Goal: Task Accomplishment & Management: Manage account settings

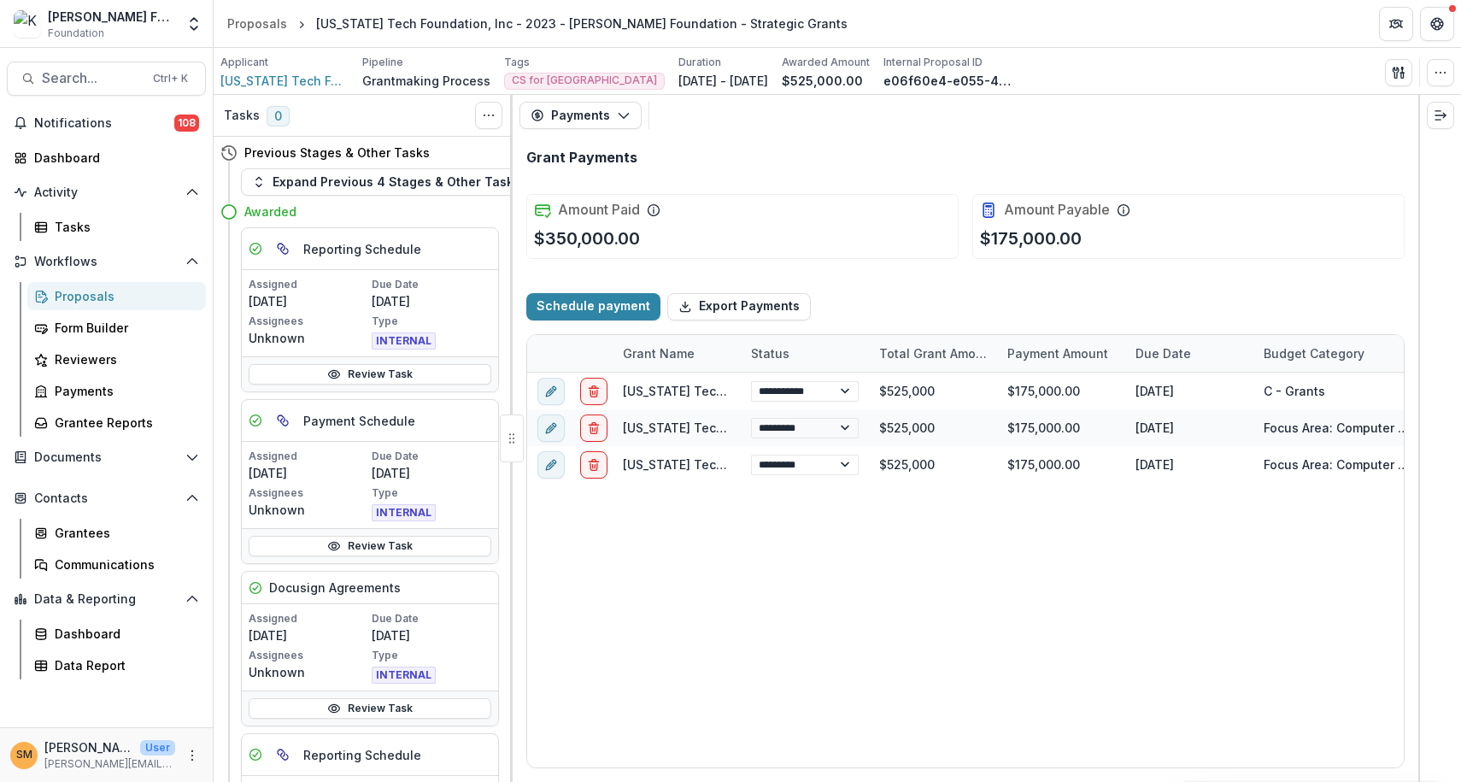
select select "****"
click at [75, 300] on div "Proposals" at bounding box center [124, 296] width 138 height 18
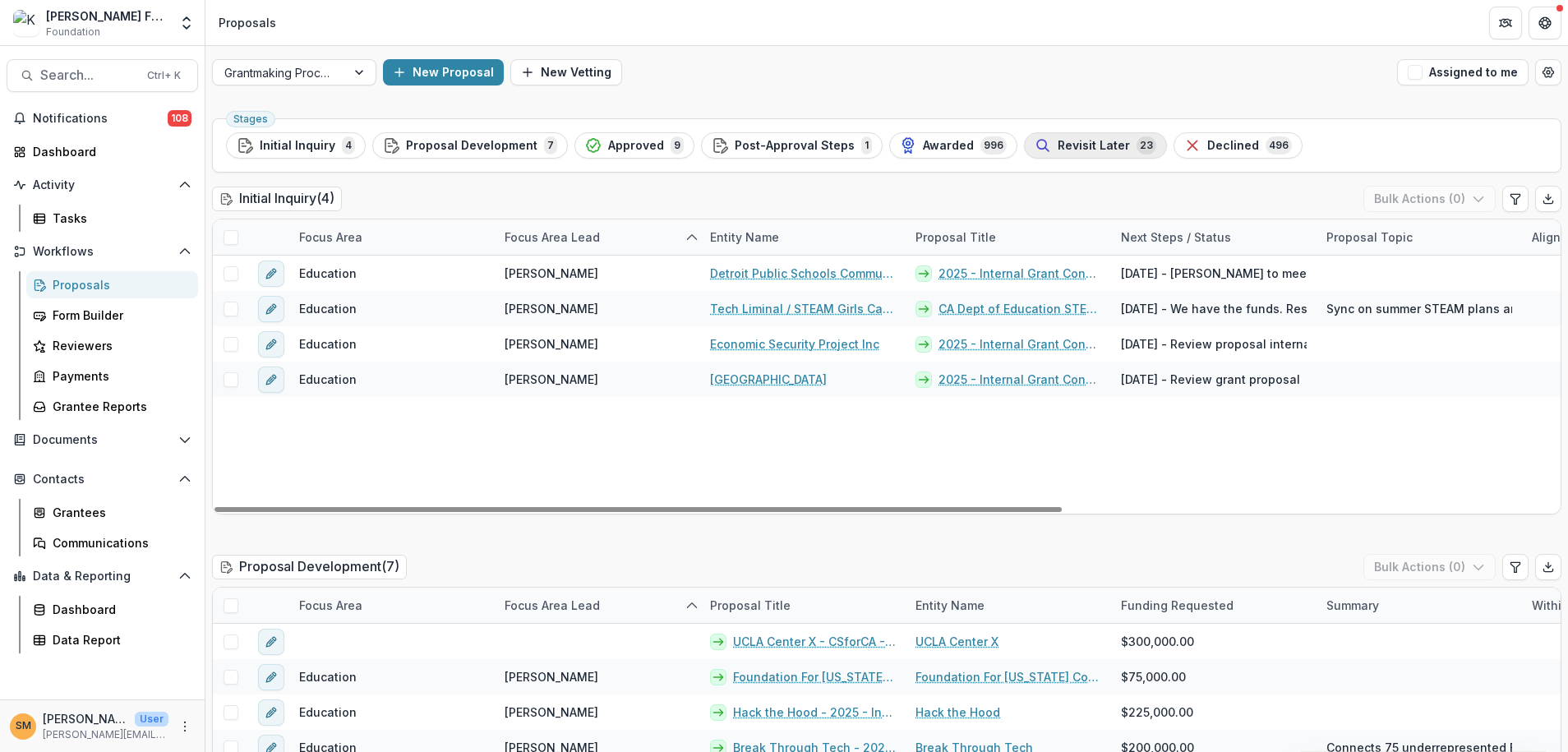
click at [1062, 147] on span "Revisit Later" at bounding box center [1093, 145] width 72 height 14
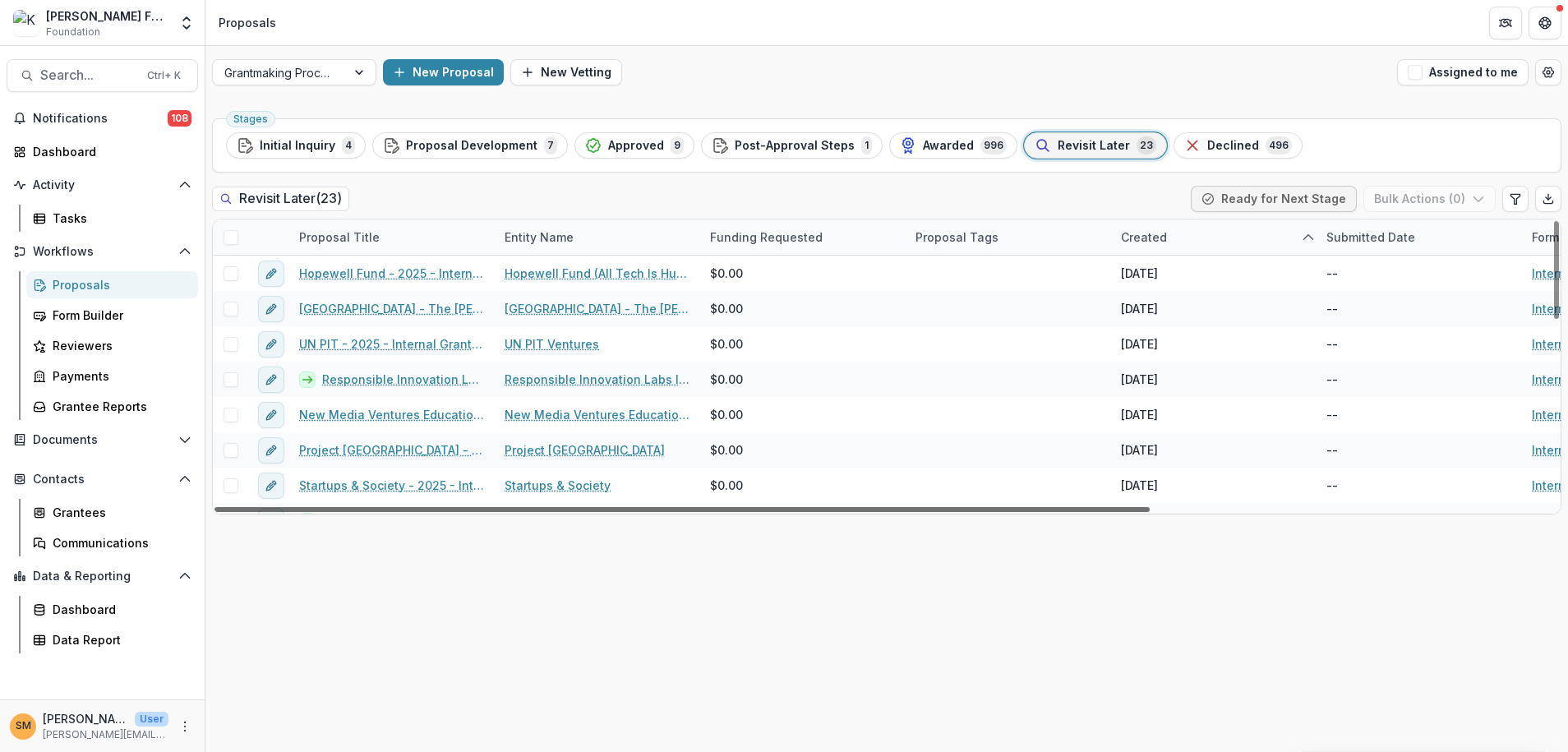
drag, startPoint x: 1085, startPoint y: 509, endPoint x: 708, endPoint y: 529, distance: 377.5
click at [708, 512] on div at bounding box center [682, 509] width 935 height 5
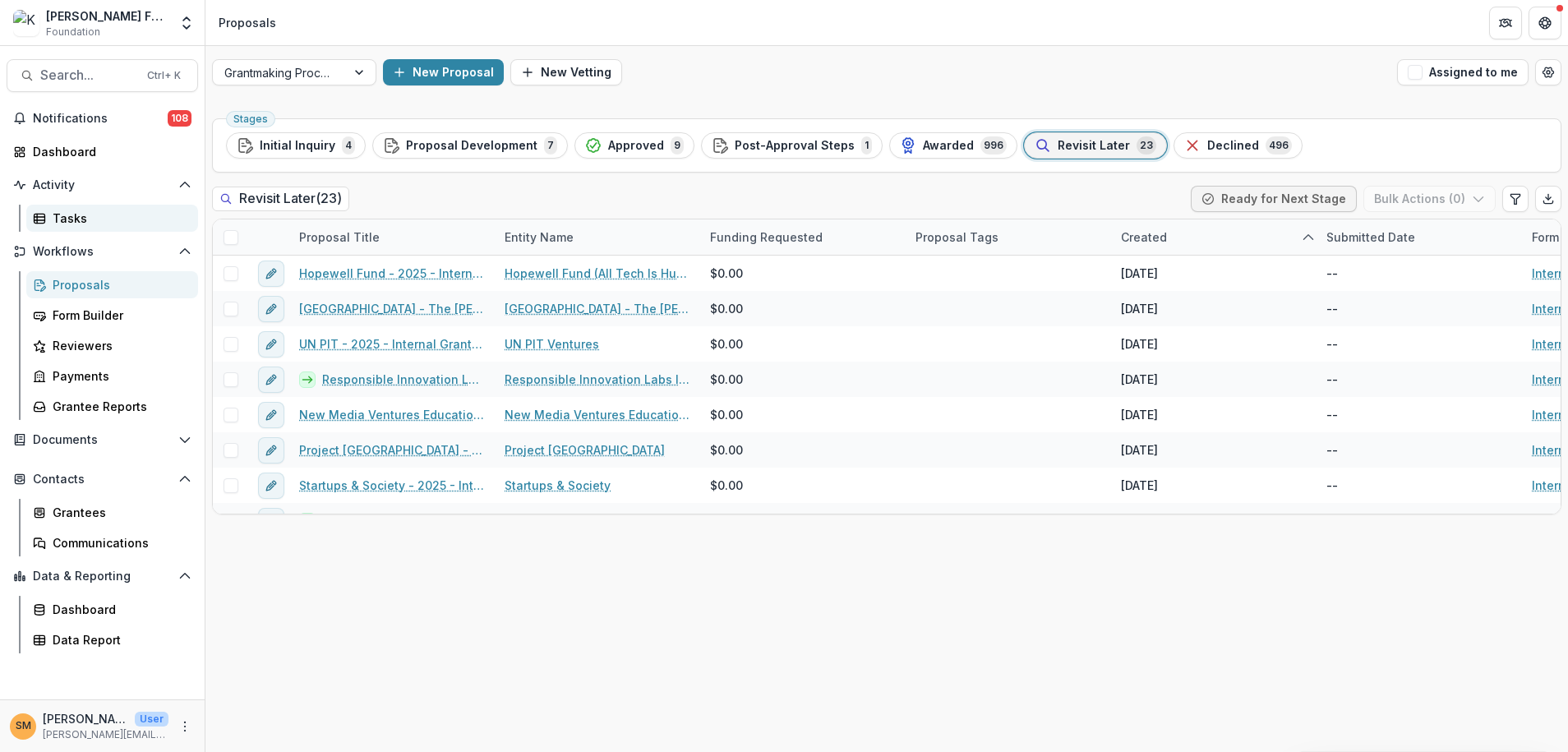
click at [63, 216] on div "Tasks" at bounding box center [119, 218] width 133 height 17
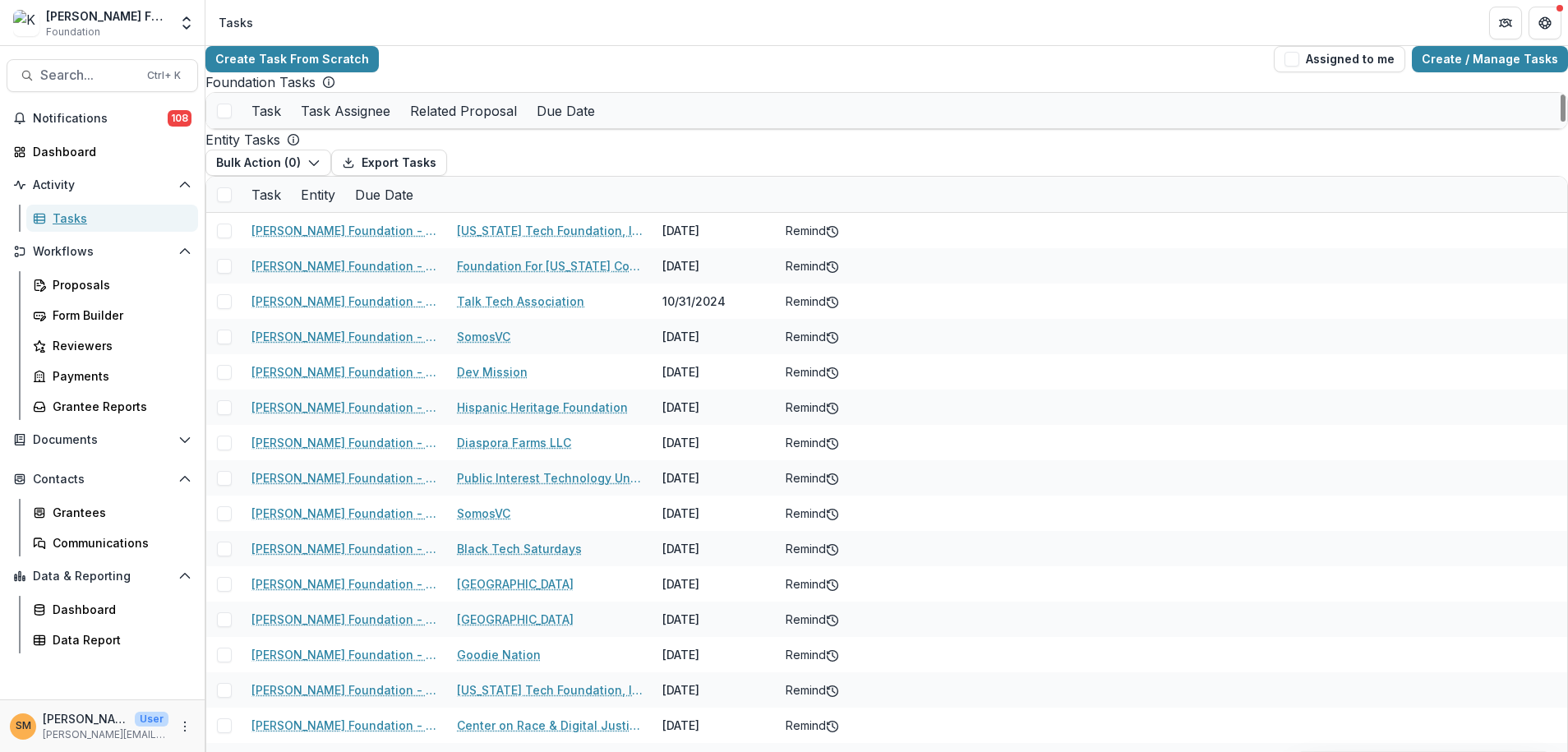
scroll to position [300, 0]
click at [69, 283] on div "Proposals" at bounding box center [119, 285] width 133 height 17
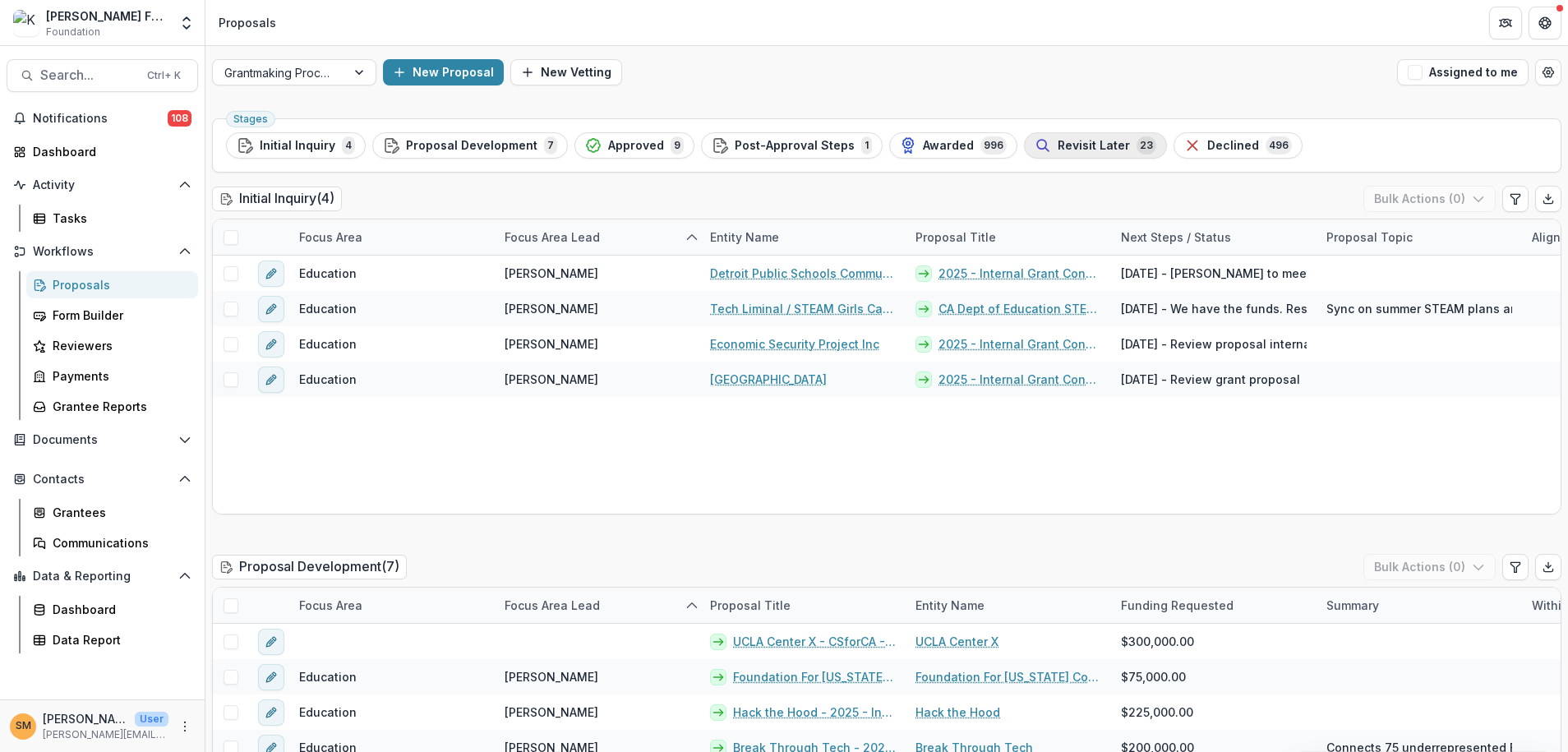
click at [1074, 148] on span "Revisit Later" at bounding box center [1093, 145] width 72 height 14
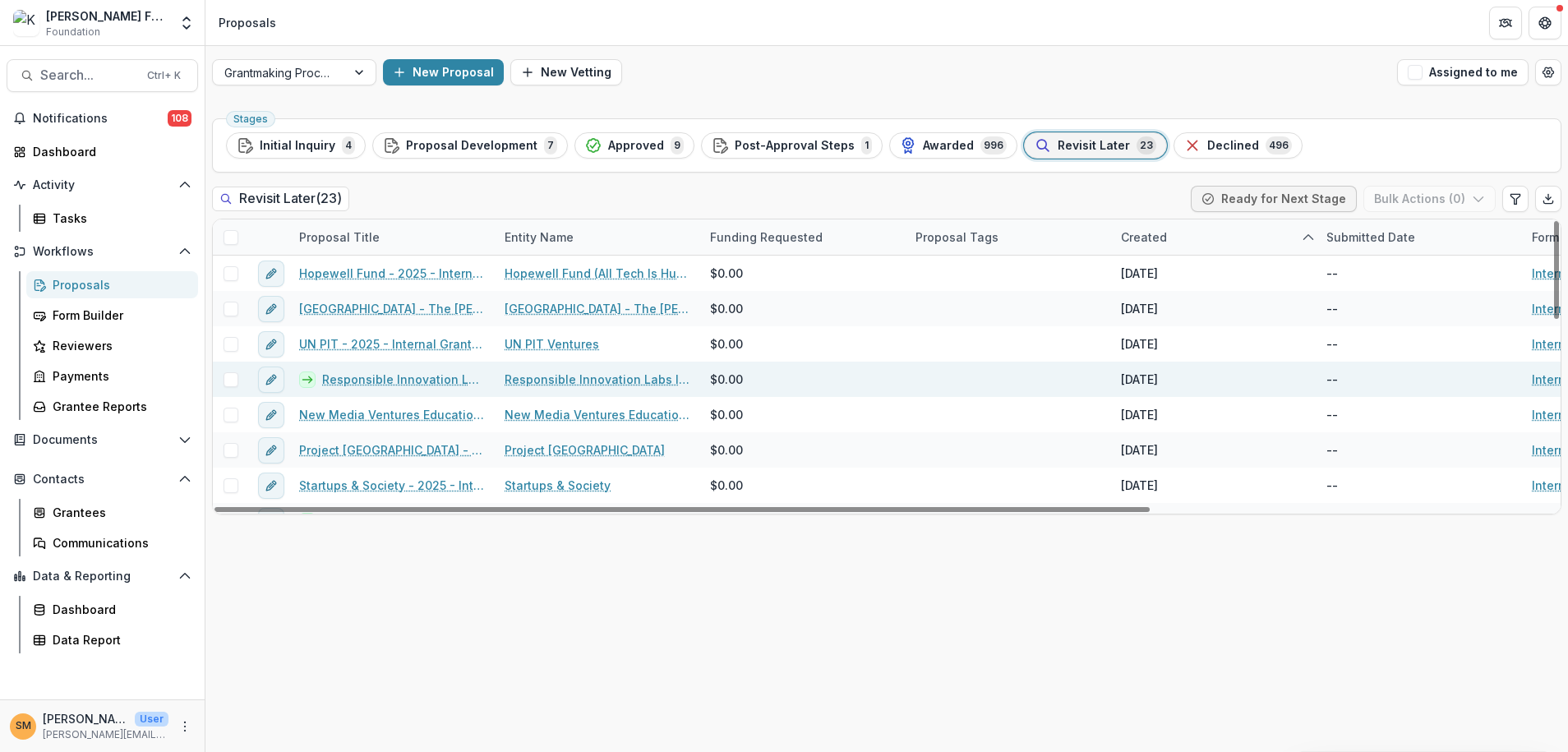
click at [371, 377] on link "Responsible Innovation Labs Inc - 2025 - Internal Grant Concept Form" at bounding box center [403, 379] width 163 height 17
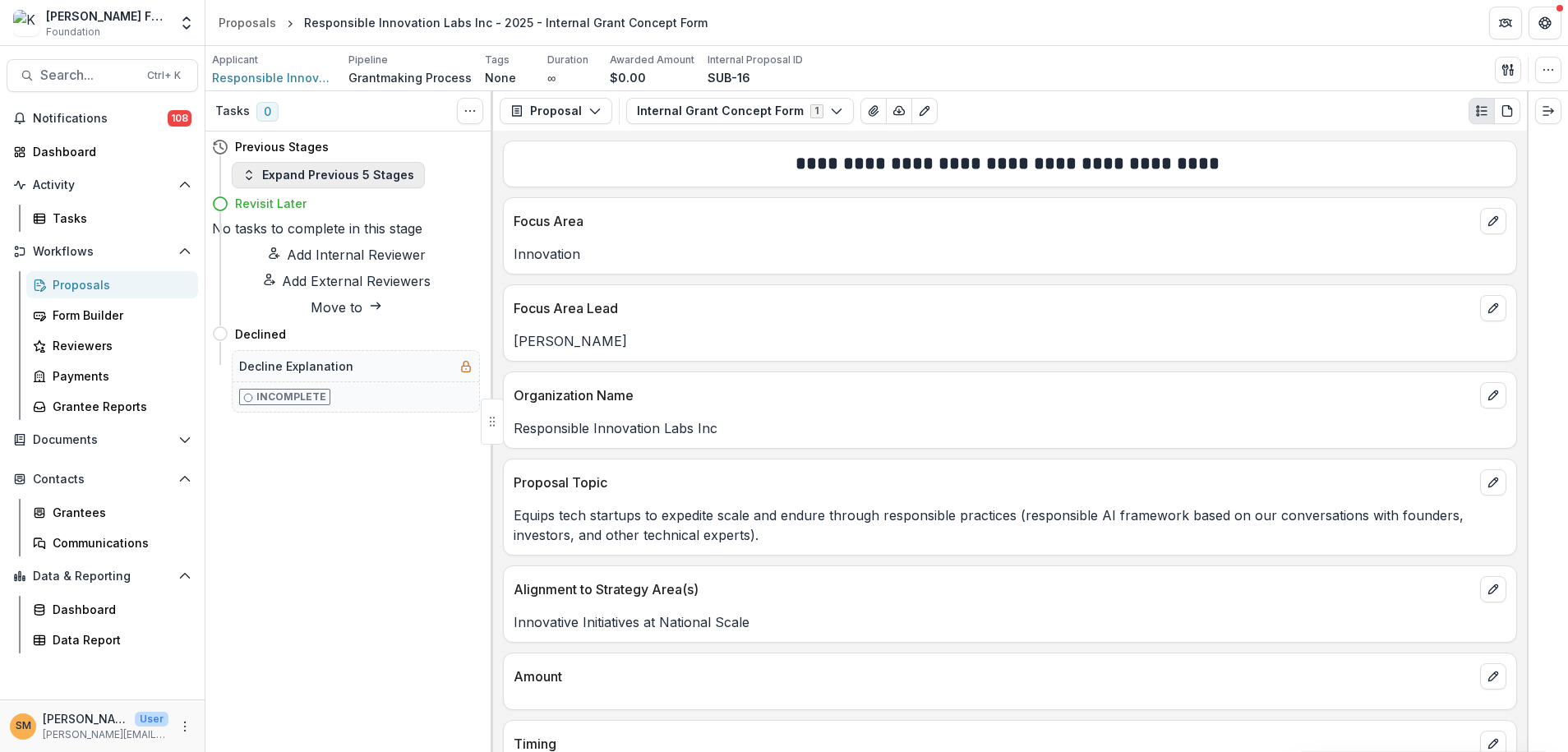
click at [322, 177] on button "Expand Previous 5 Stages" at bounding box center [328, 174] width 193 height 26
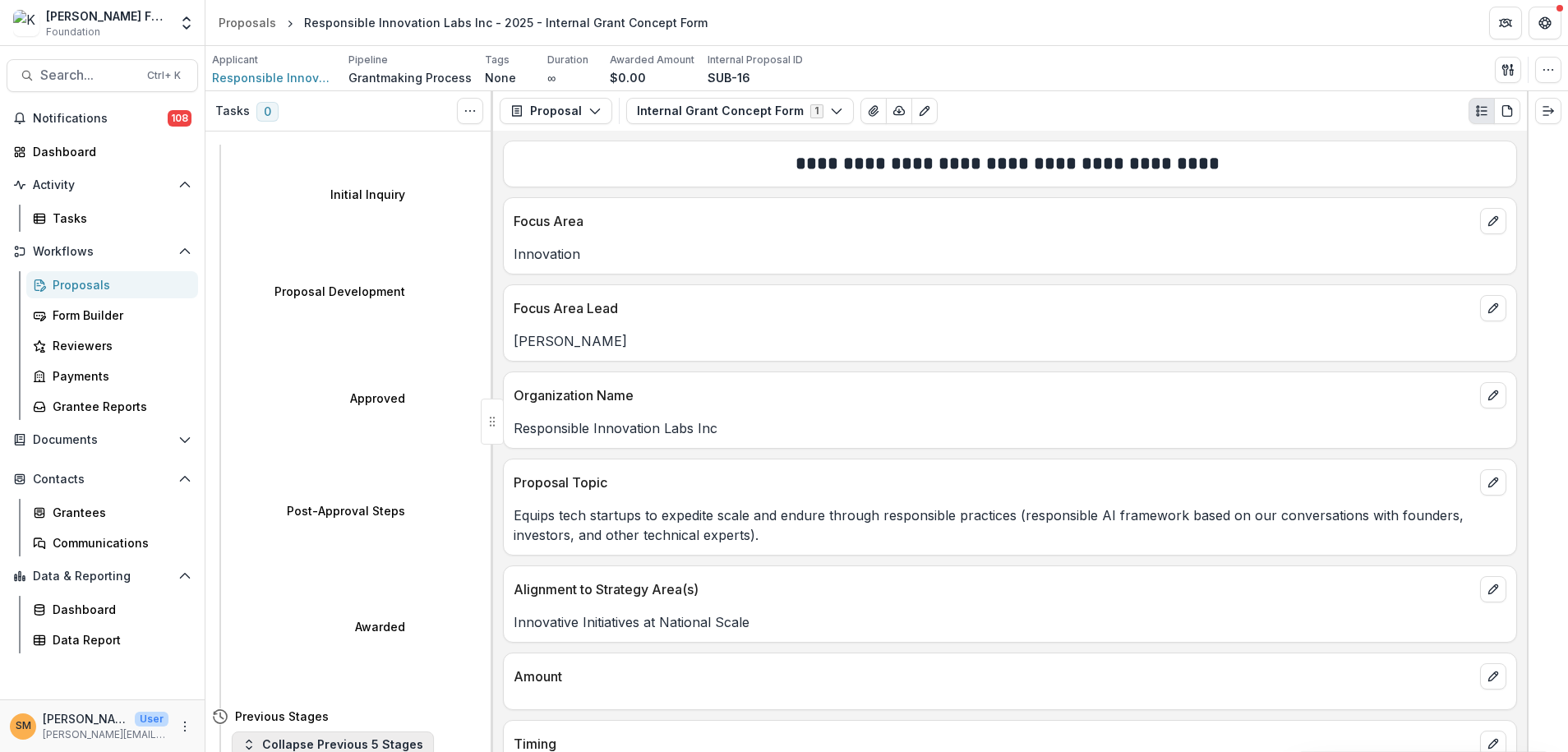
click at [303, 731] on button "Collapse Previous 5 Stages" at bounding box center [333, 743] width 202 height 26
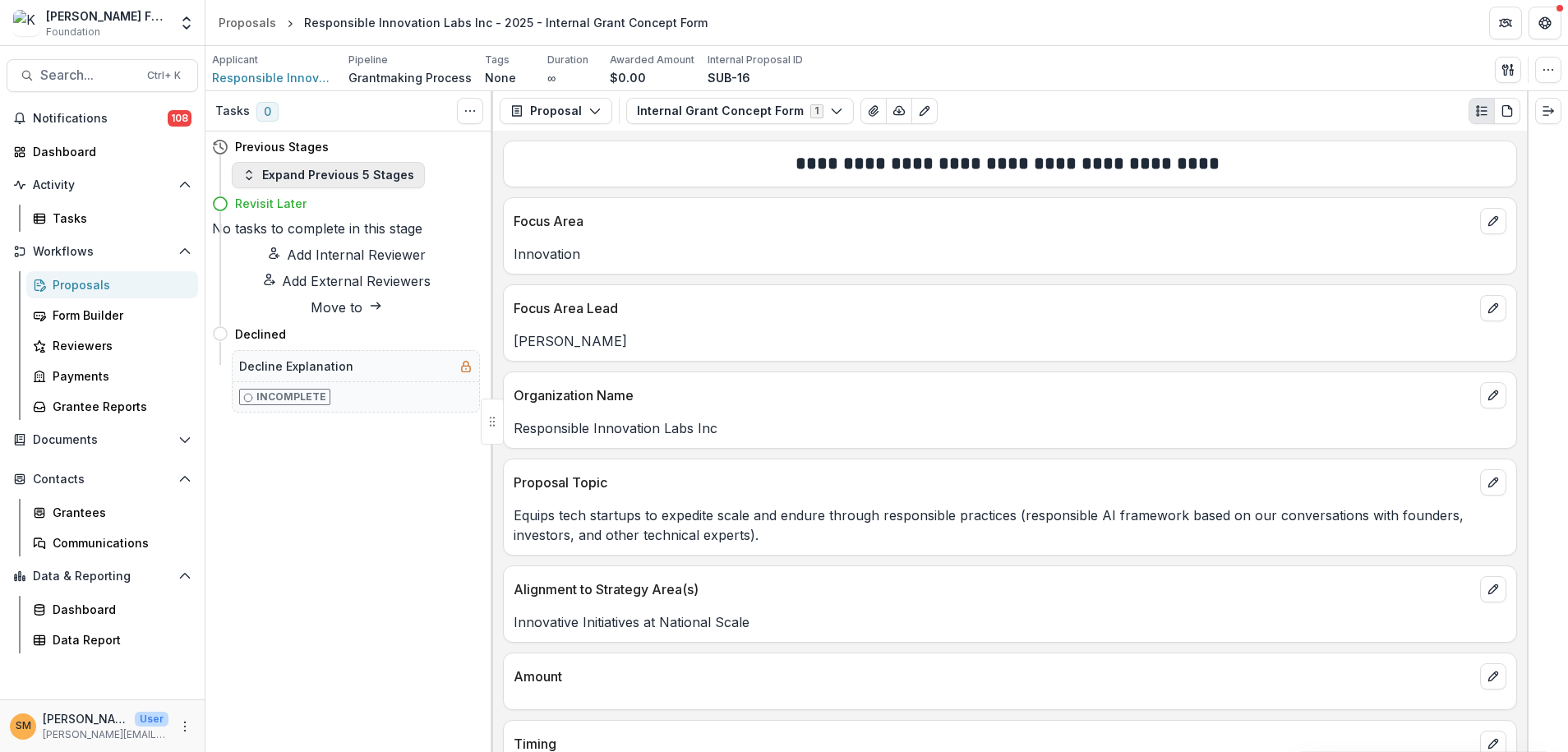
click at [306, 178] on button "Expand Previous 5 Stages" at bounding box center [328, 174] width 193 height 26
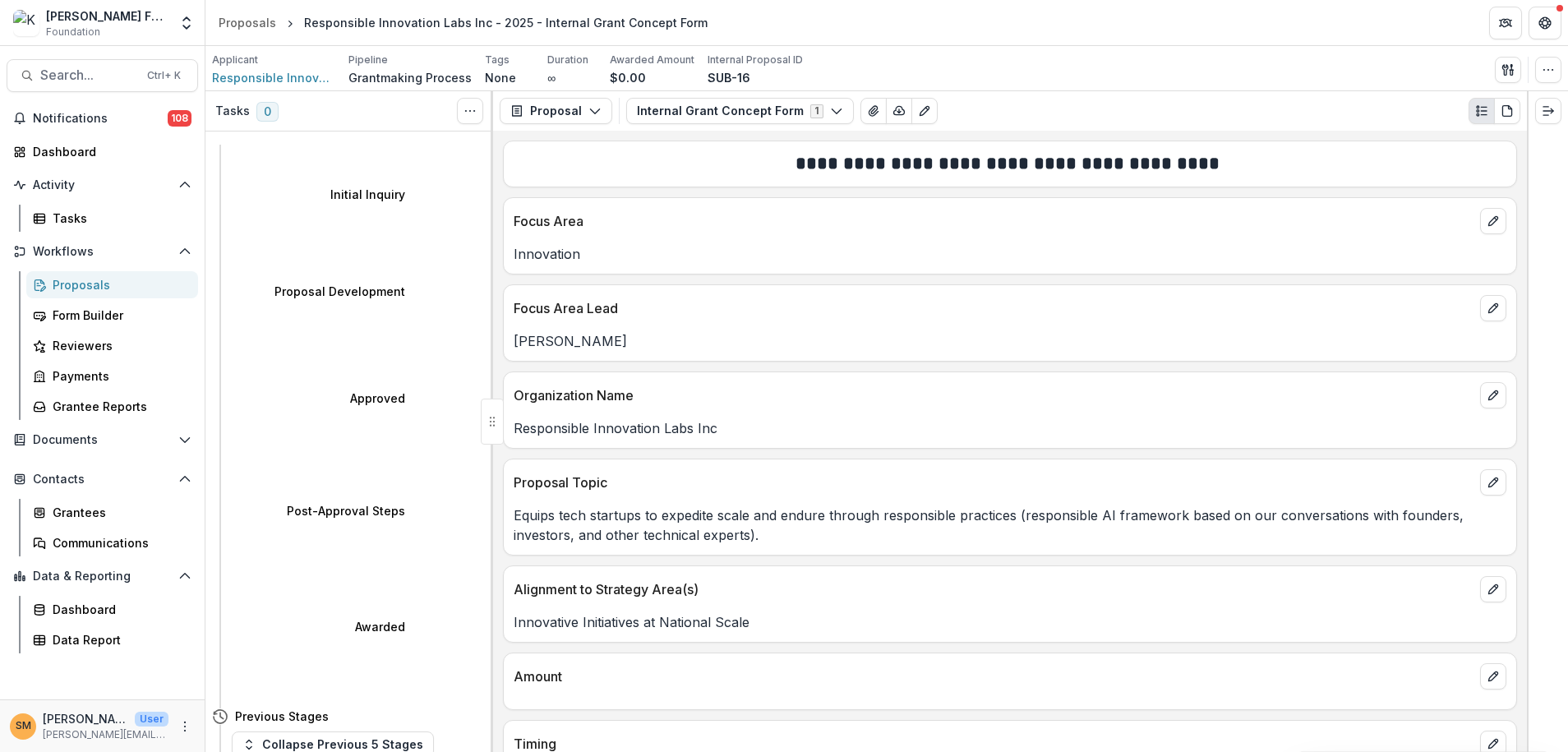
select select "**********"
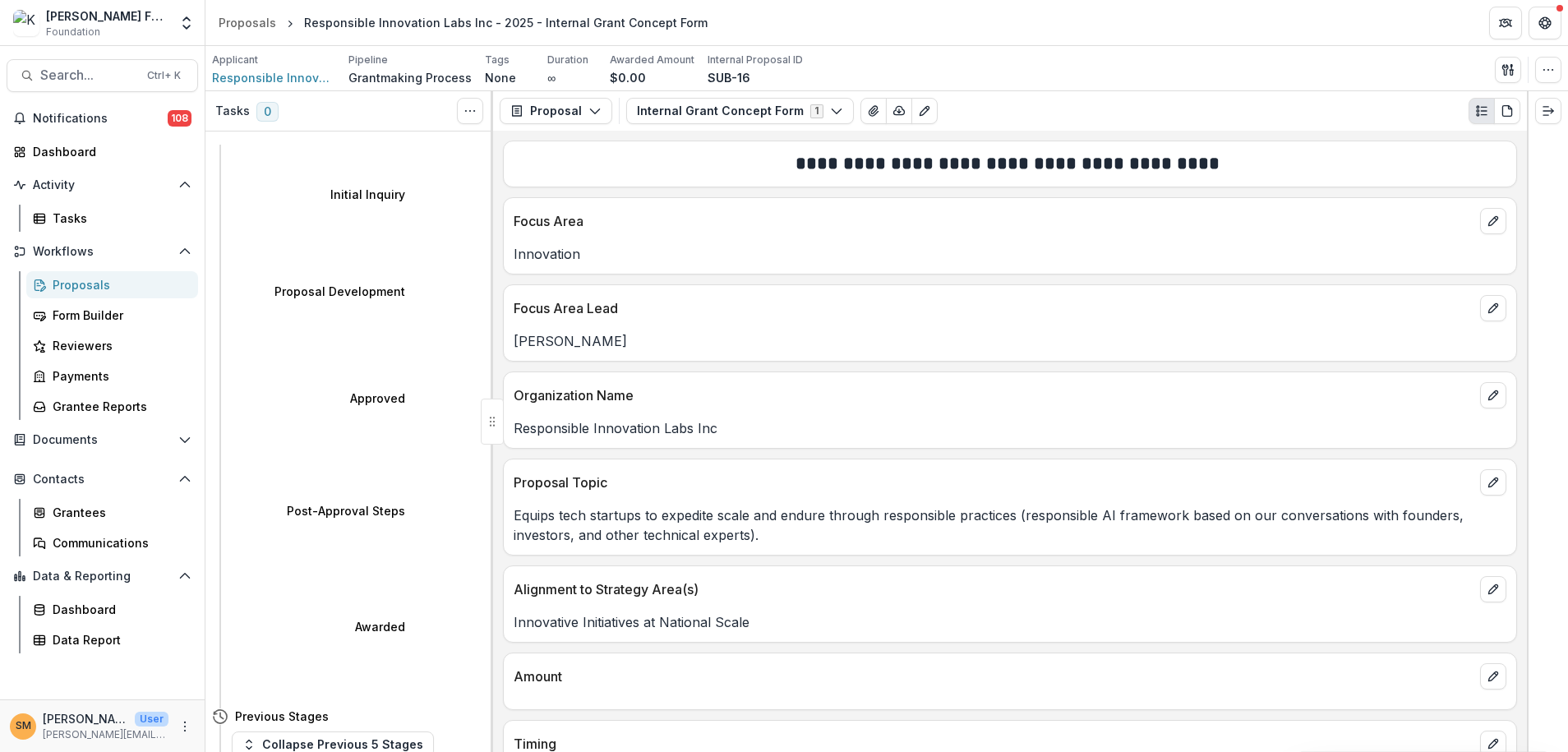
select select "**********"
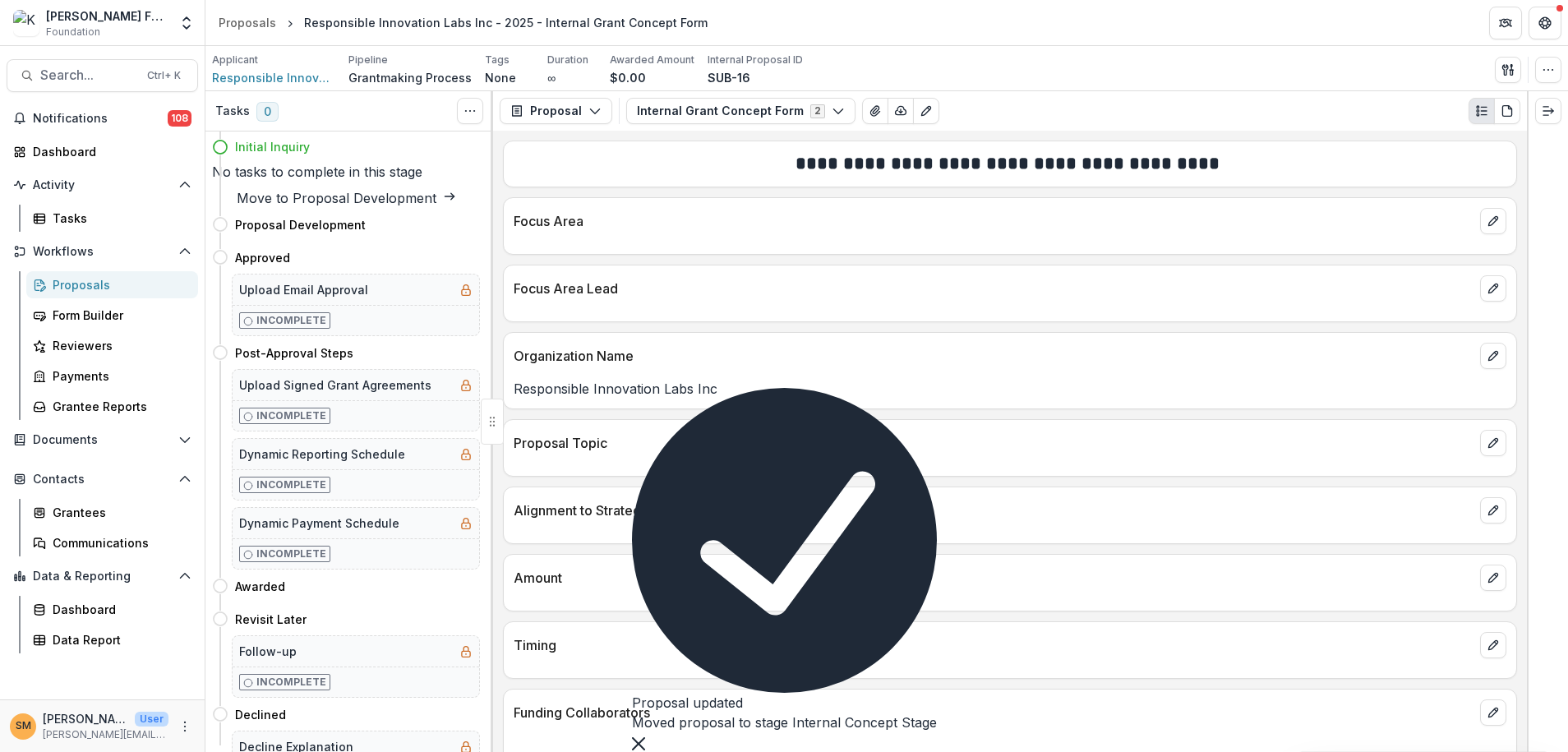
click at [82, 284] on div "Proposals" at bounding box center [119, 285] width 133 height 17
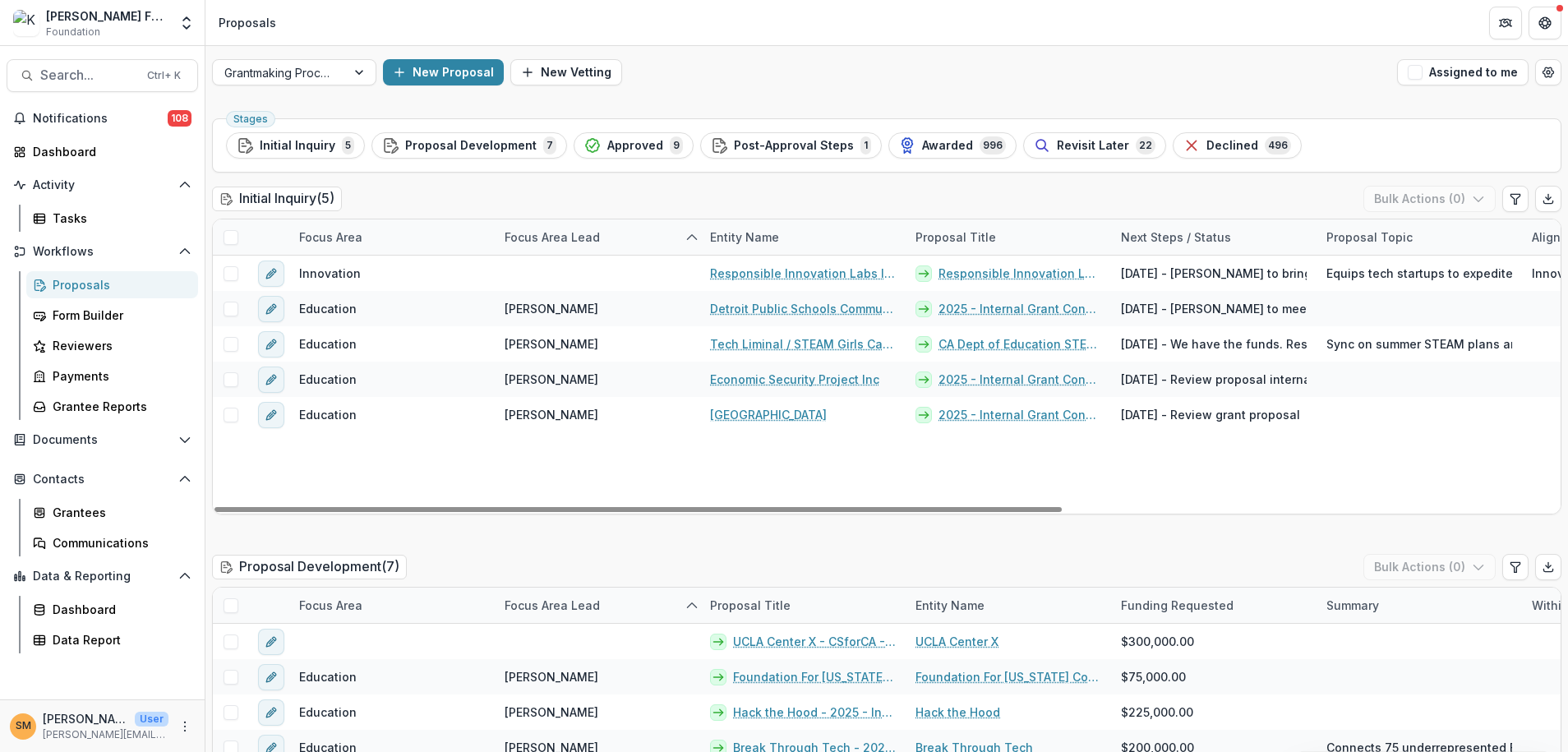
click at [331, 238] on div "Focus Area" at bounding box center [331, 237] width 83 height 17
click at [434, 213] on div "Initial Inquiry ( 5 ) Bulk Actions ( 0 )" at bounding box center [886, 202] width 1350 height 33
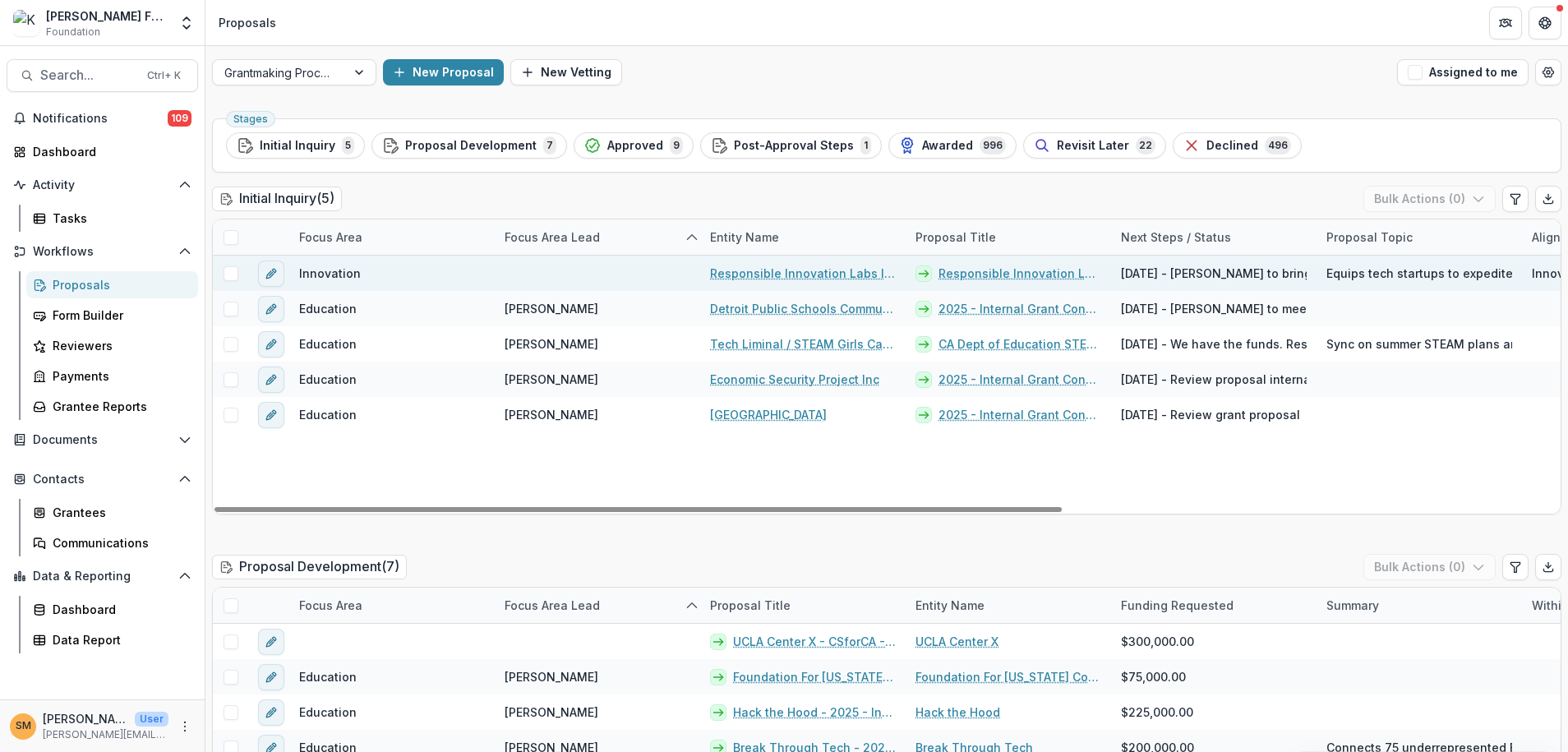
click at [962, 275] on link "Responsible Innovation Labs Inc - 2025 - Internal Grant Concept Form" at bounding box center [1020, 273] width 163 height 17
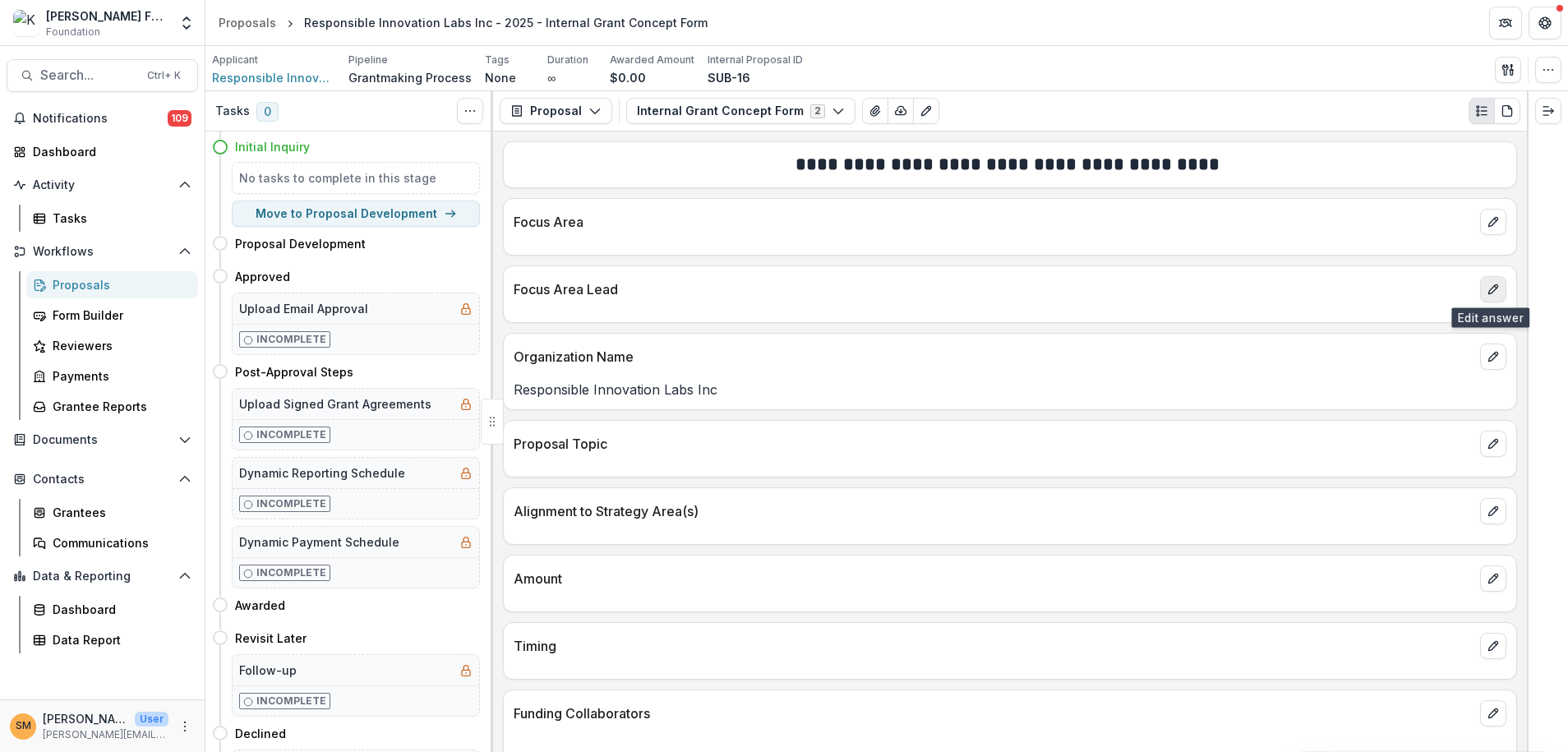
click at [1480, 284] on button "edit" at bounding box center [1493, 288] width 26 height 26
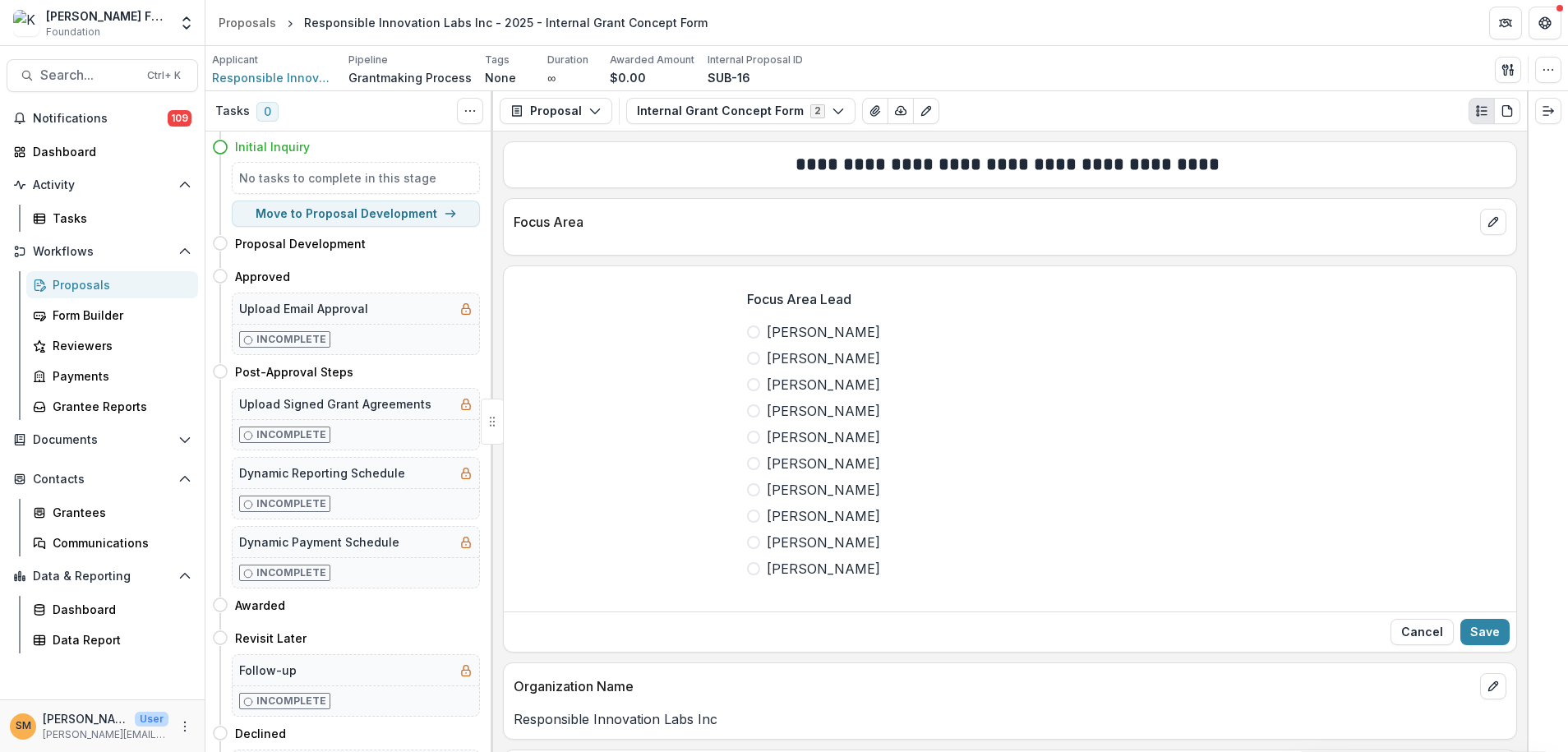
click at [763, 326] on label "[PERSON_NAME]" at bounding box center [1010, 332] width 526 height 20
click at [1479, 626] on button "Save" at bounding box center [1484, 631] width 49 height 26
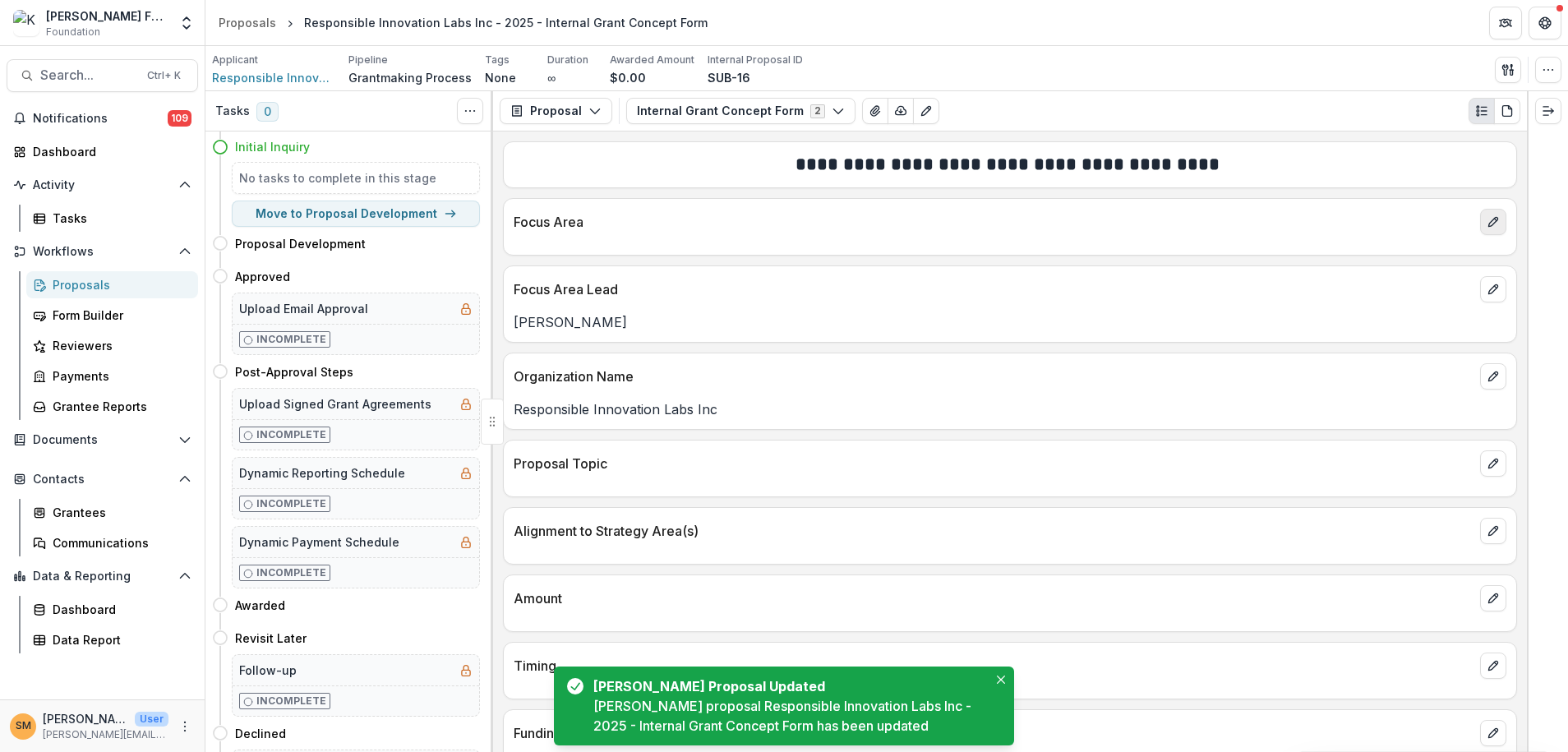
click at [1492, 229] on button "edit" at bounding box center [1493, 221] width 26 height 26
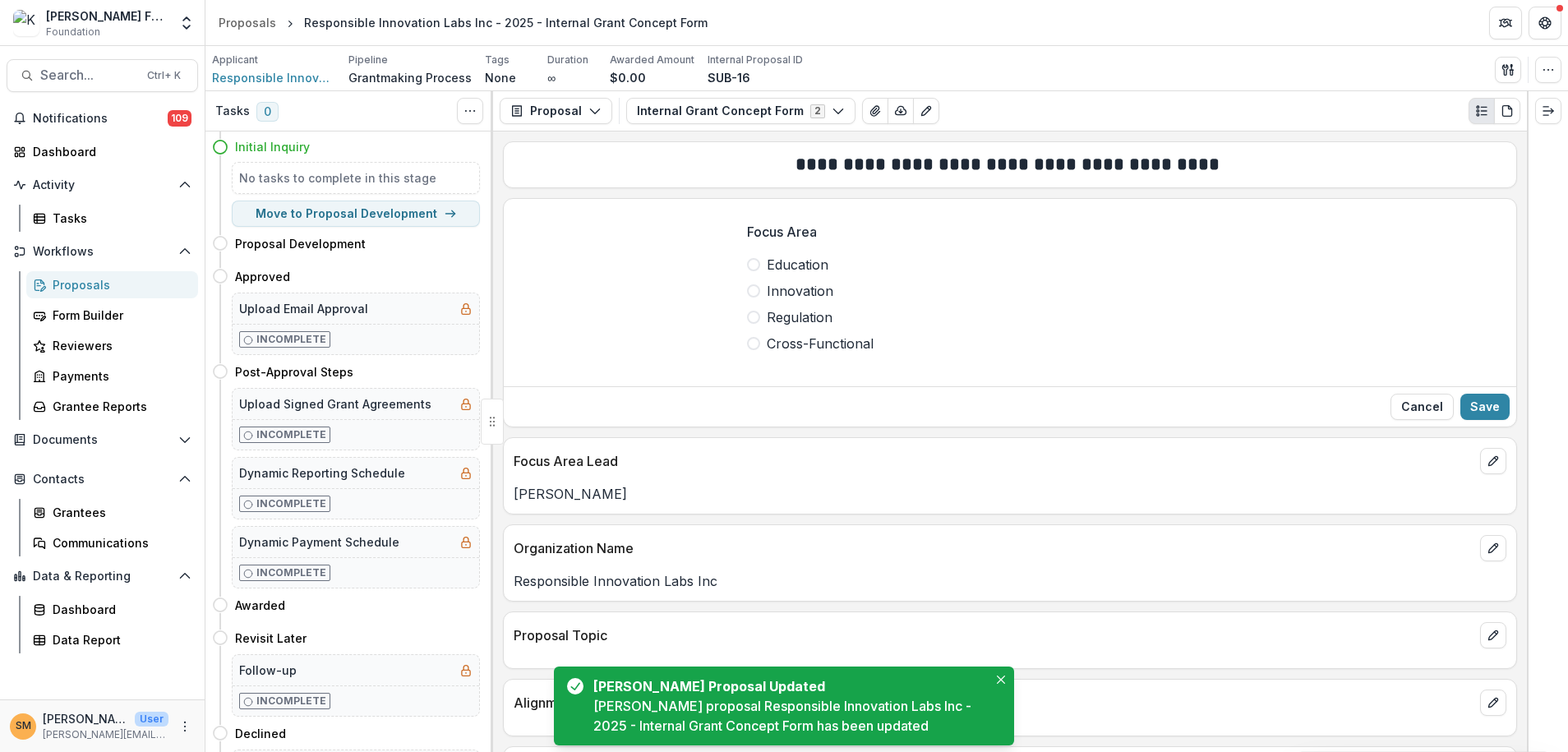
click at [760, 316] on label "Regulation" at bounding box center [1010, 316] width 526 height 20
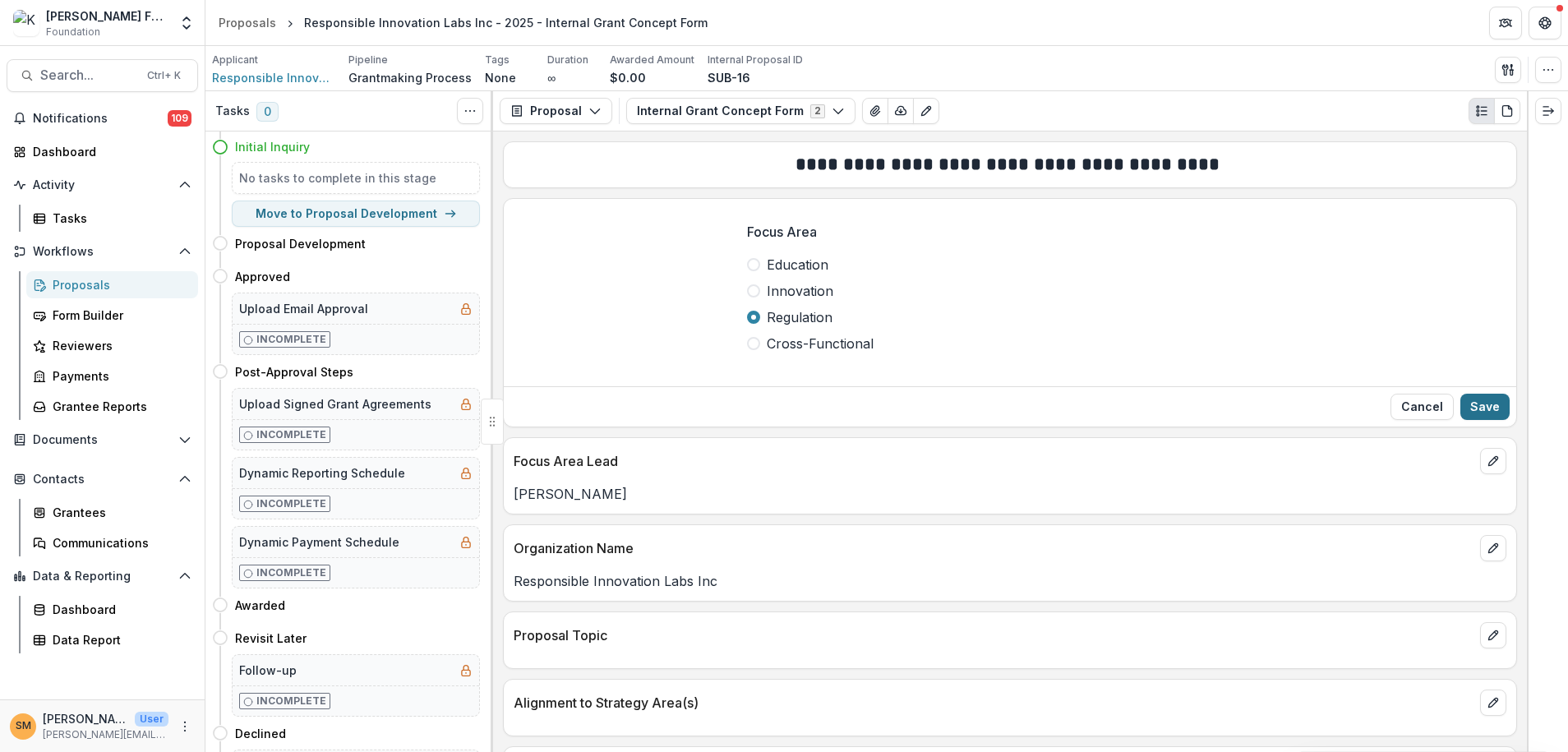
click at [1469, 399] on button "Save" at bounding box center [1484, 406] width 49 height 26
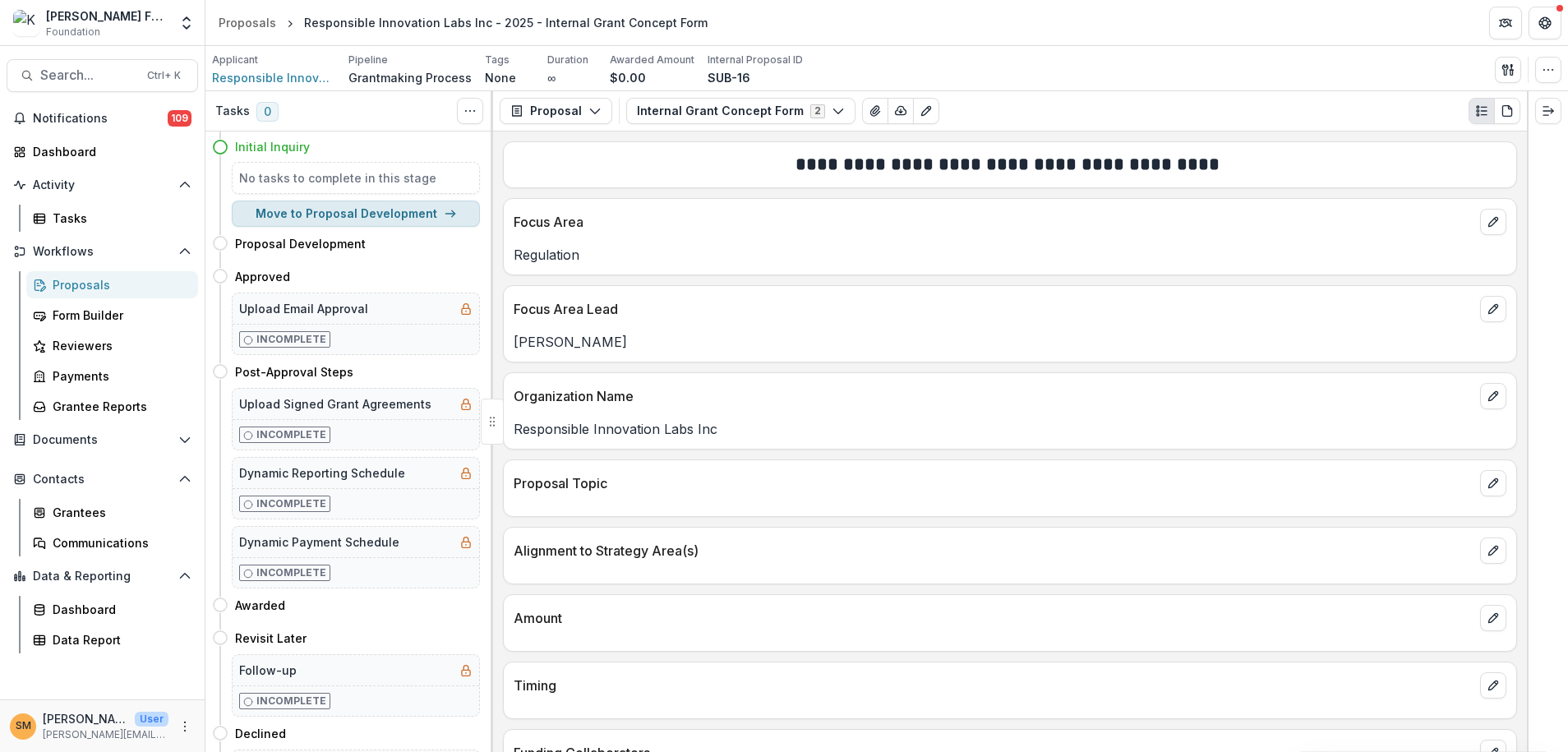
click at [372, 217] on button "Move to Proposal Development" at bounding box center [356, 213] width 248 height 26
select select "**********"
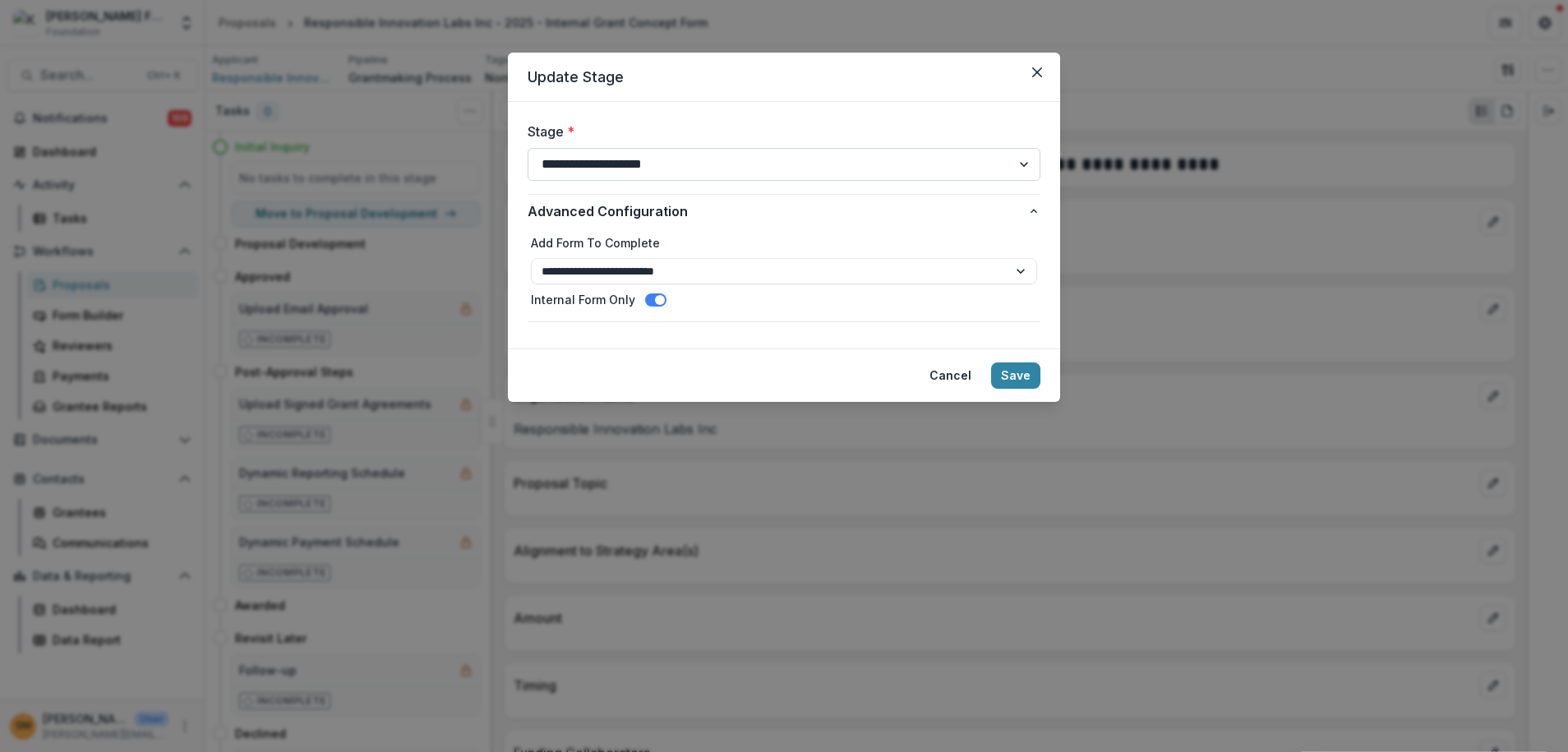
click at [670, 170] on select "**********" at bounding box center [783, 164] width 513 height 33
select select "**********"
click at [527, 148] on select "**********" at bounding box center [783, 164] width 513 height 33
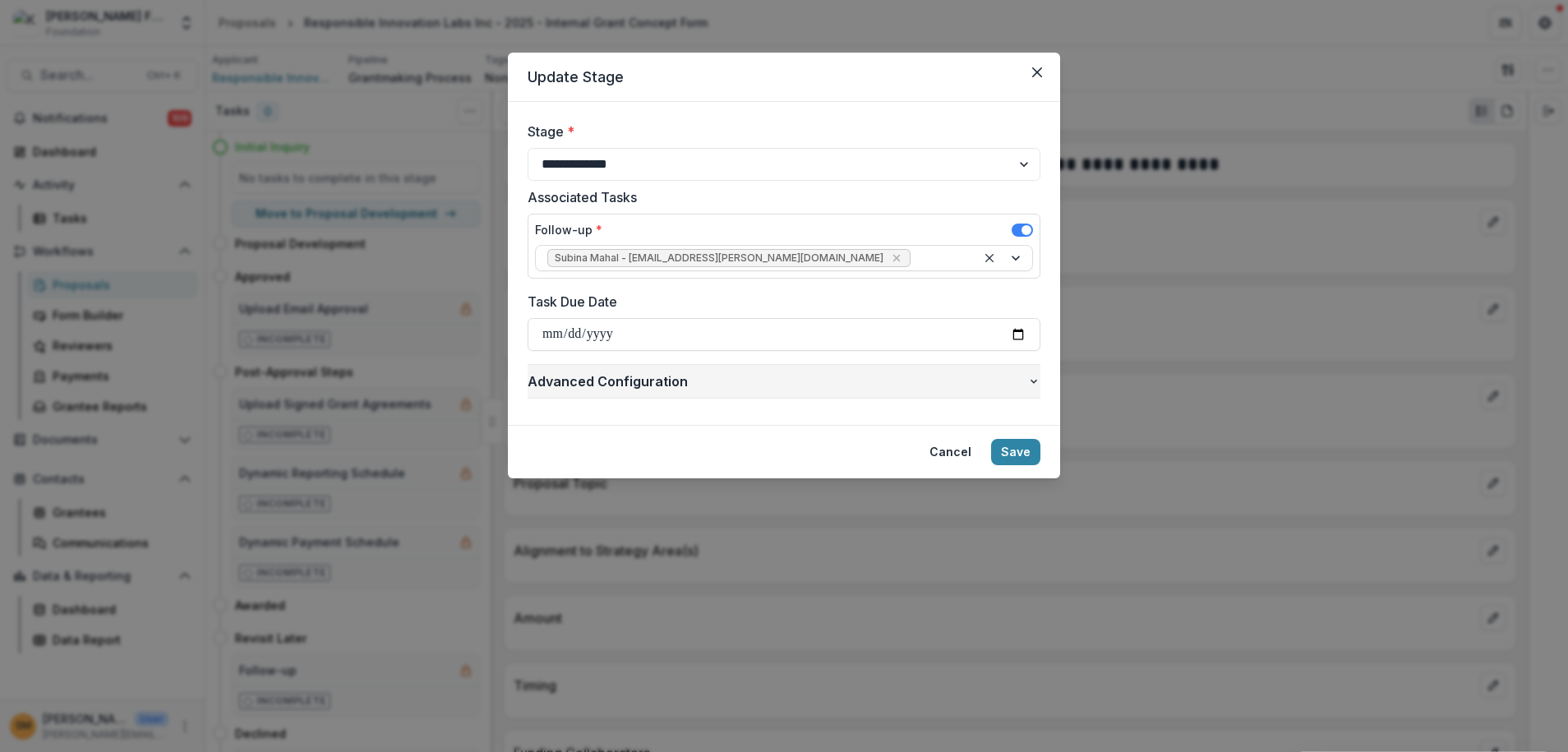
click at [1031, 381] on icon "button" at bounding box center [1034, 382] width 13 height 13
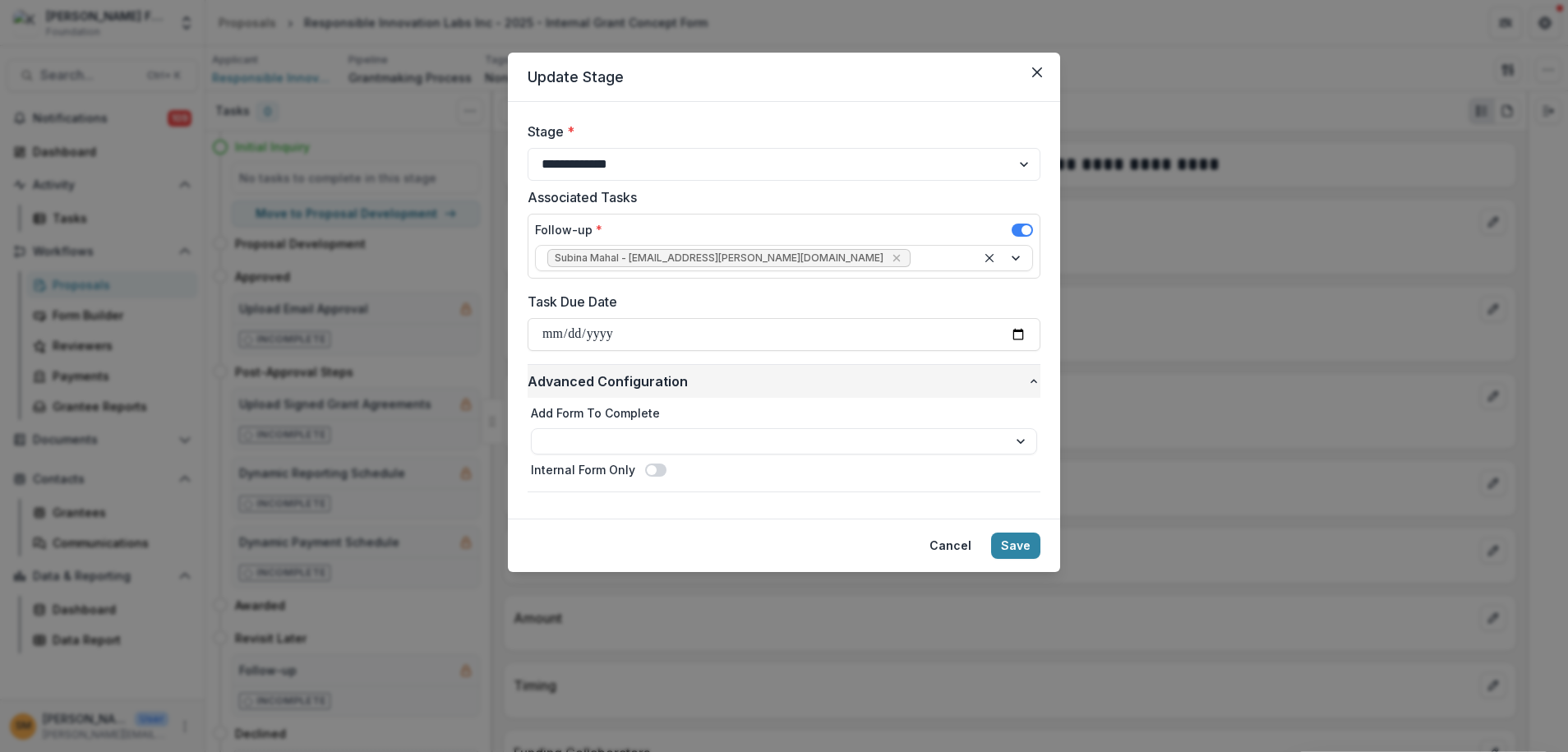
click at [1031, 381] on icon "button" at bounding box center [1033, 381] width 7 height 4
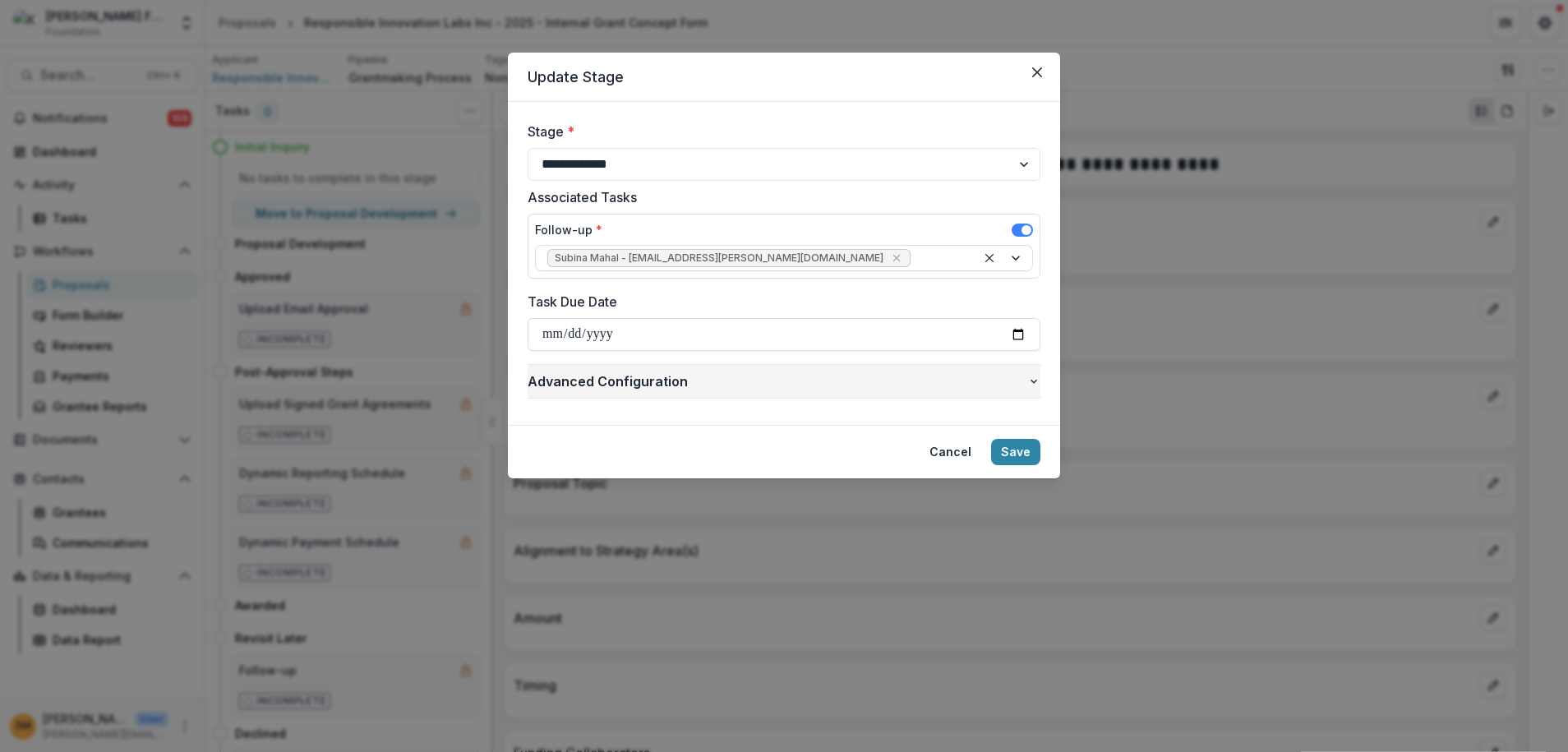
click at [1031, 381] on icon "button" at bounding box center [1034, 382] width 13 height 13
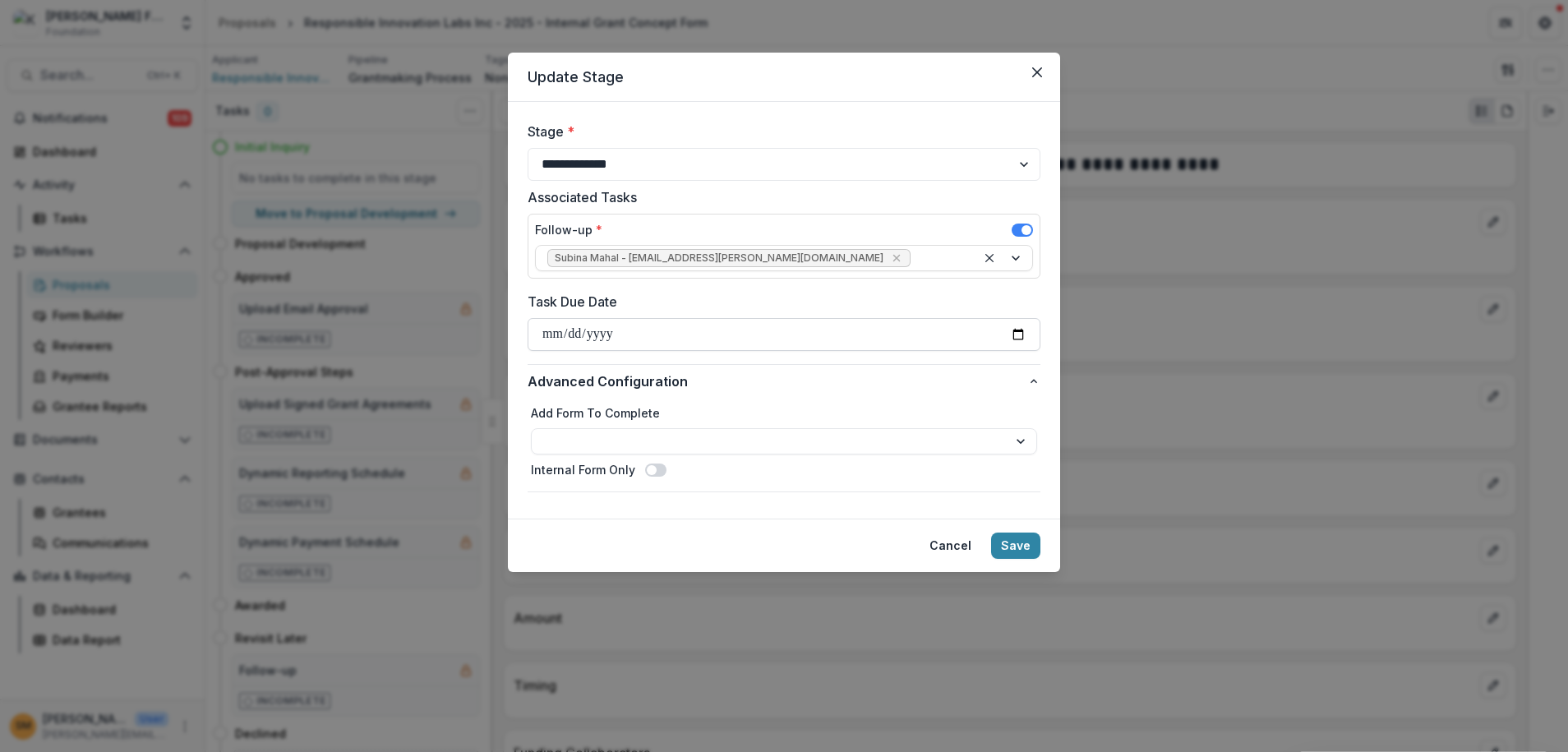
click at [555, 336] on input "Task Due Date" at bounding box center [783, 335] width 513 height 33
click at [1016, 327] on input "Task Due Date" at bounding box center [783, 335] width 513 height 33
type input "**********"
click at [1012, 542] on button "Save" at bounding box center [1015, 545] width 49 height 26
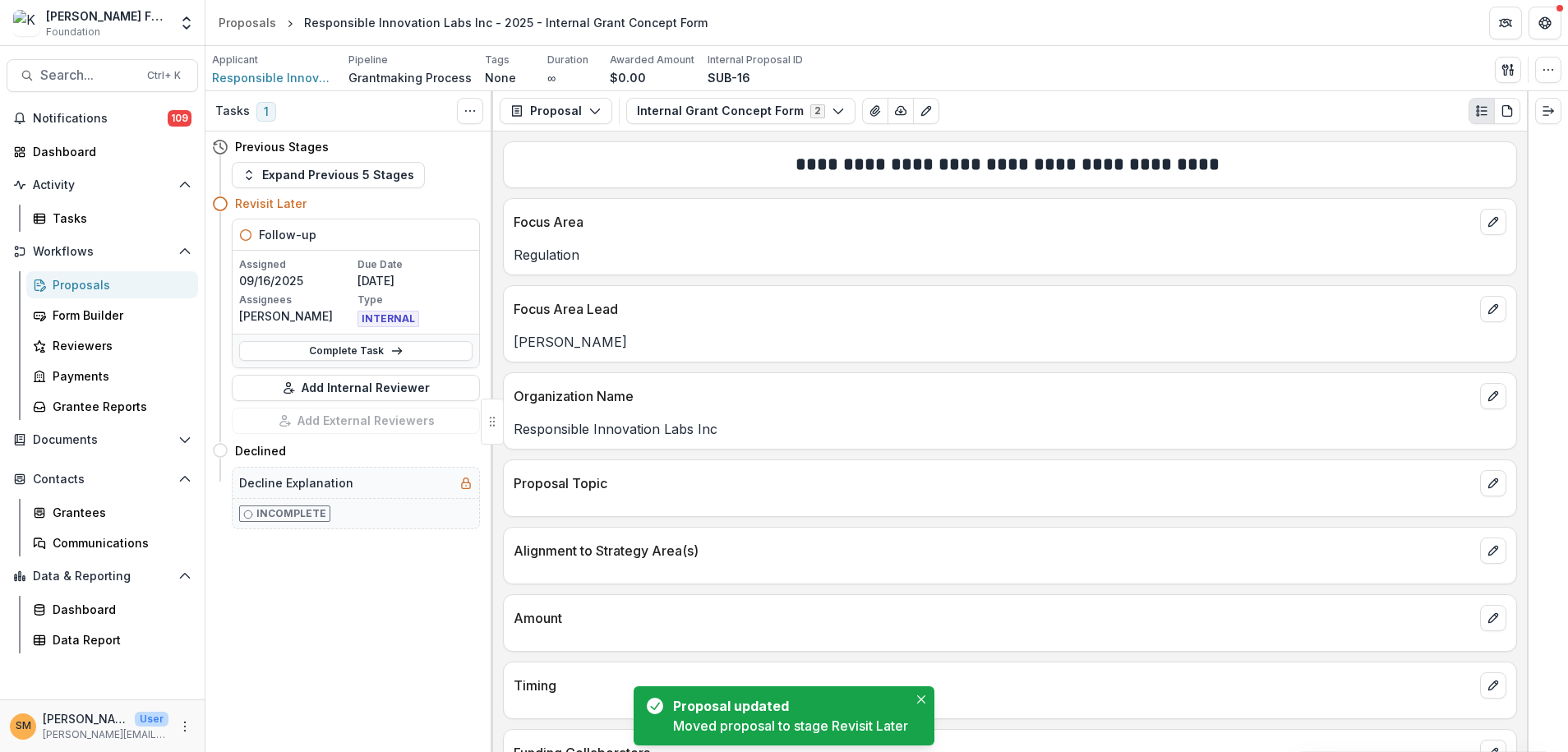
click at [70, 288] on div "Proposals" at bounding box center [119, 285] width 133 height 17
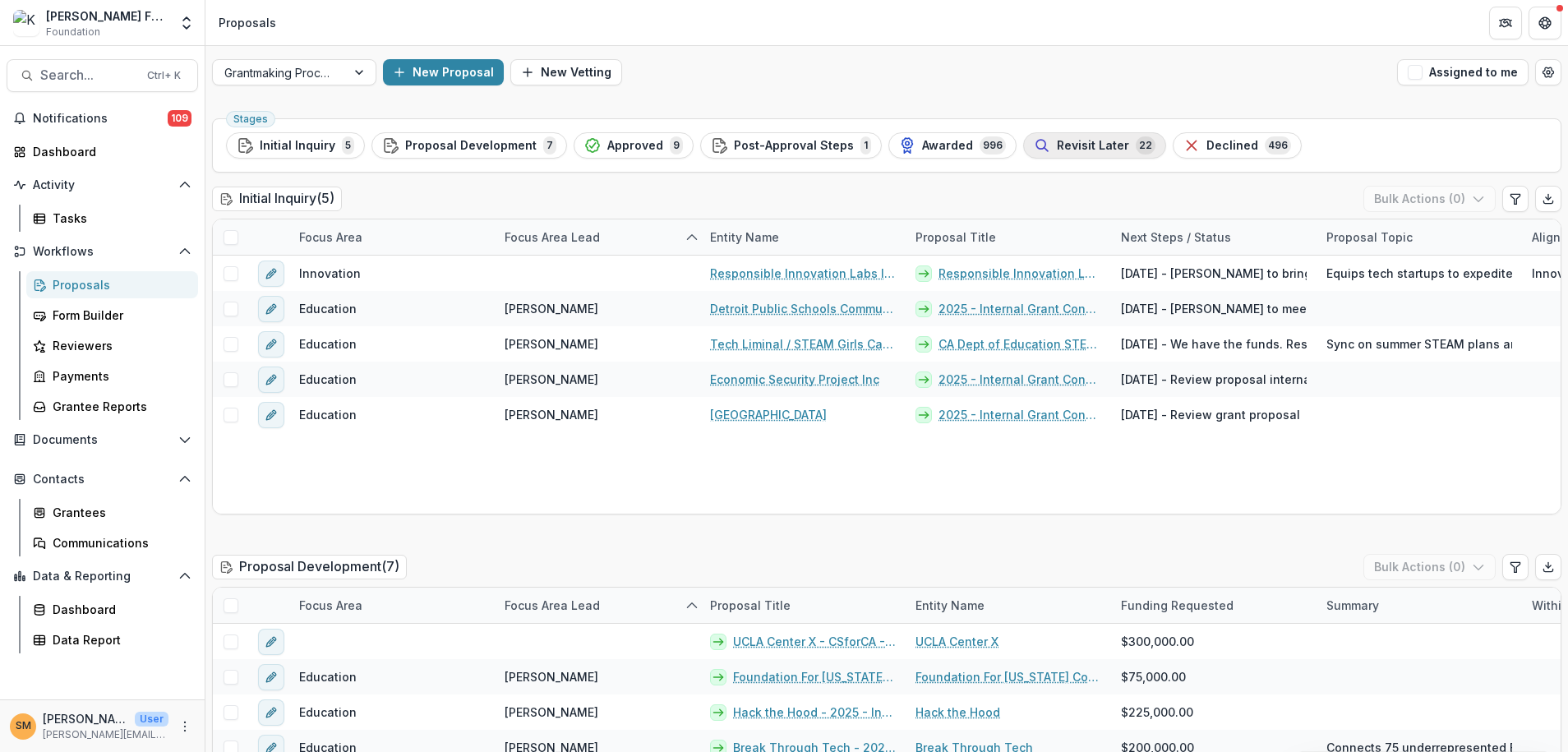
click at [1057, 143] on span "Revisit Later" at bounding box center [1093, 145] width 72 height 14
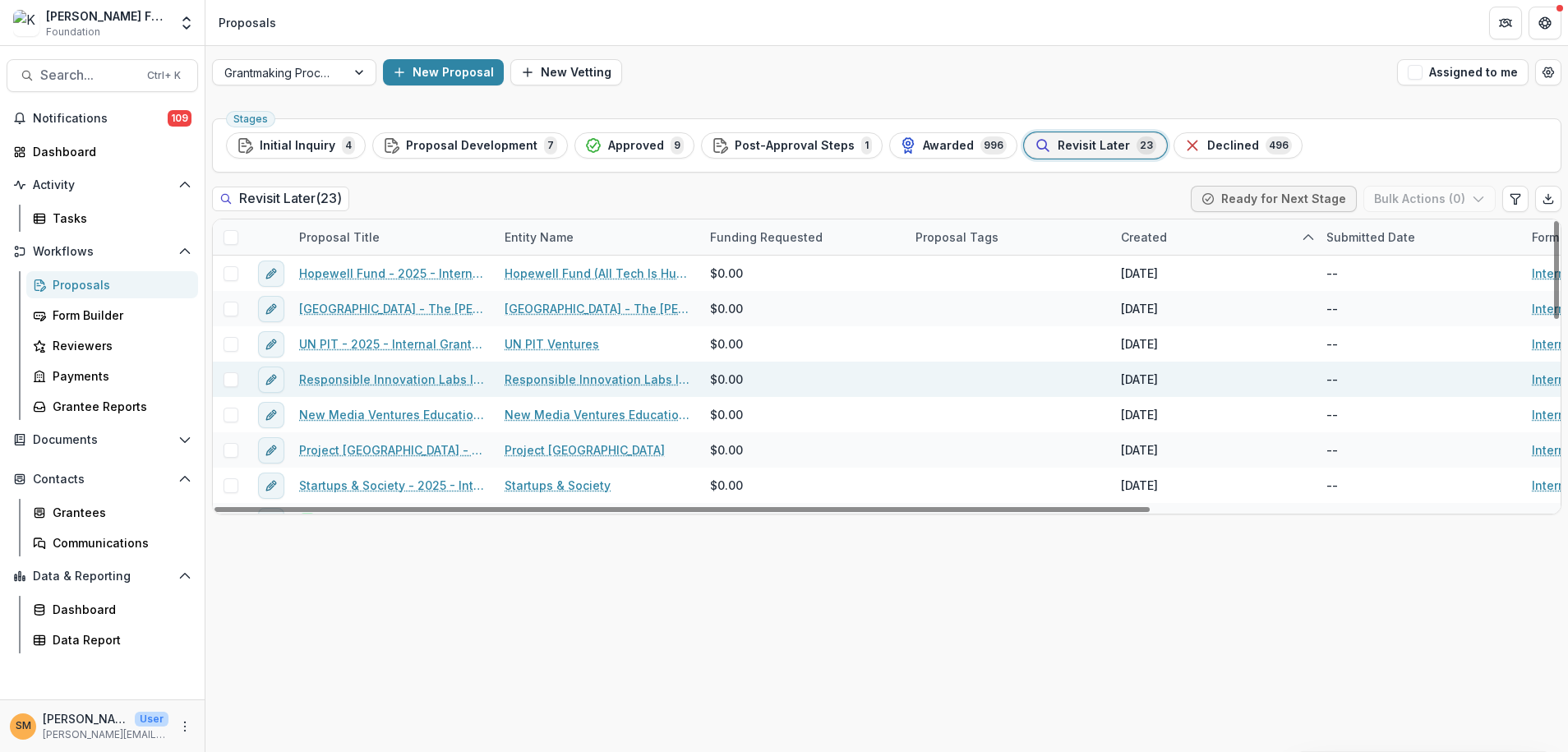
click at [381, 378] on link "Responsible Innovation Labs Inc - 2025 - Internal Grant Concept Form" at bounding box center [392, 379] width 186 height 17
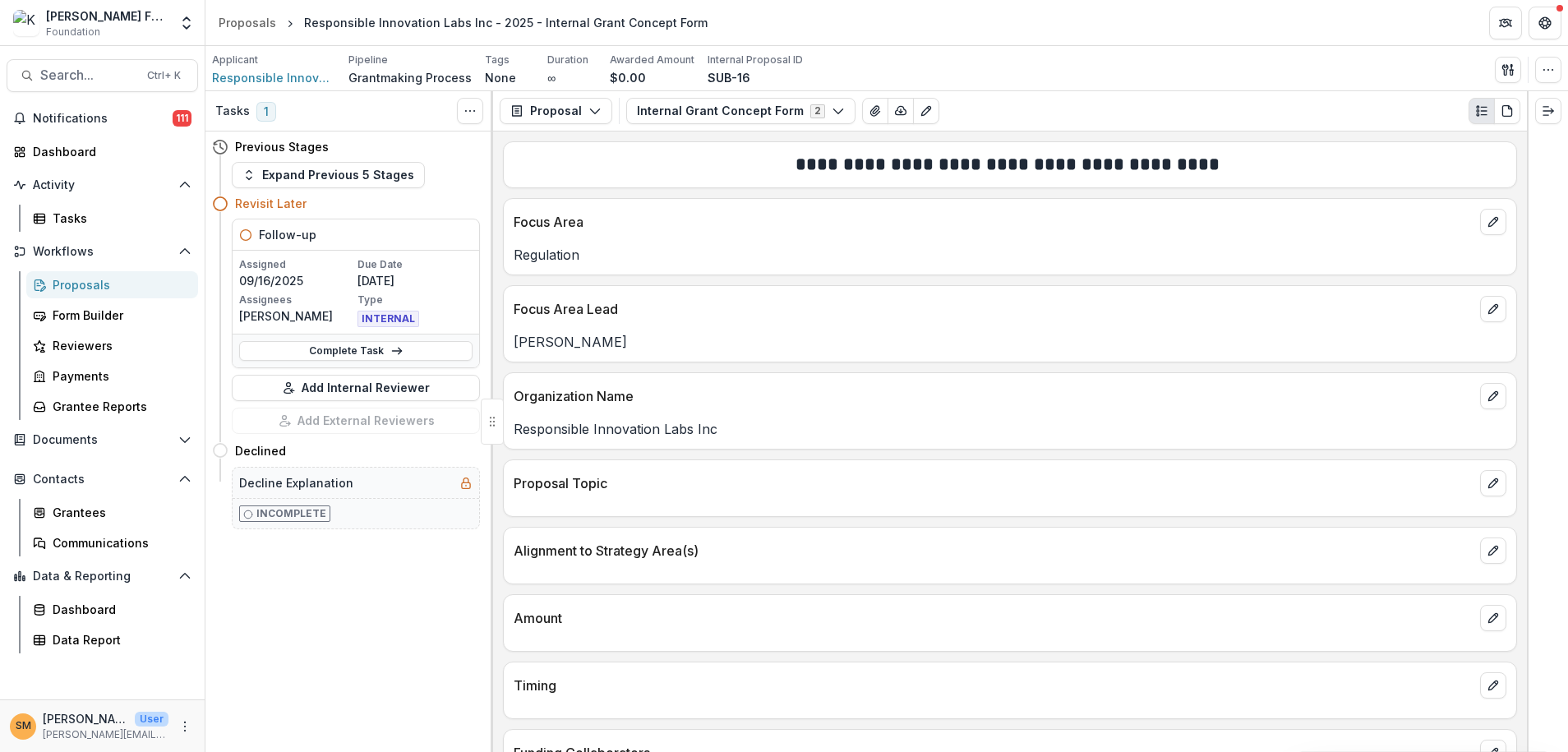
drag, startPoint x: 257, startPoint y: 279, endPoint x: 410, endPoint y: 273, distance: 153.1
click at [410, 273] on div "Assigned 09/16/2025 Due Date 10/31/2025 Assignees Subina Mahal Type INTERNAL" at bounding box center [356, 291] width 234 height 70
click at [411, 278] on p "[DATE]" at bounding box center [416, 281] width 115 height 17
click at [53, 218] on div "Tasks" at bounding box center [119, 218] width 133 height 17
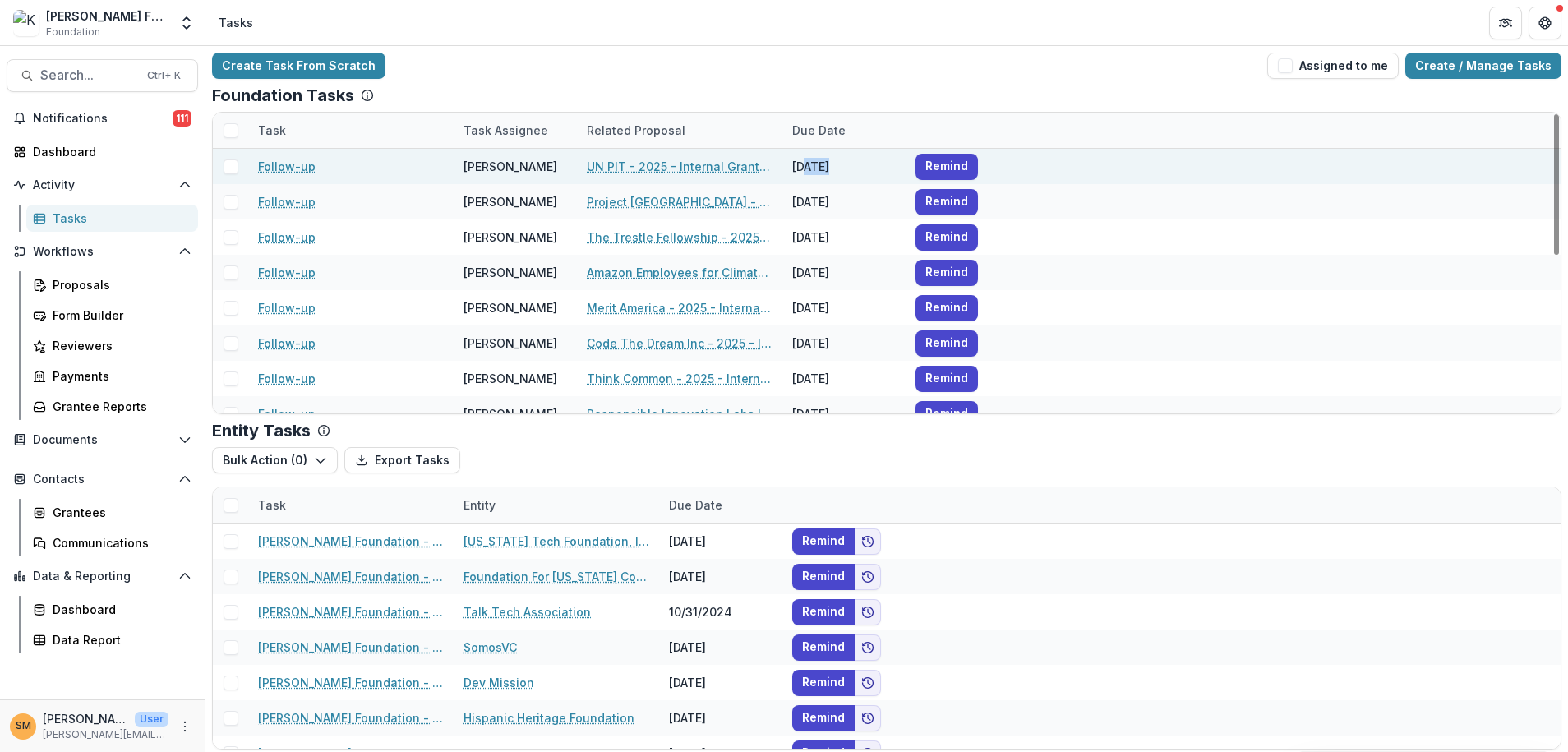
drag, startPoint x: 805, startPoint y: 162, endPoint x: 830, endPoint y: 163, distance: 25.0
click at [830, 163] on div "[DATE]" at bounding box center [844, 166] width 123 height 36
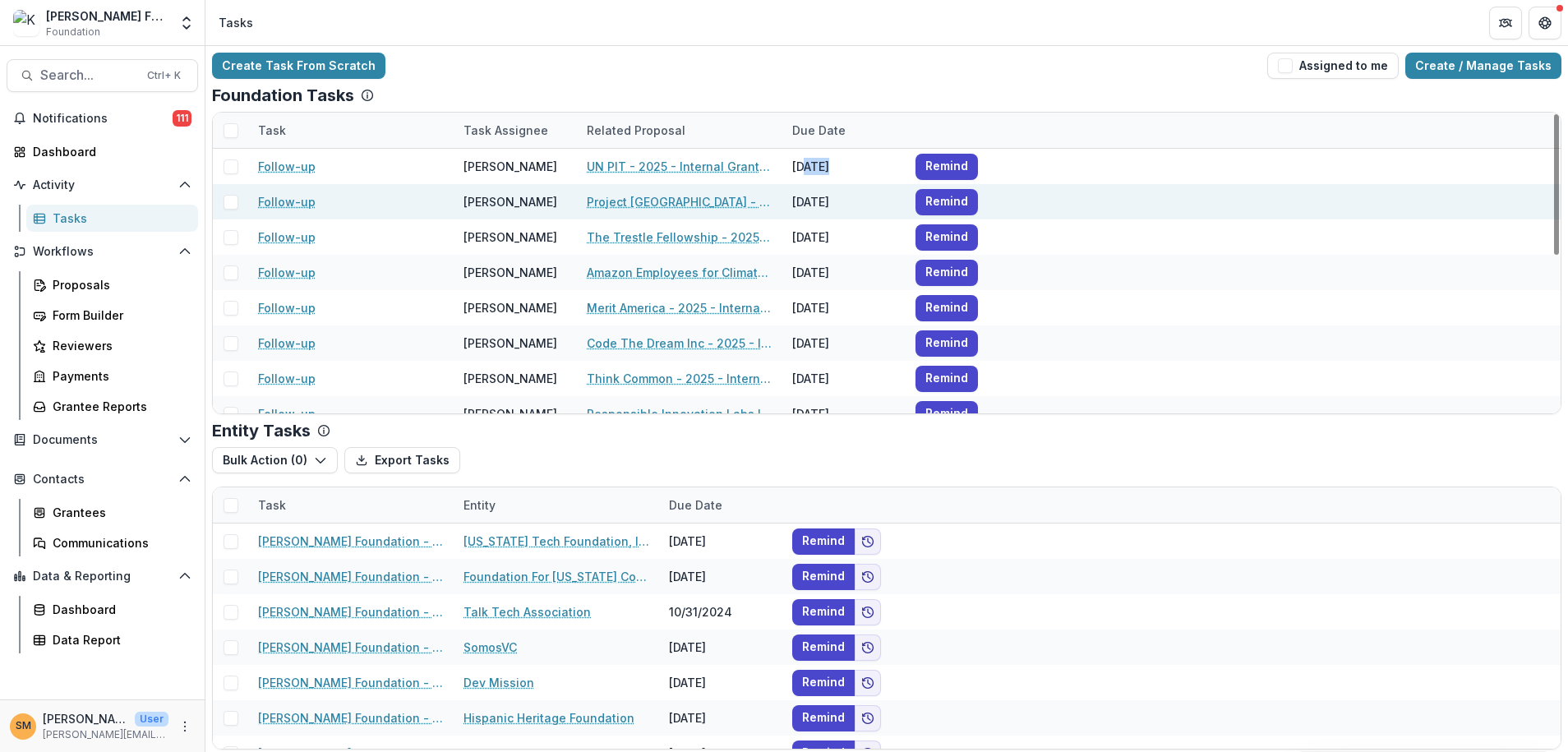
drag, startPoint x: 804, startPoint y: 206, endPoint x: 833, endPoint y: 204, distance: 29.1
click at [833, 204] on div "[DATE]" at bounding box center [844, 201] width 123 height 36
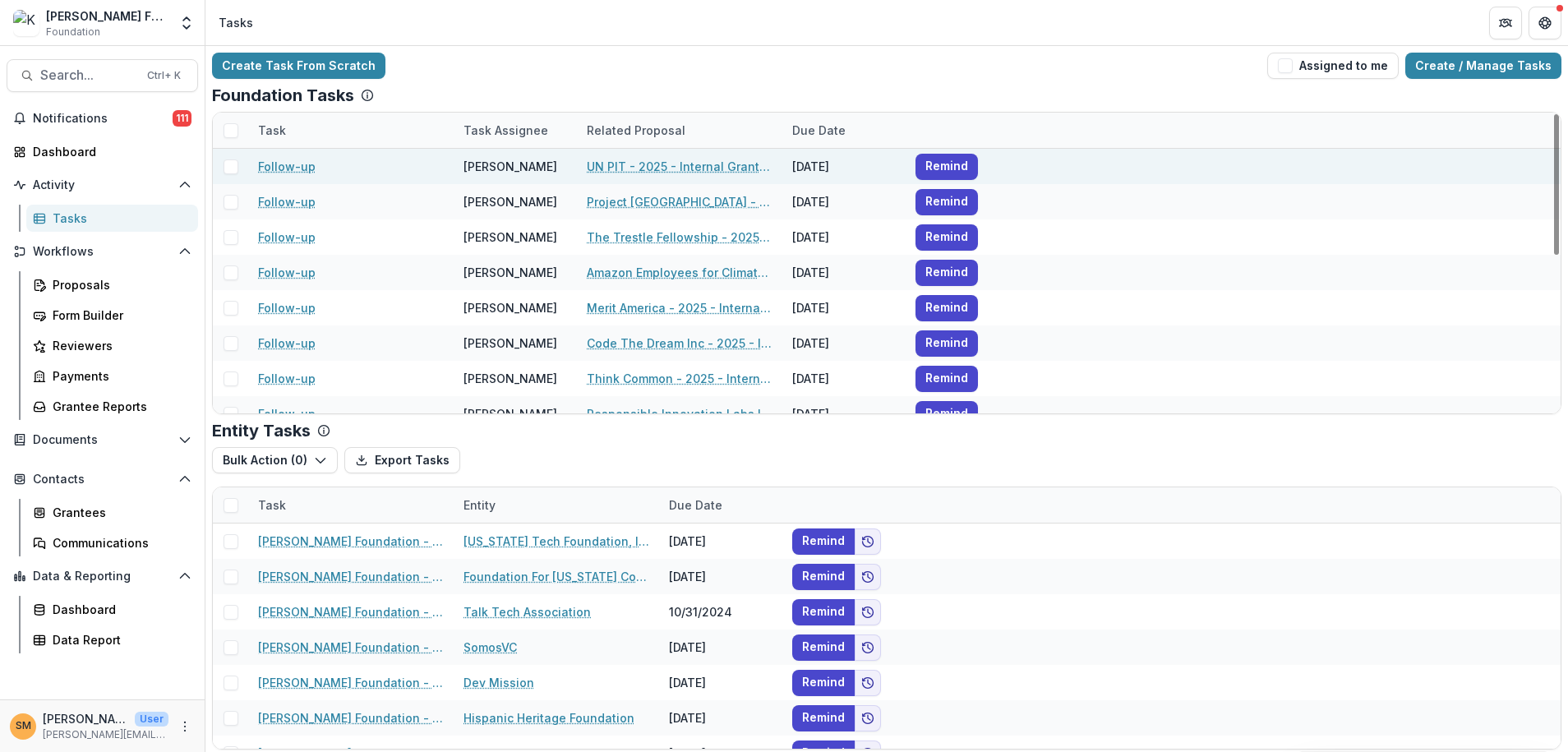
drag, startPoint x: 817, startPoint y: 166, endPoint x: 822, endPoint y: 174, distance: 9.4
click at [825, 166] on div "[DATE]" at bounding box center [844, 166] width 123 height 36
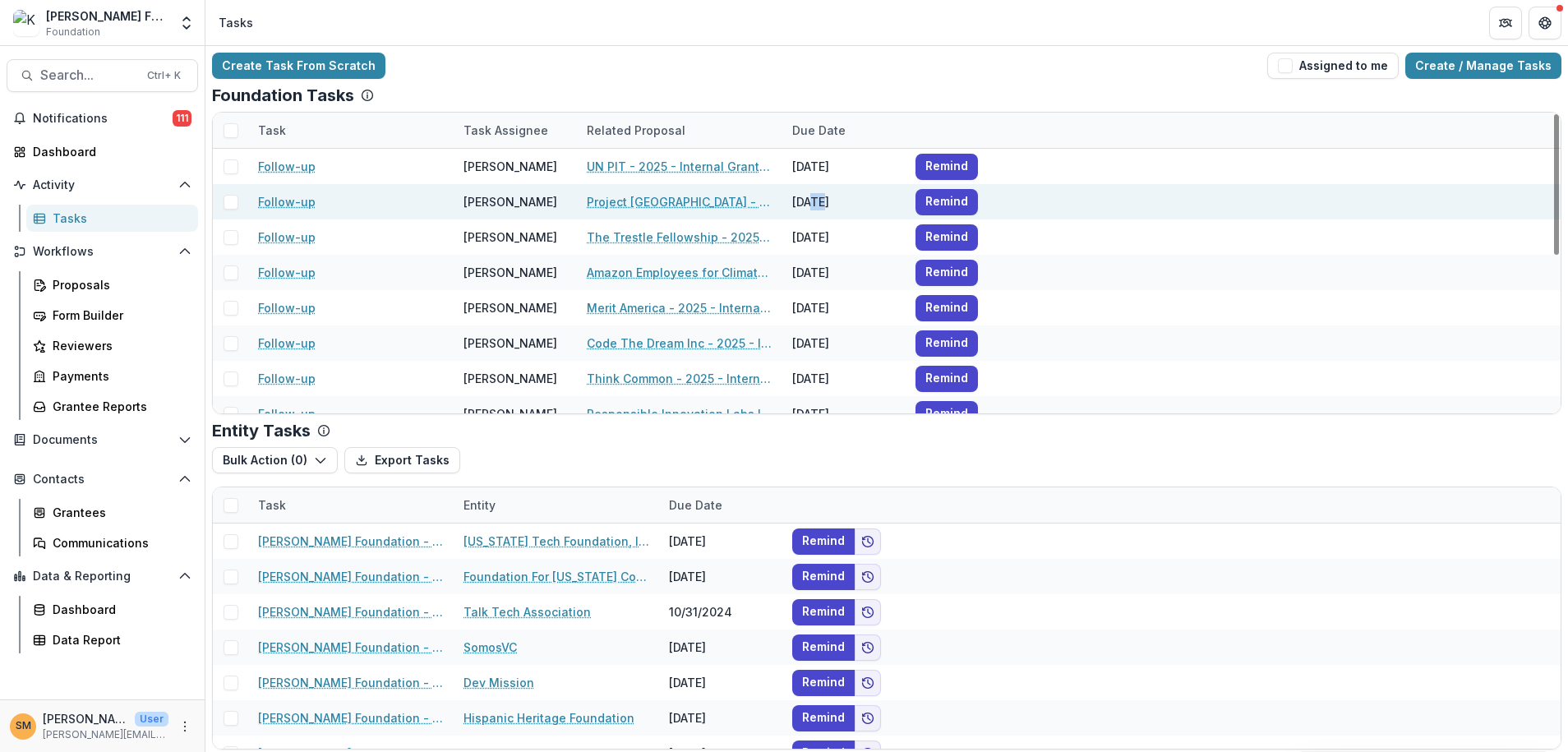
drag, startPoint x: 812, startPoint y: 197, endPoint x: 823, endPoint y: 201, distance: 11.7
click at [823, 200] on div "[DATE]" at bounding box center [844, 201] width 123 height 36
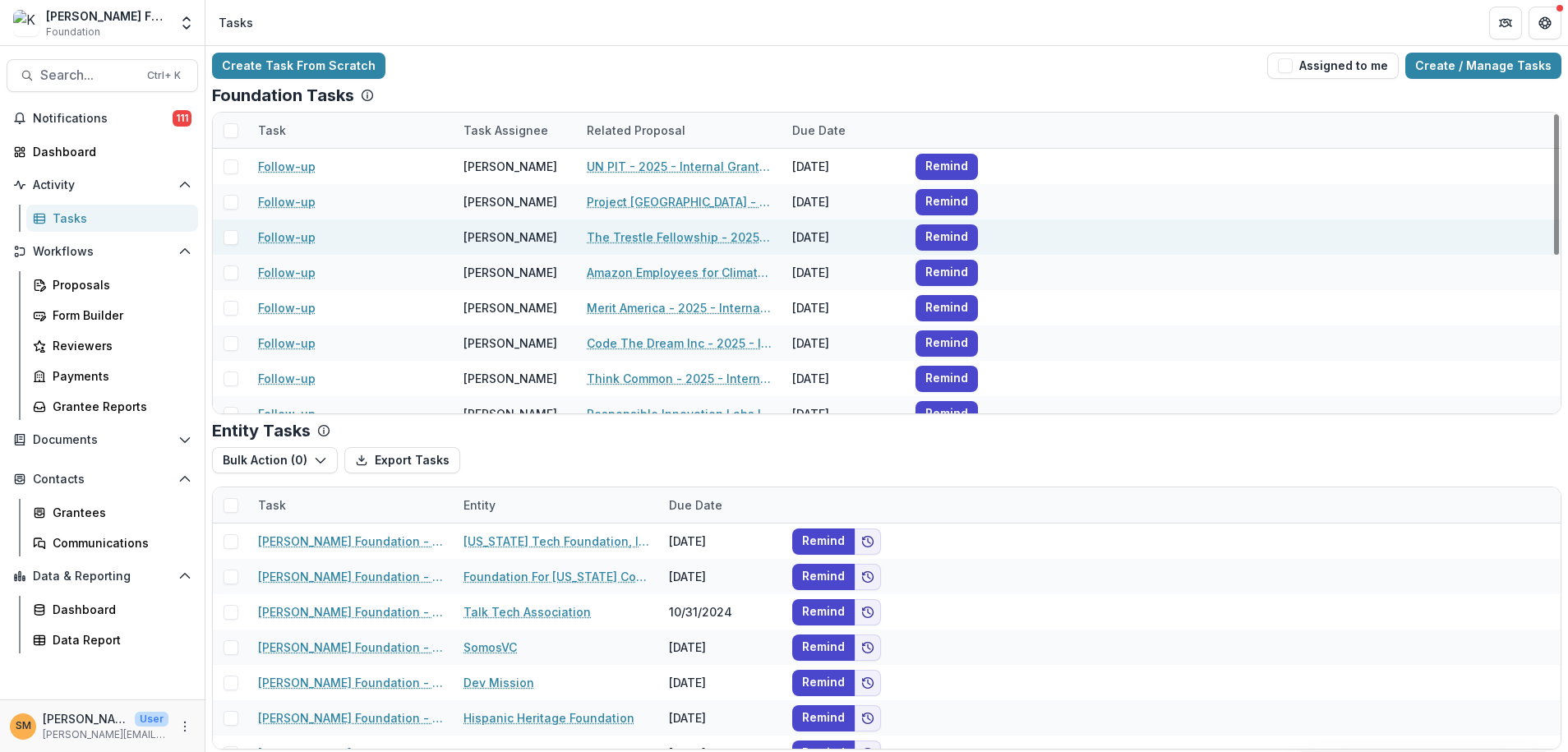
drag, startPoint x: 811, startPoint y: 230, endPoint x: 825, endPoint y: 235, distance: 14.9
click at [824, 232] on div "[DATE]" at bounding box center [844, 237] width 123 height 36
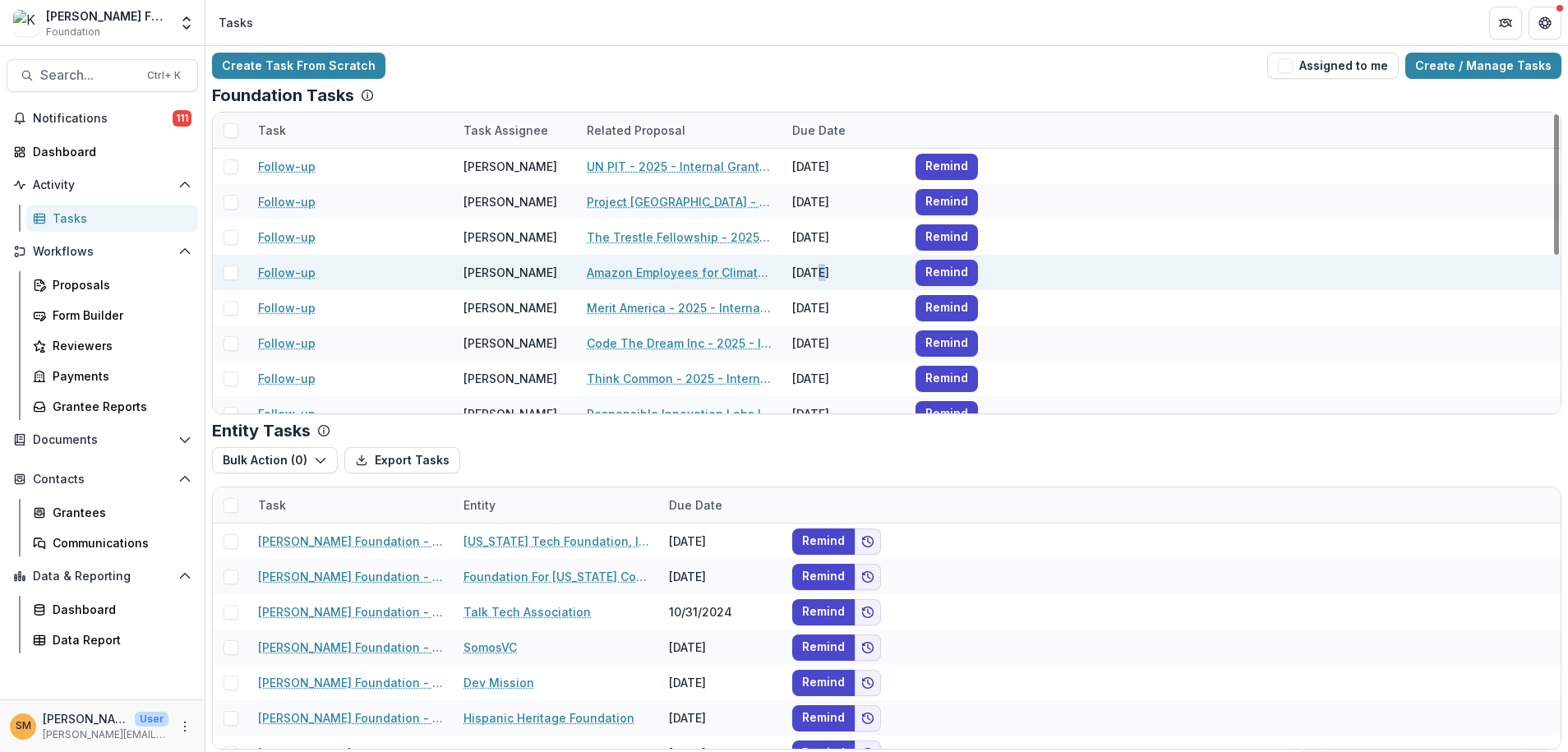
click at [827, 264] on div "[DATE]" at bounding box center [844, 272] width 123 height 36
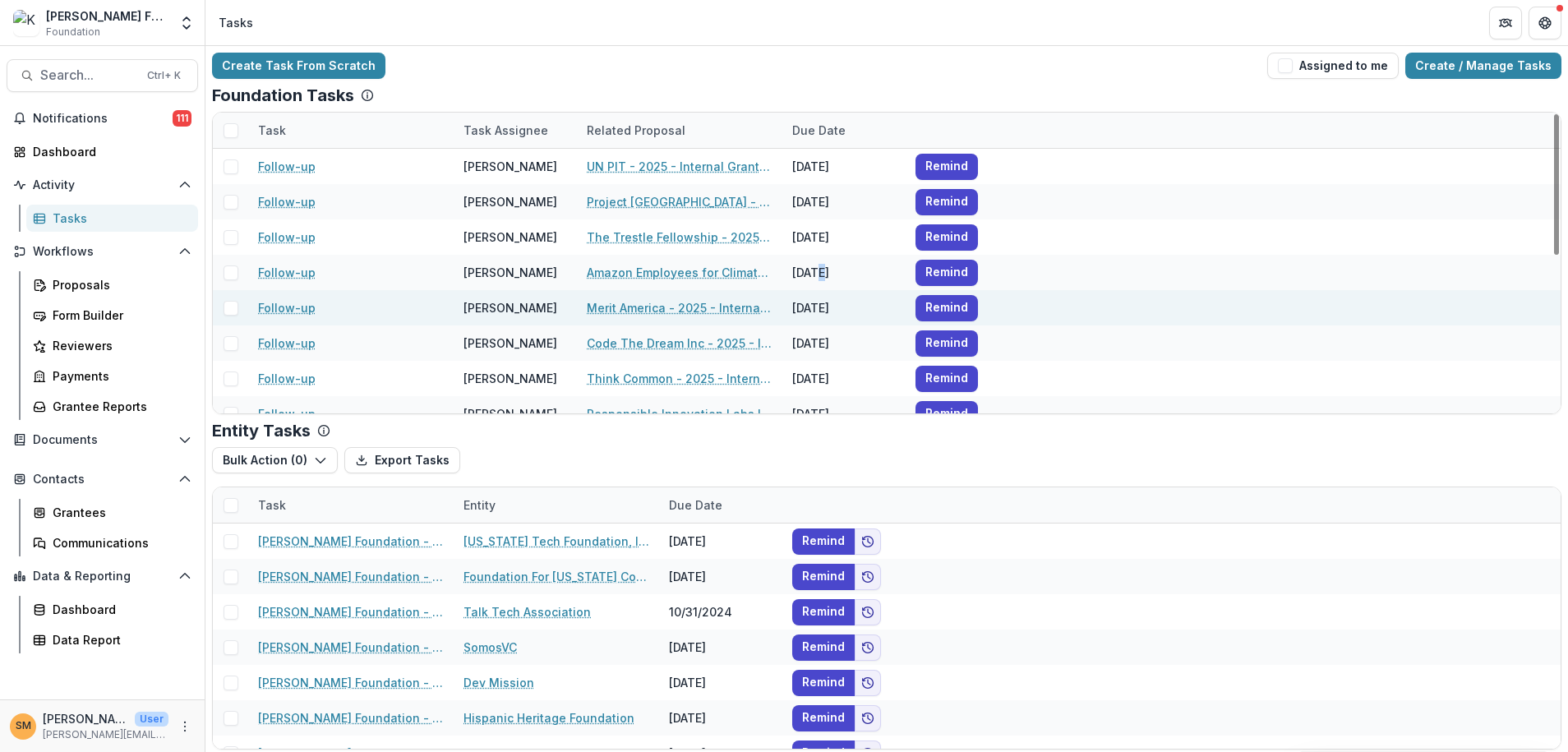
click at [819, 290] on div "Follow-up Subina Mahal UN PIT - 2025 - Internal Grant Concept Form 09/25/2025 R…" at bounding box center [886, 449] width 1348 height 600
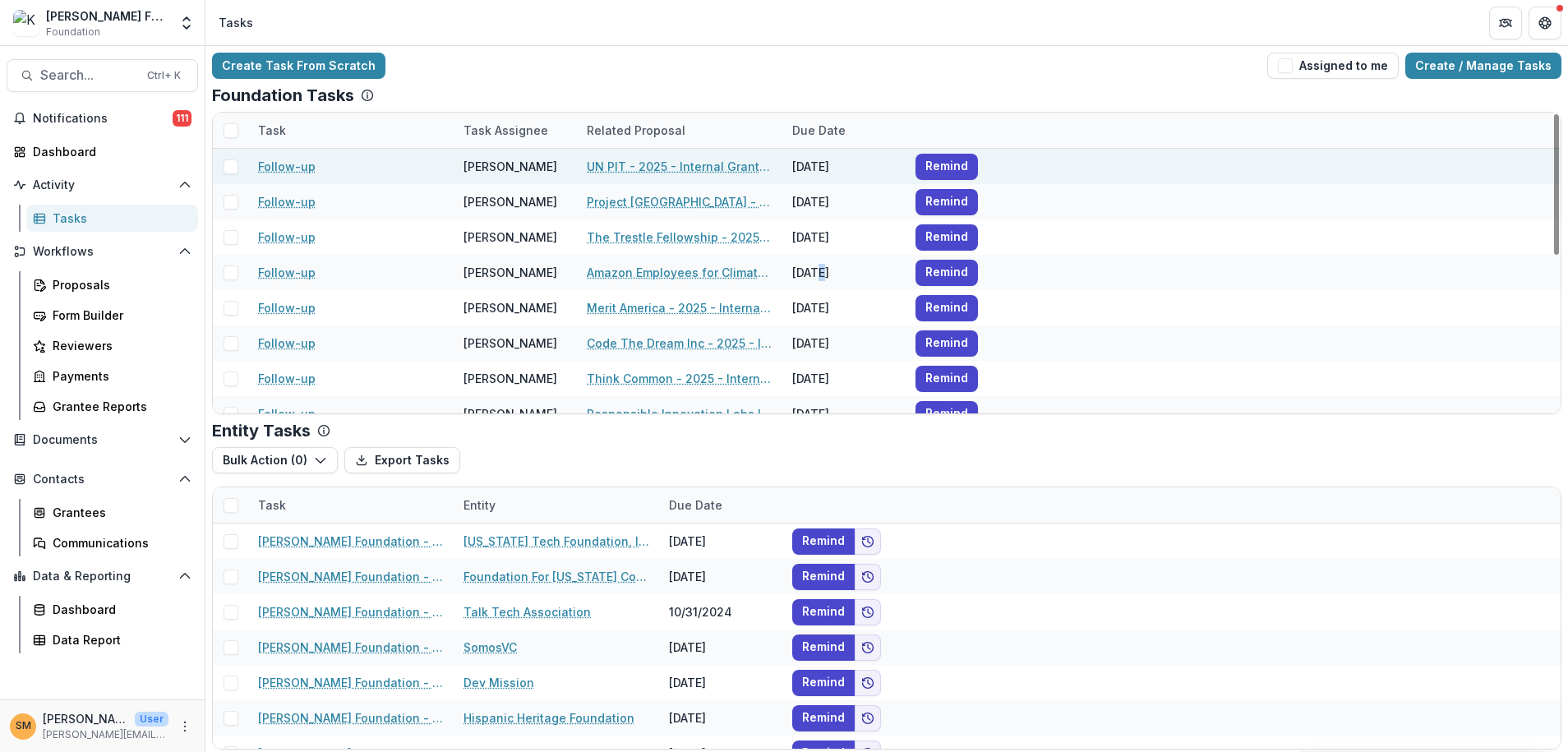
drag, startPoint x: 808, startPoint y: 163, endPoint x: 835, endPoint y: 169, distance: 27.7
click at [835, 168] on div "[DATE]" at bounding box center [844, 166] width 123 height 36
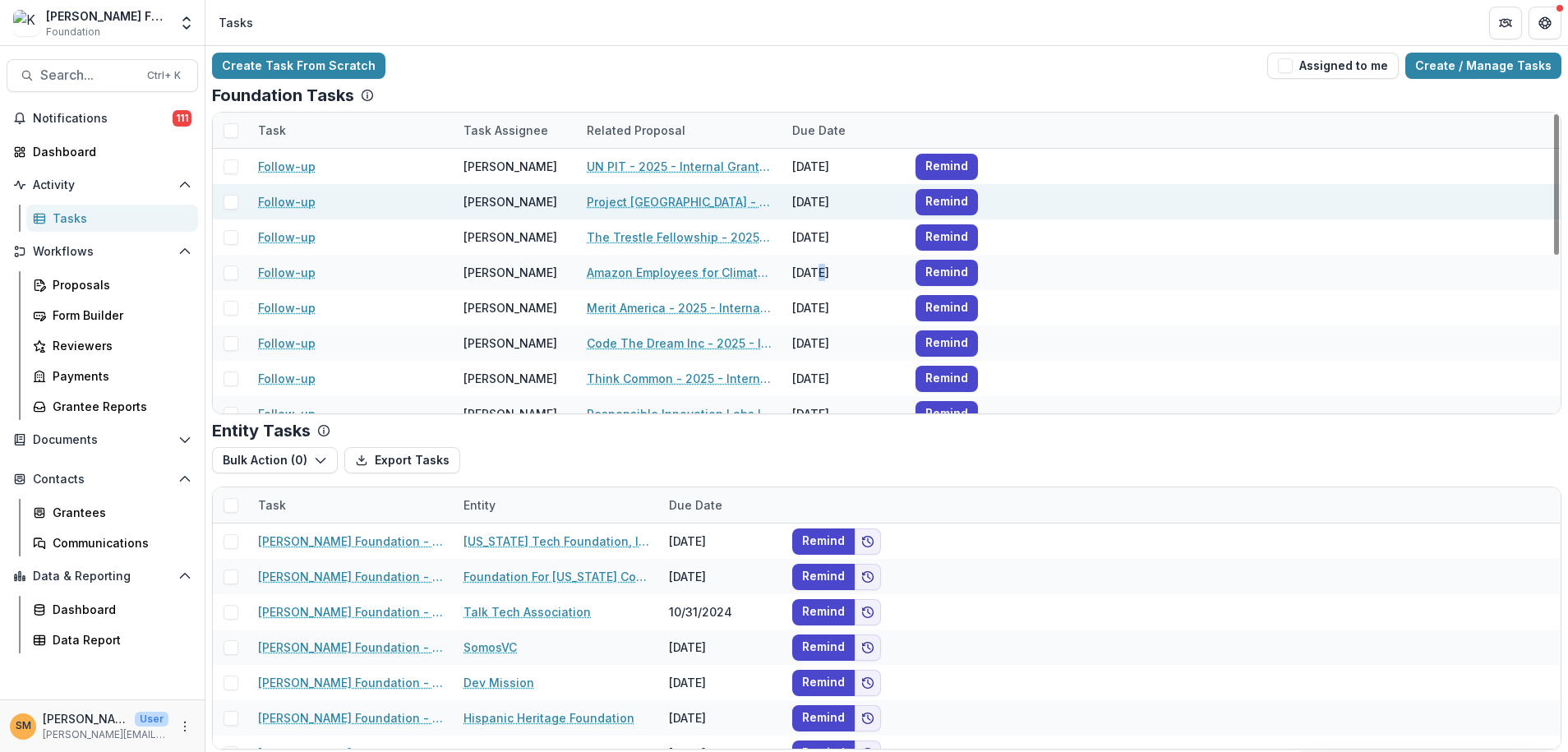
drag, startPoint x: 806, startPoint y: 195, endPoint x: 838, endPoint y: 196, distance: 32.0
click at [838, 196] on div "[DATE]" at bounding box center [844, 201] width 123 height 36
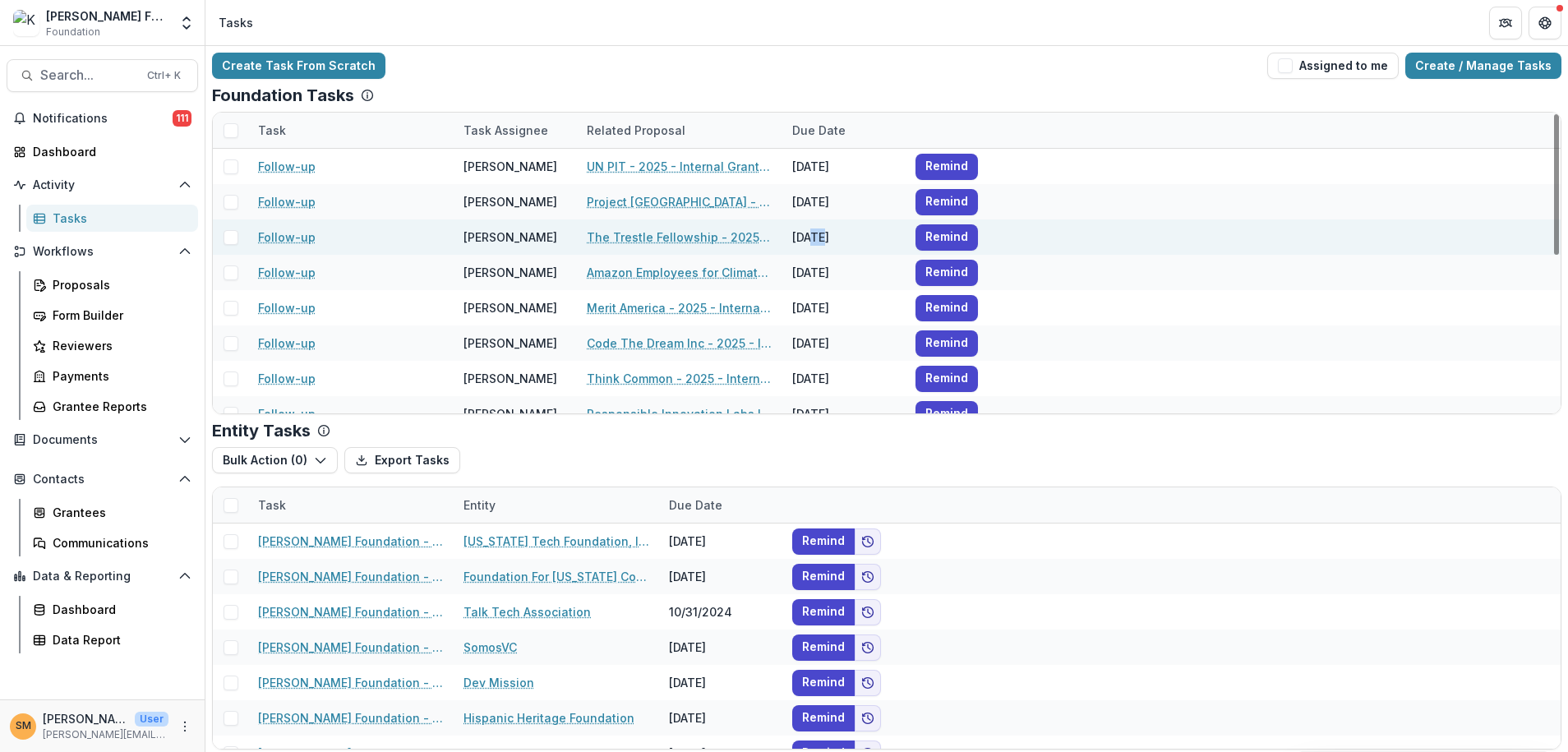
drag, startPoint x: 814, startPoint y: 232, endPoint x: 830, endPoint y: 233, distance: 16.0
click at [830, 233] on div "[DATE]" at bounding box center [844, 237] width 123 height 36
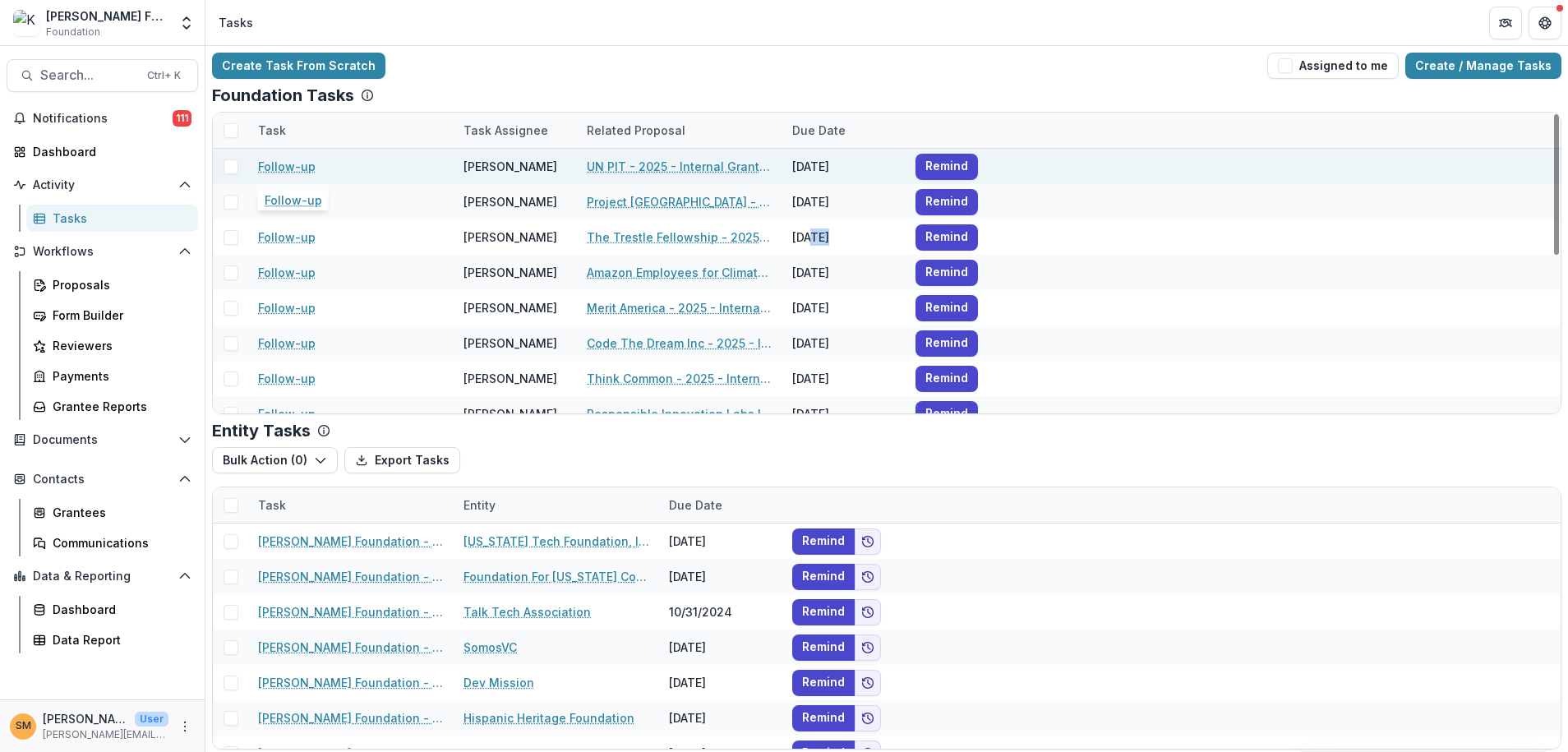
click at [279, 166] on link "Follow-up" at bounding box center [287, 166] width 58 height 17
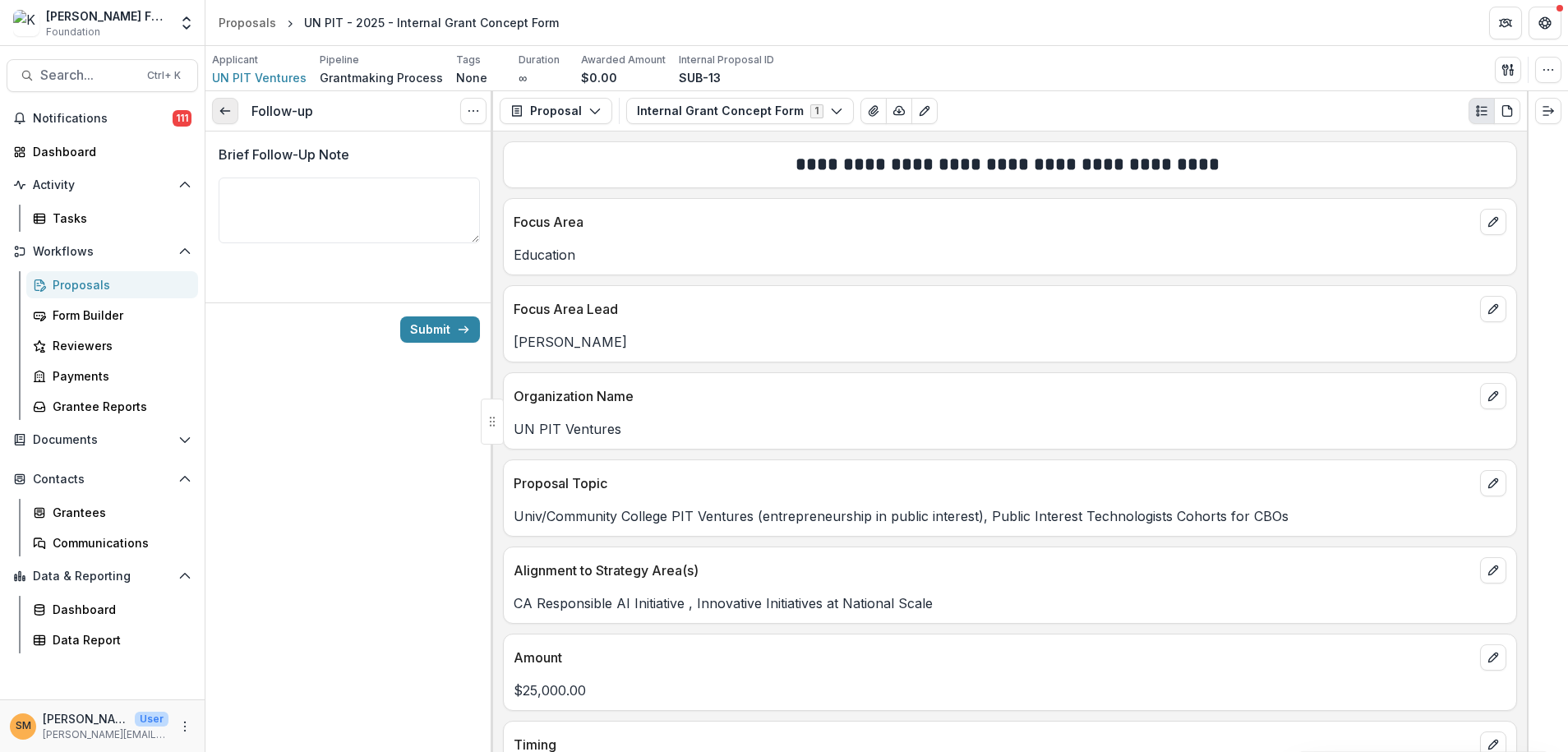
click at [230, 114] on icon at bounding box center [225, 111] width 13 height 13
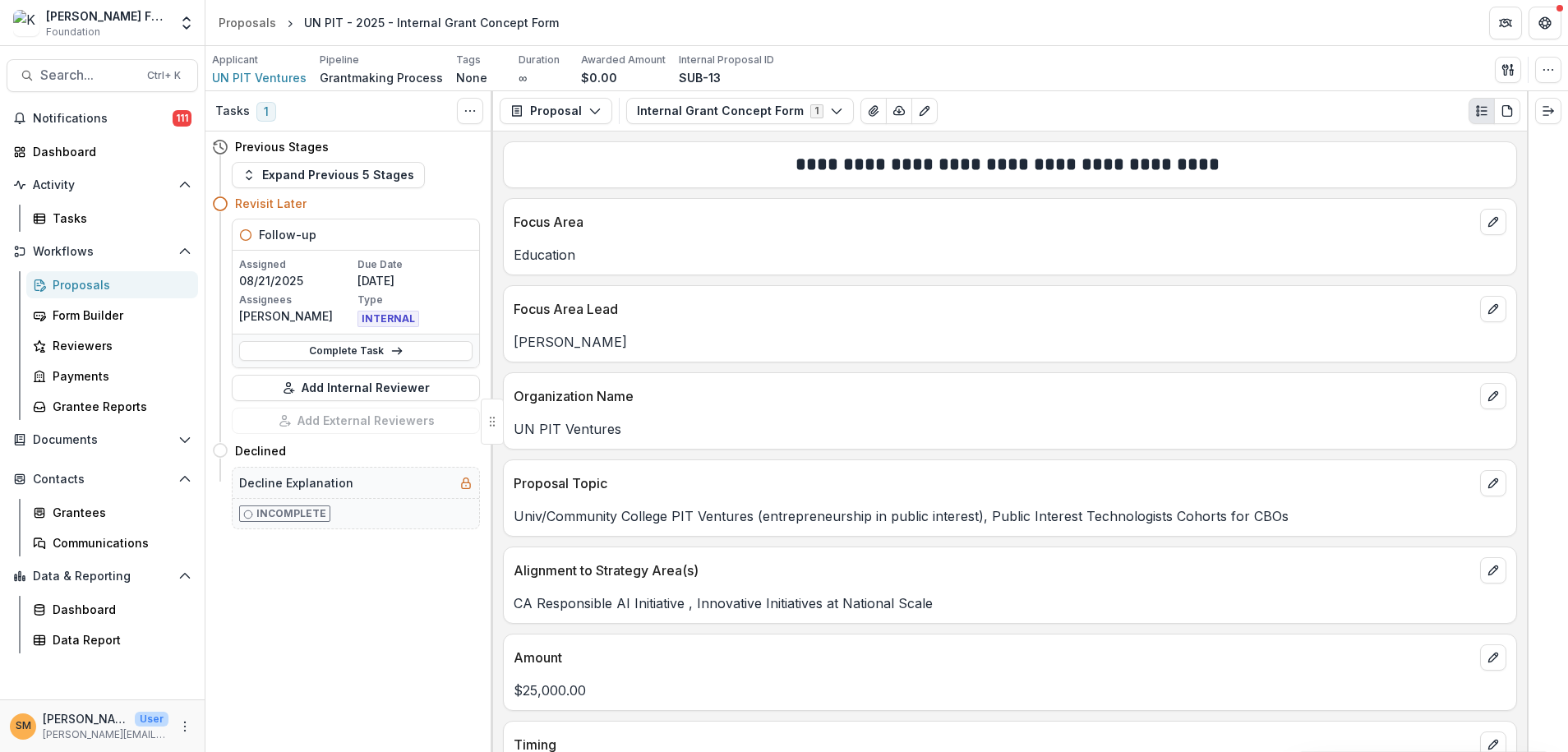
click at [336, 239] on div "Follow-up" at bounding box center [356, 235] width 246 height 31
click at [53, 215] on div "Tasks" at bounding box center [119, 218] width 133 height 17
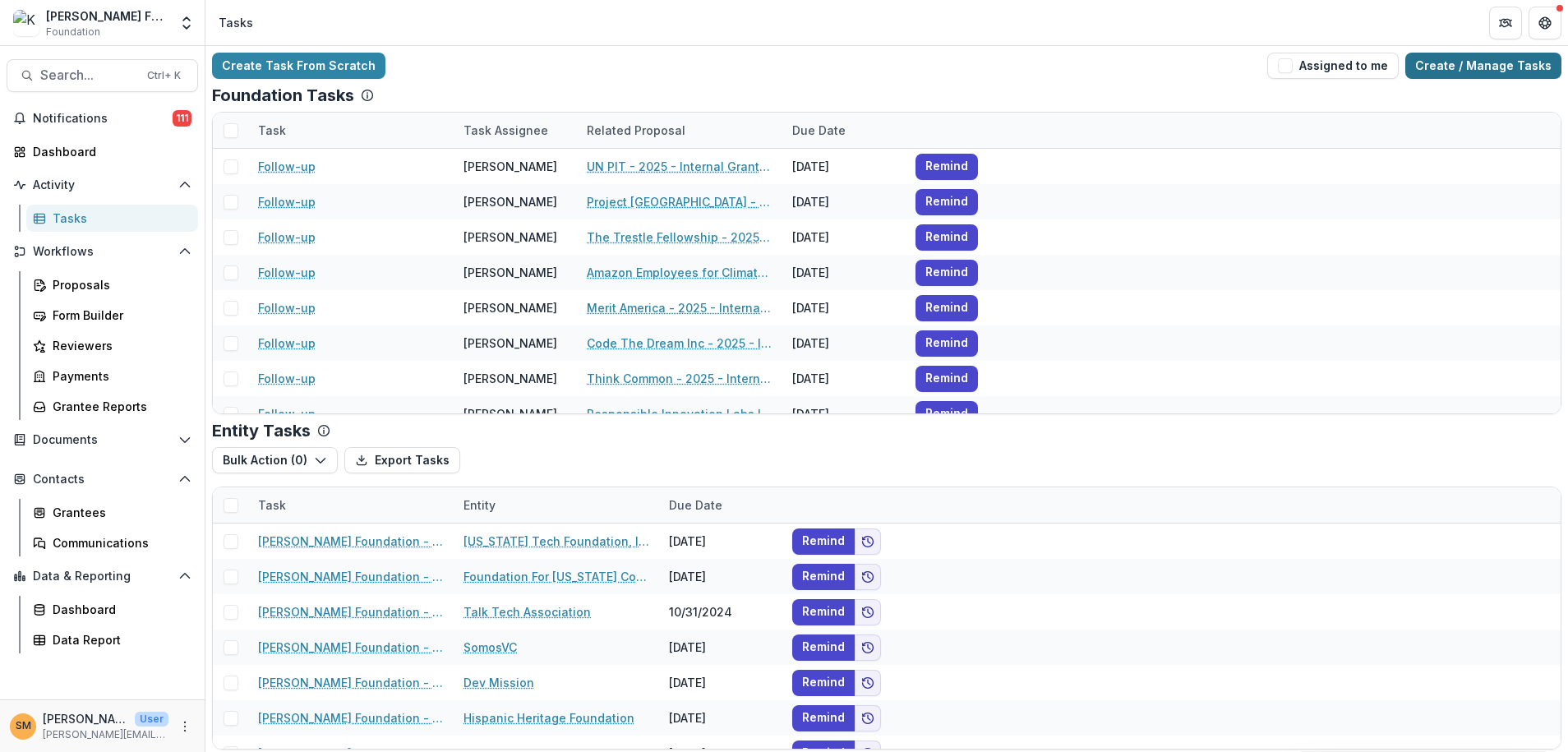
click at [1454, 69] on link "Create / Manage Tasks" at bounding box center [1483, 65] width 156 height 26
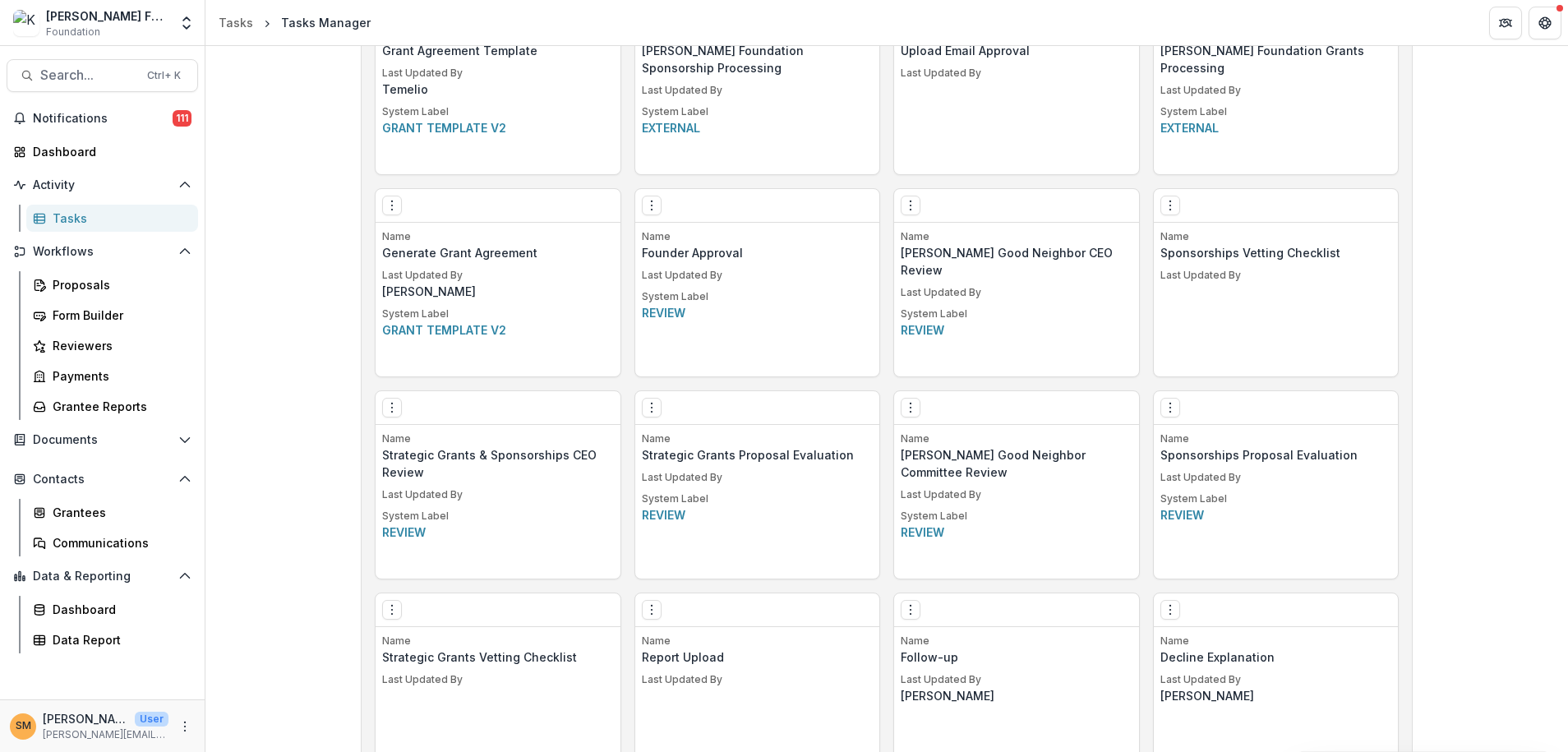
scroll to position [1436, 0]
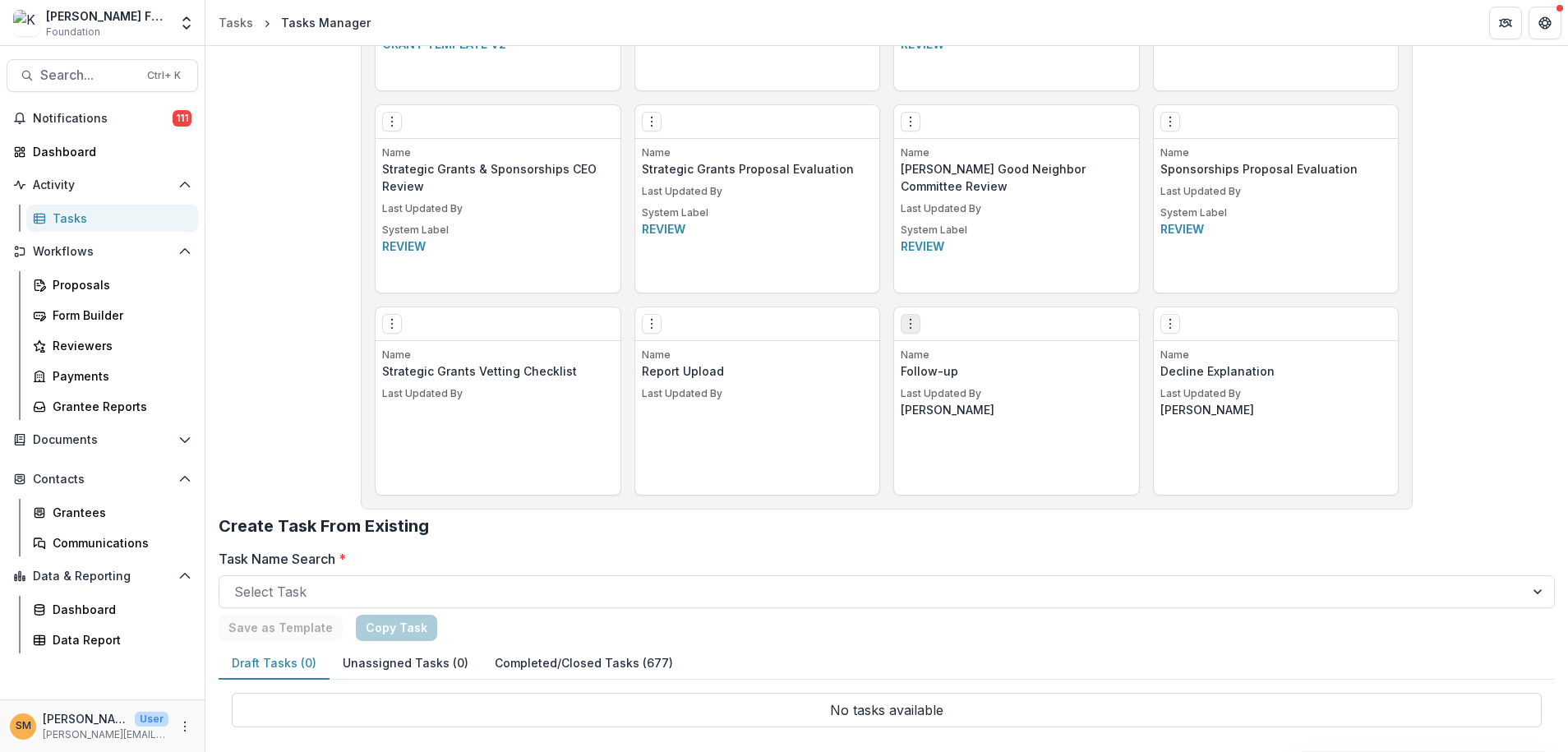
click at [907, 324] on icon "Options" at bounding box center [911, 324] width 13 height 13
click at [937, 354] on link "Edit" at bounding box center [1002, 358] width 201 height 27
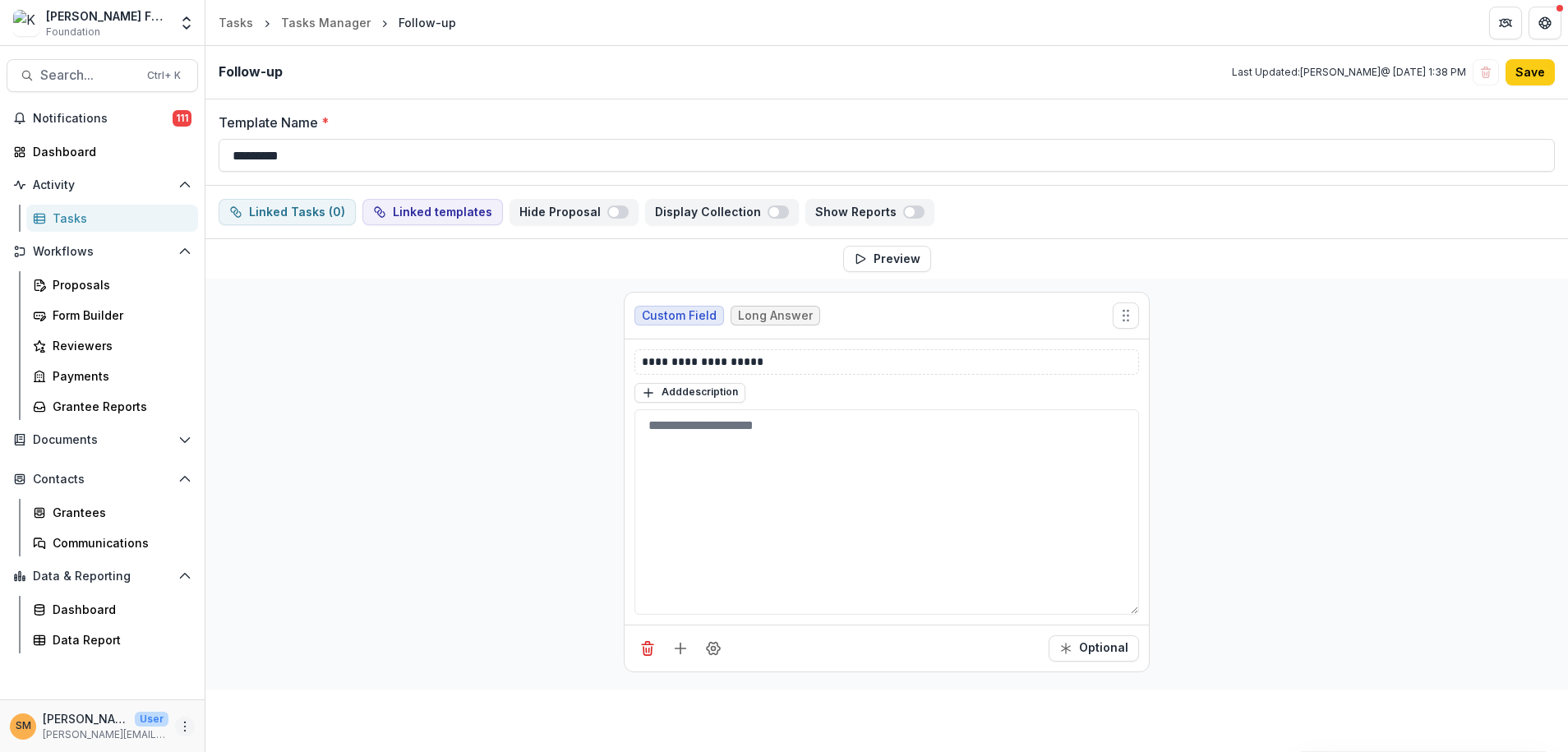
click at [187, 733] on button "More" at bounding box center [185, 726] width 20 height 20
click at [246, 690] on link "User Settings" at bounding box center [293, 691] width 176 height 27
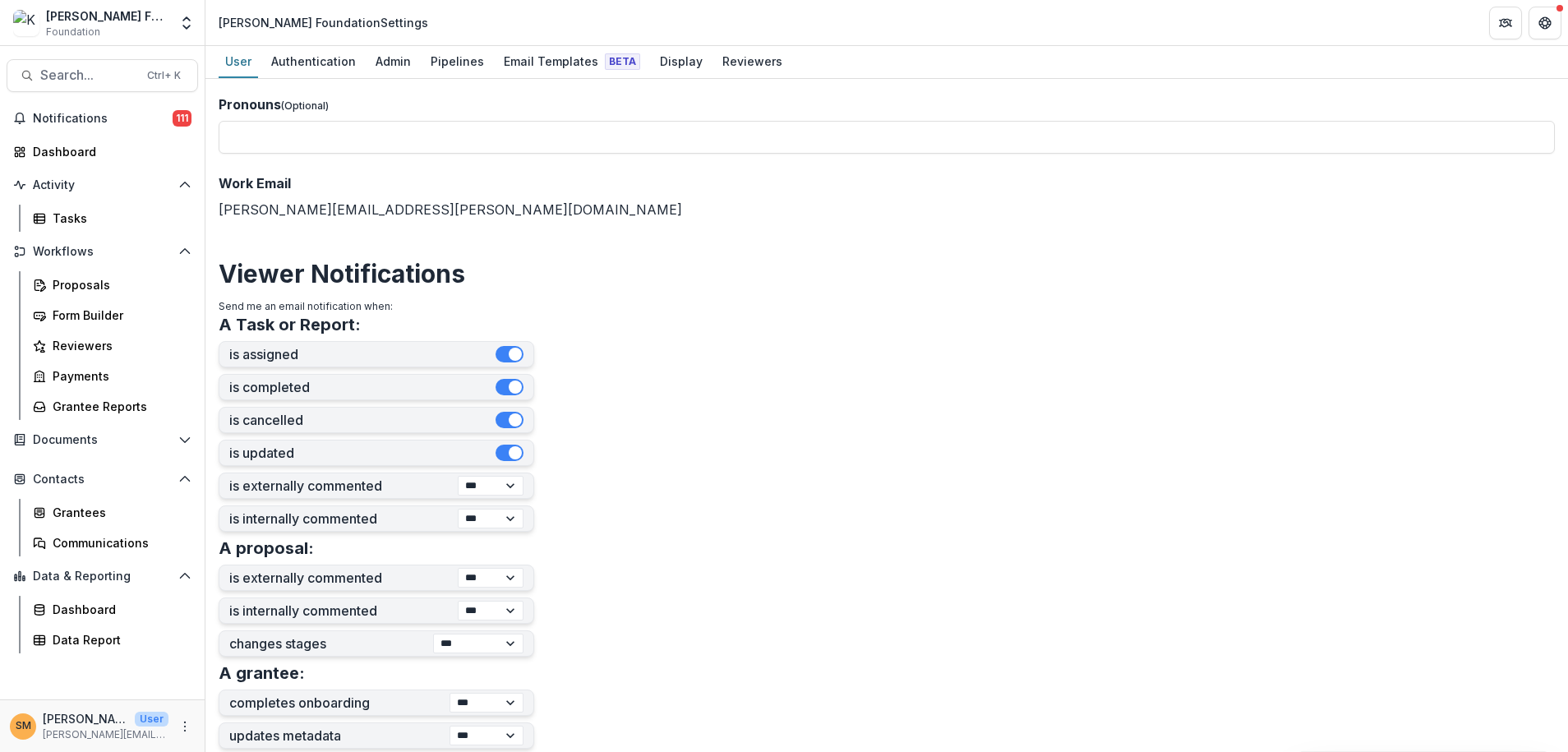
scroll to position [188, 0]
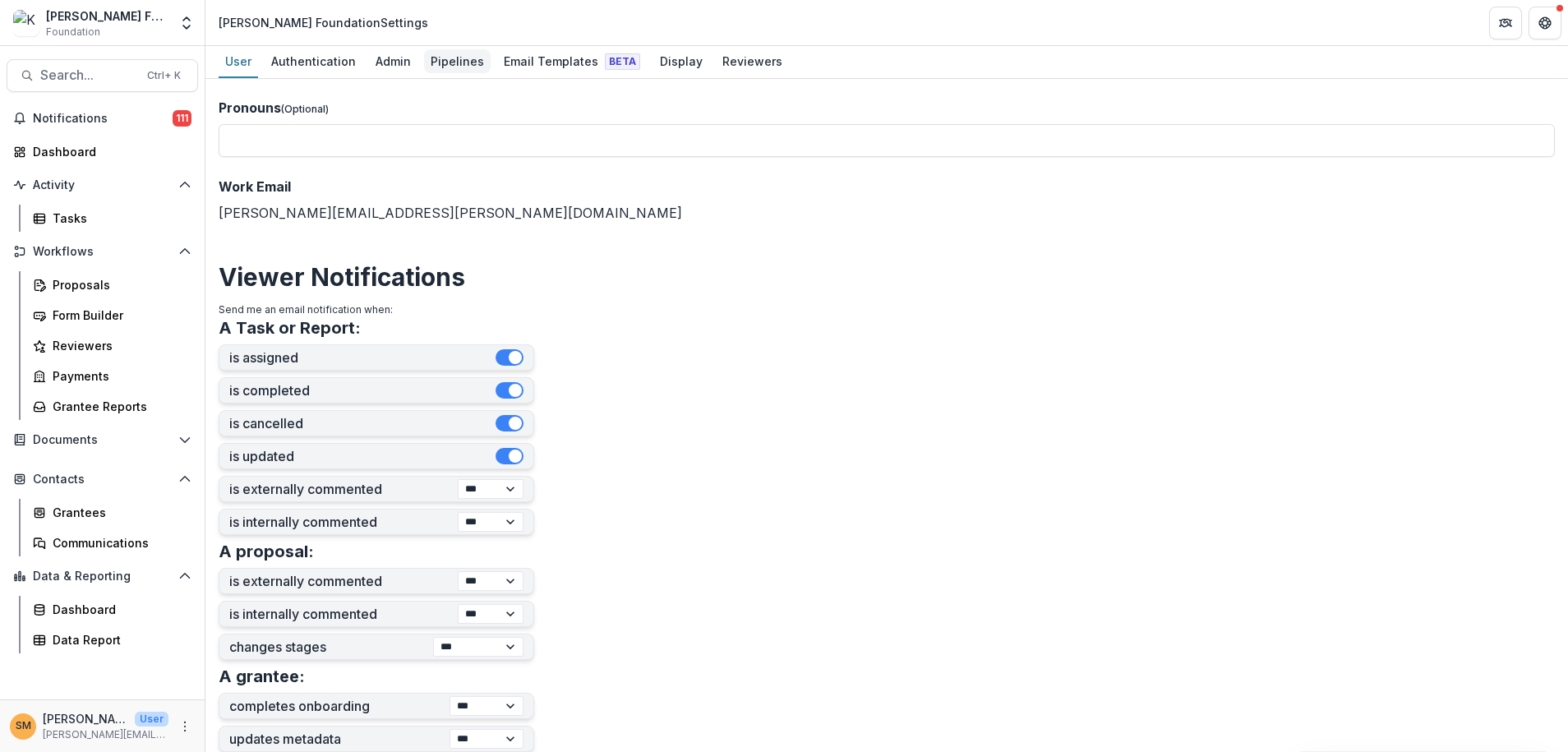
click at [454, 63] on div "Pipelines" at bounding box center [457, 61] width 66 height 24
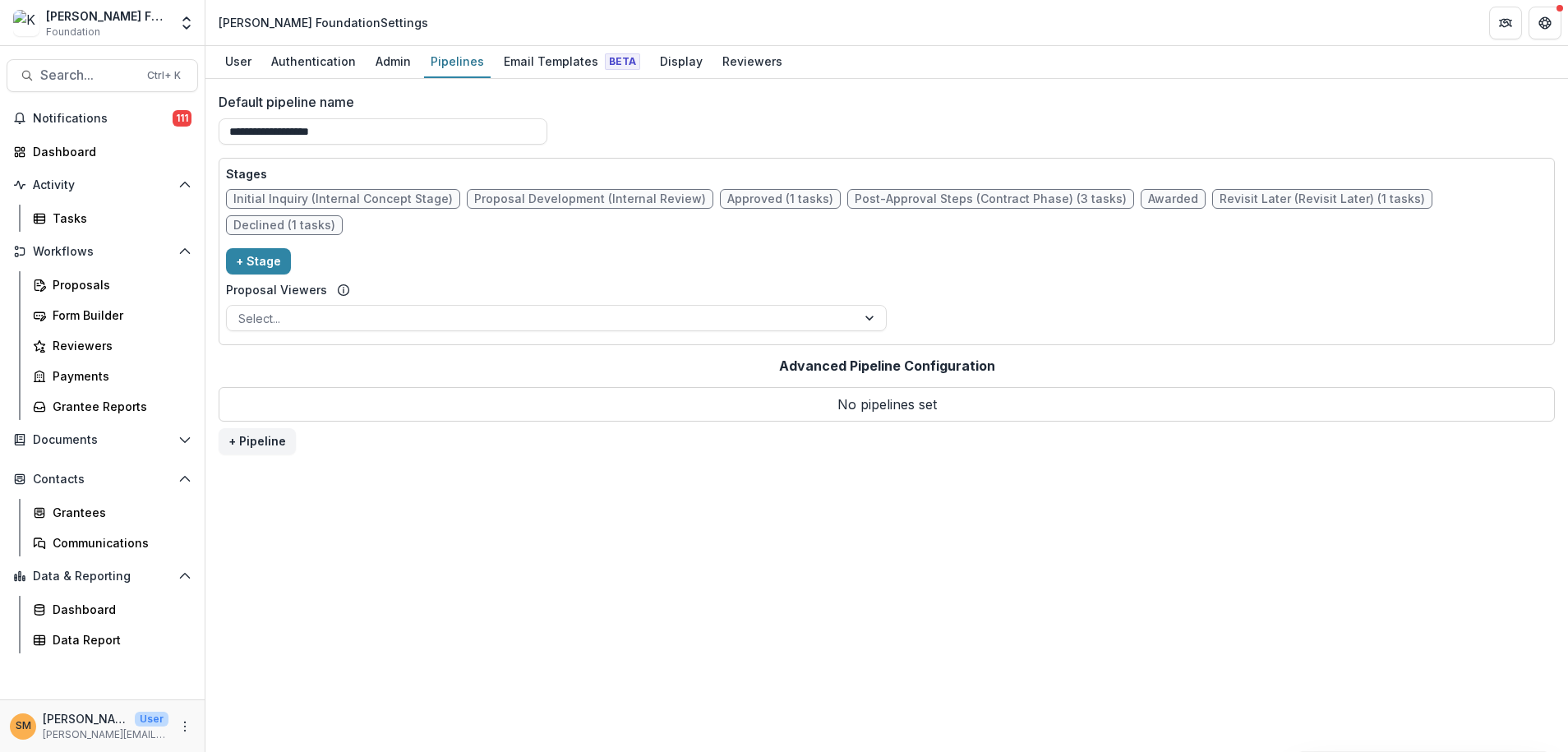
click at [1220, 195] on span "Revisit Later (Revisit Later) (1 tasks)" at bounding box center [1323, 199] width 206 height 14
select select "******"
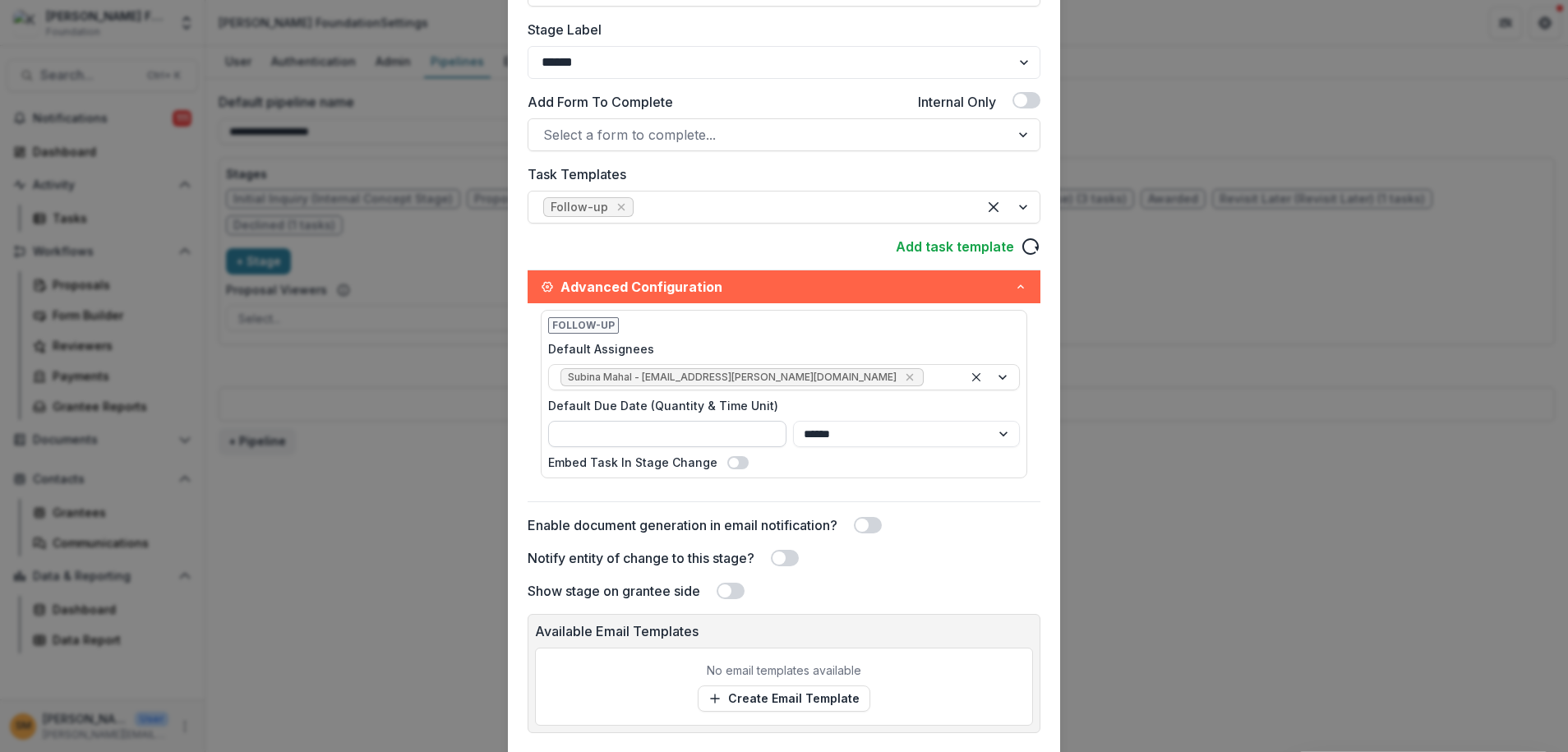
scroll to position [329, 0]
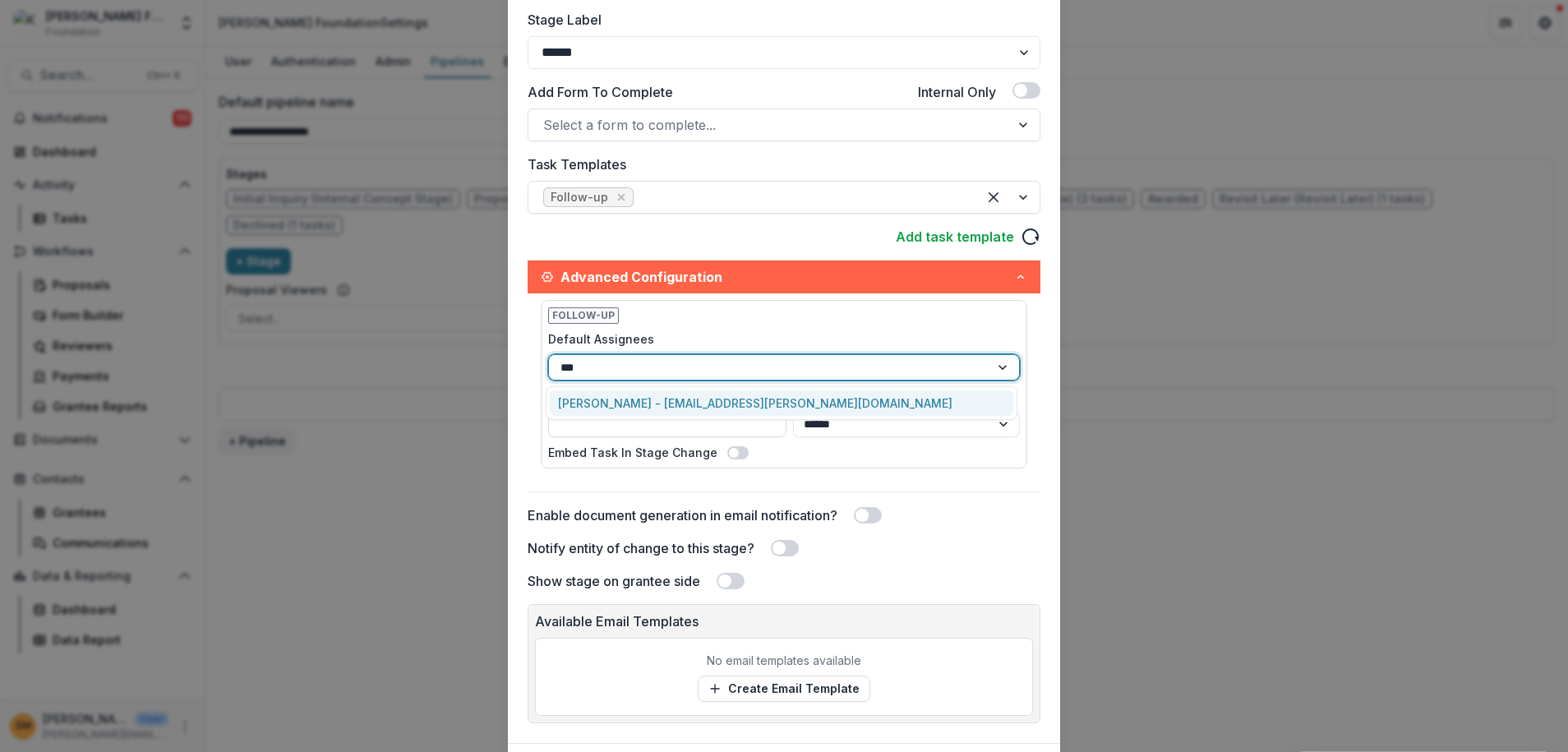
type input "****"
click at [738, 401] on div "Kathia Ramos - kathia.ramos@kaporcenter.org" at bounding box center [781, 403] width 464 height 25
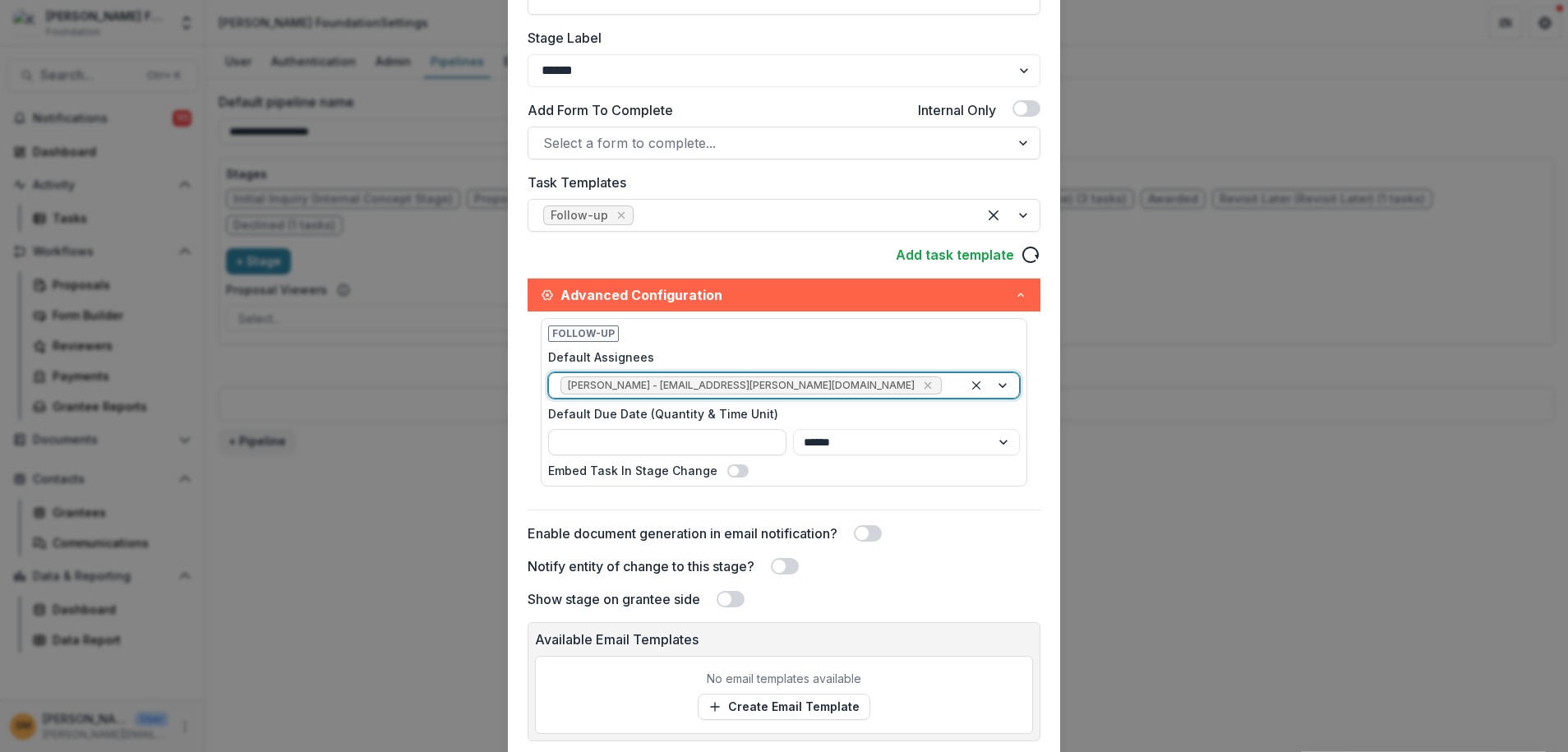
scroll to position [423, 0]
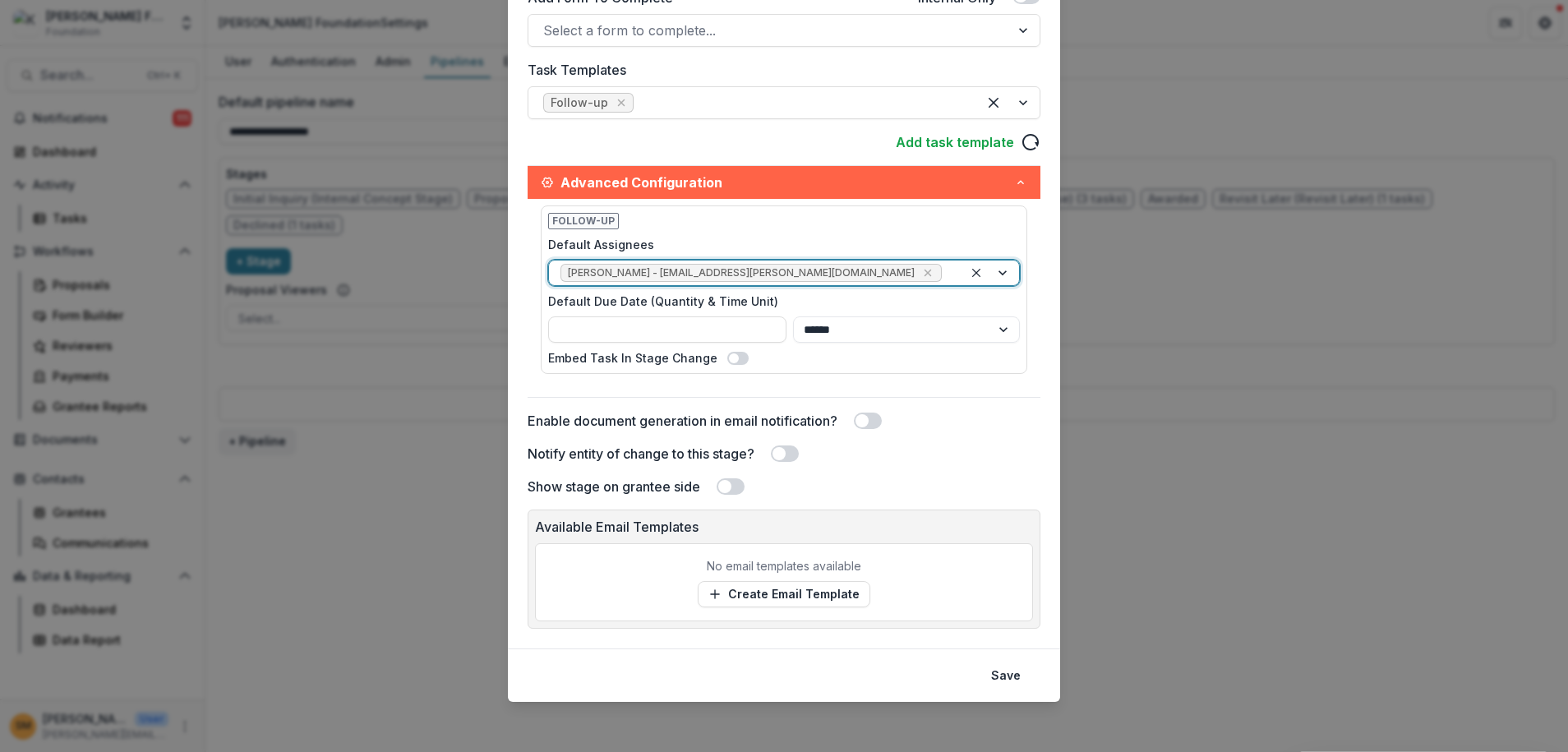
drag, startPoint x: 1007, startPoint y: 669, endPoint x: 984, endPoint y: 661, distance: 24.4
click at [1008, 669] on button "Save" at bounding box center [1005, 675] width 49 height 26
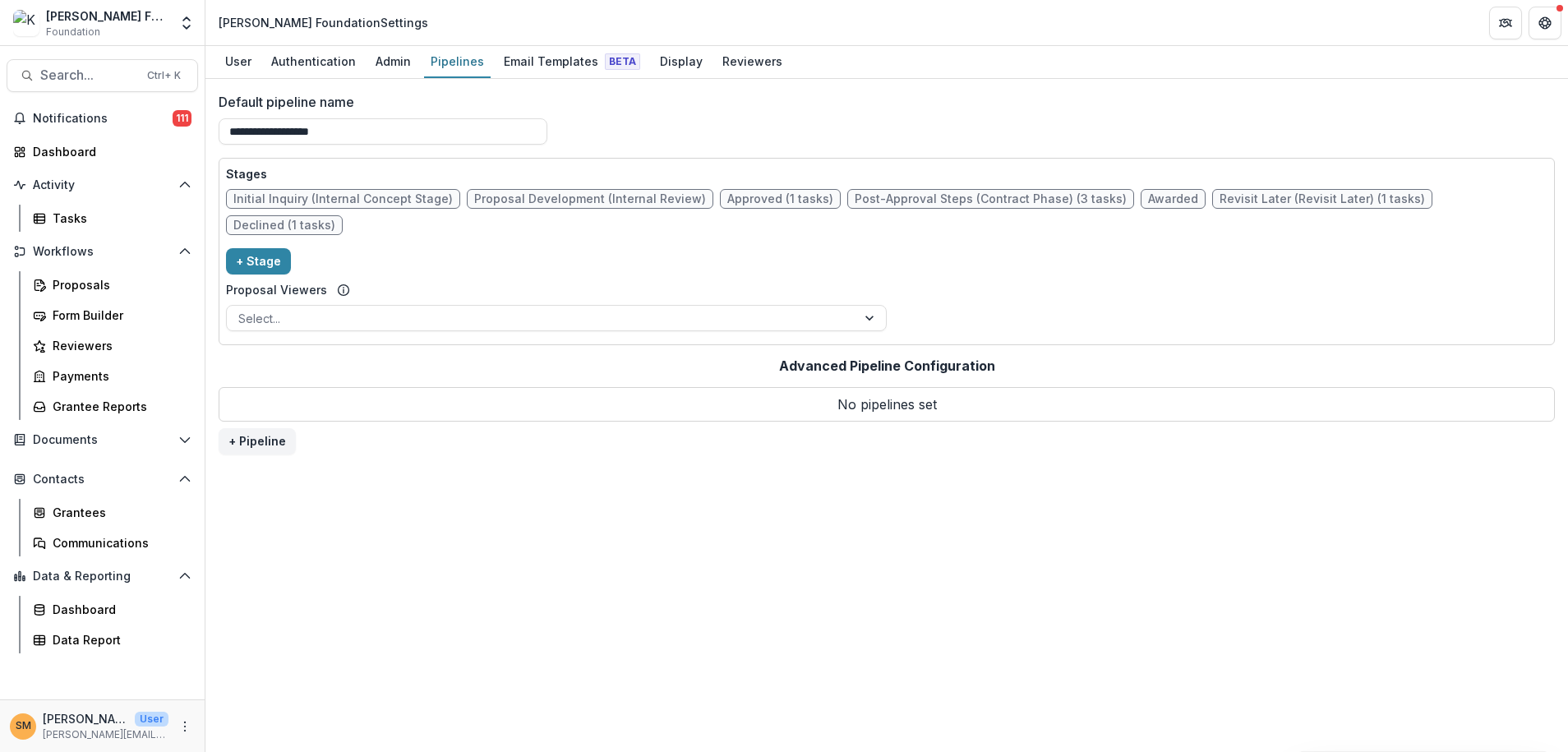
click at [1249, 200] on span "Revisit Later (Revisit Later) (1 tasks)" at bounding box center [1323, 199] width 206 height 14
select select "******"
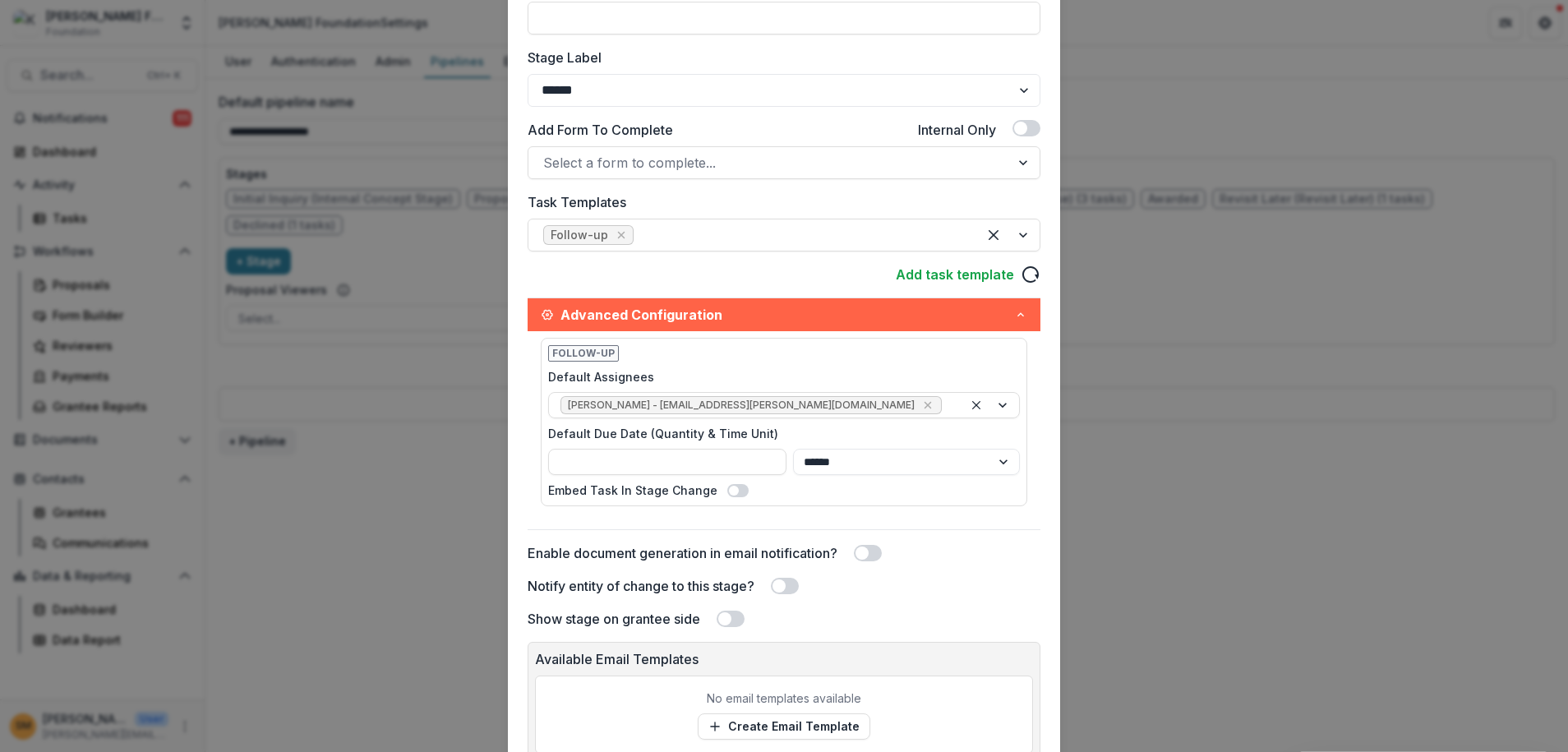
scroll to position [329, 0]
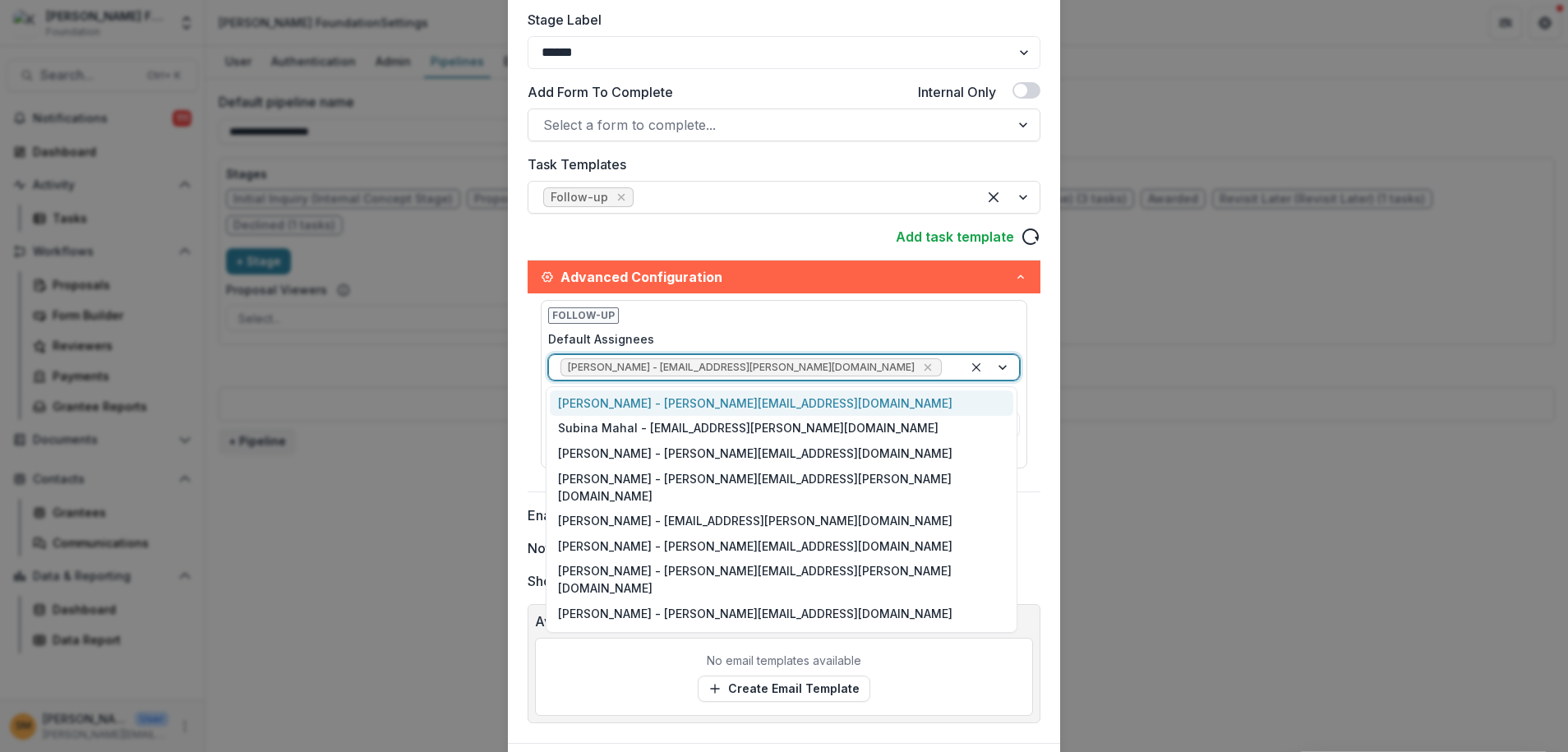
click at [1002, 367] on div at bounding box center [991, 367] width 56 height 25
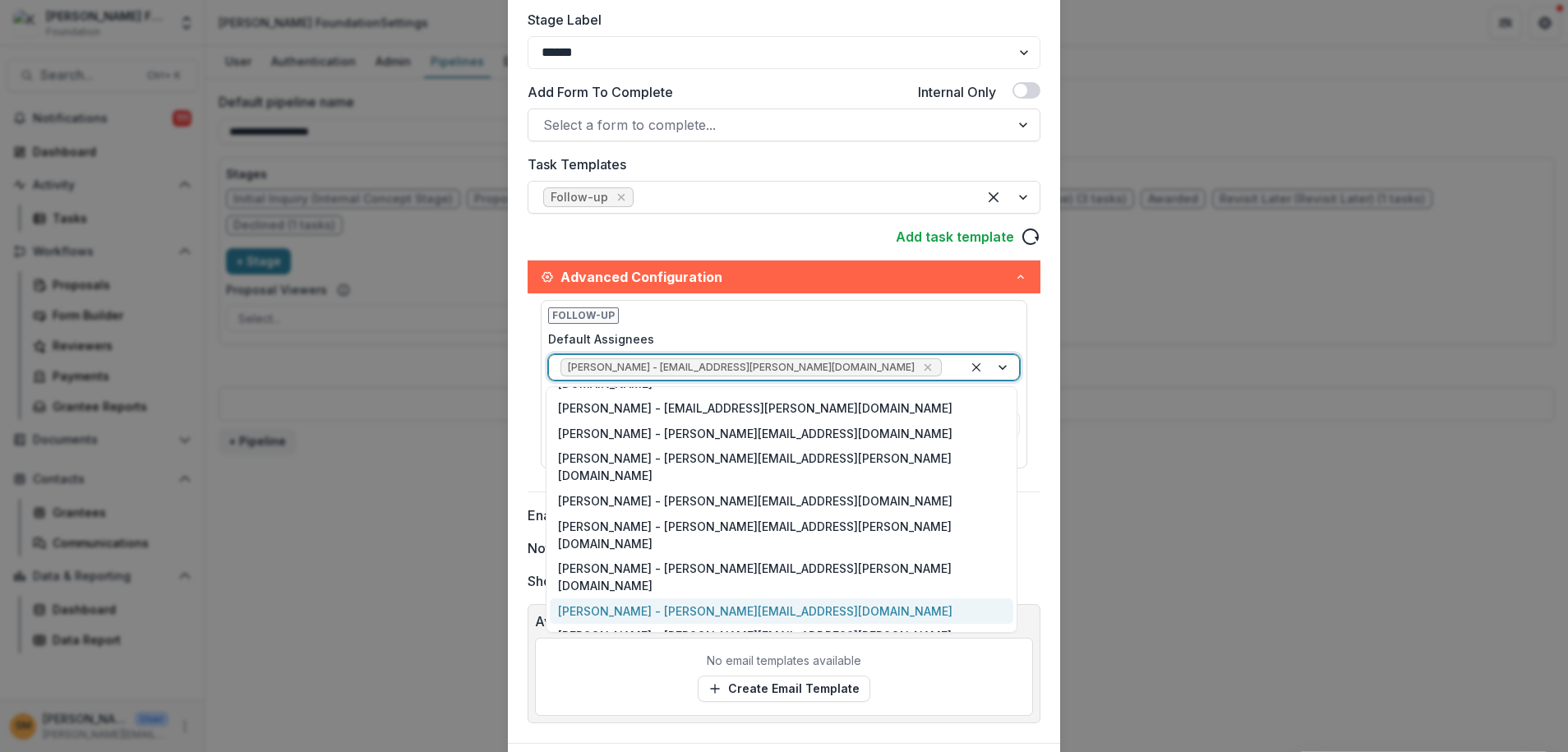
scroll to position [0, 0]
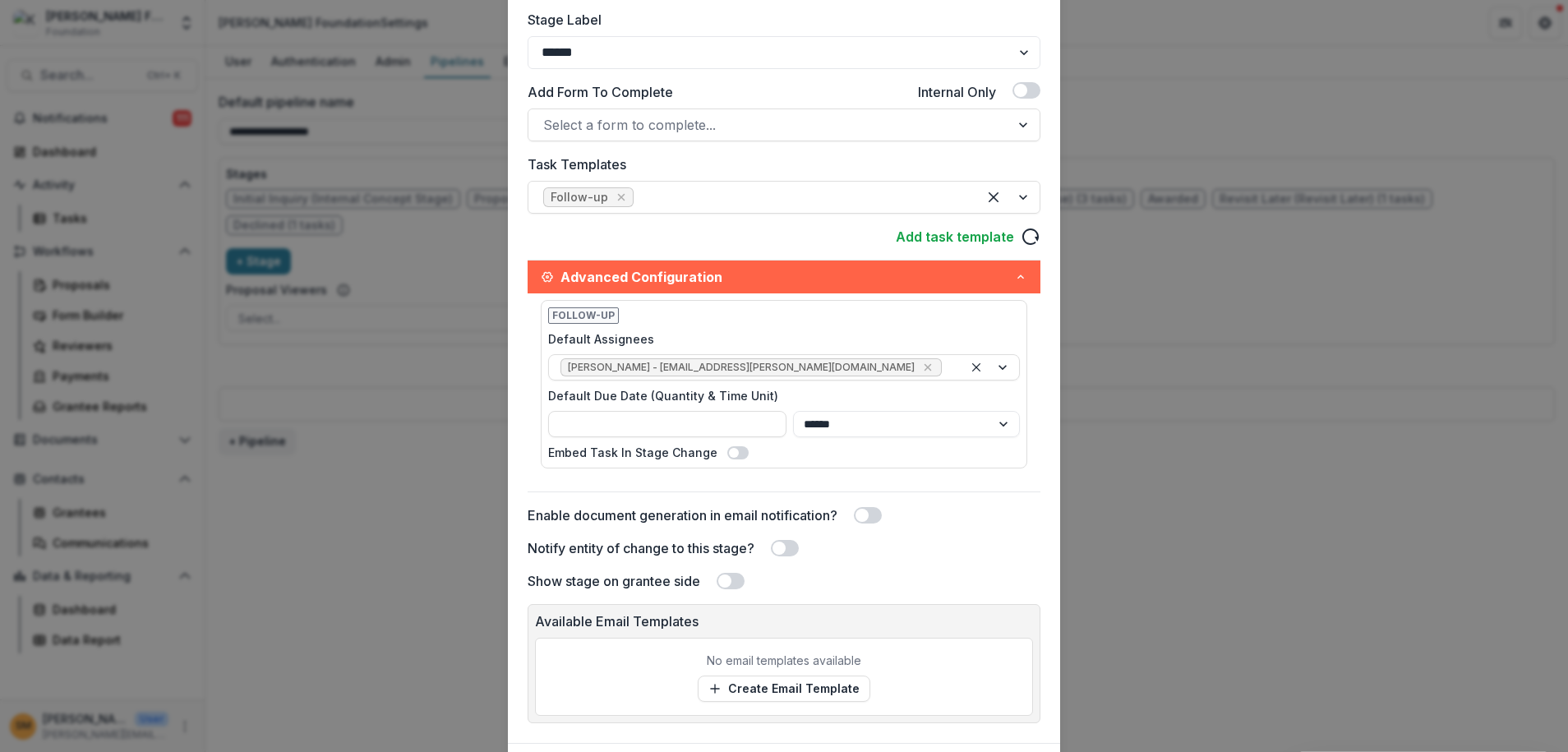
click at [834, 324] on div "Follow-up Default Assignees Kathia Ramos - kathia.ramos@kaporcenter.org Default…" at bounding box center [784, 384] width 487 height 168
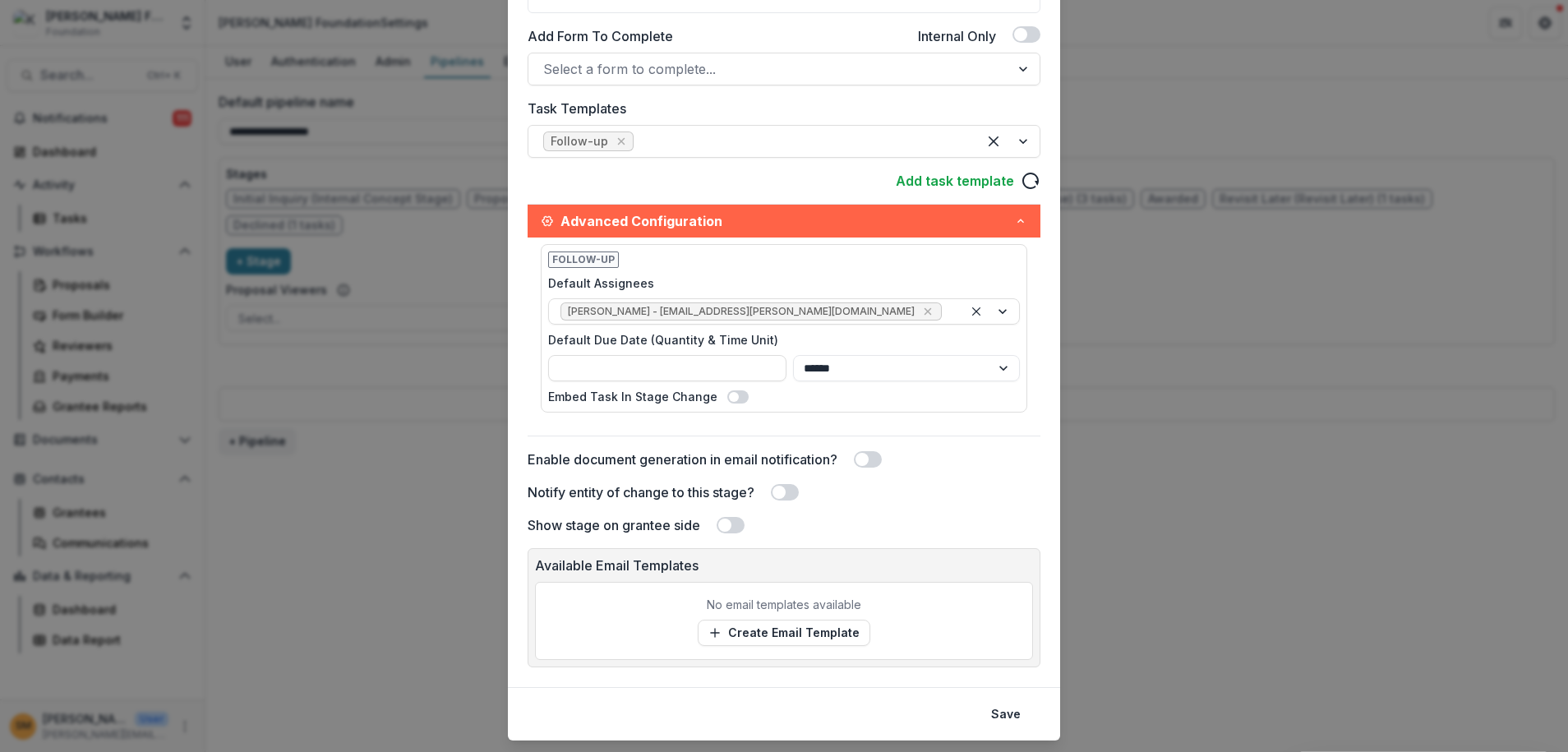
scroll to position [423, 0]
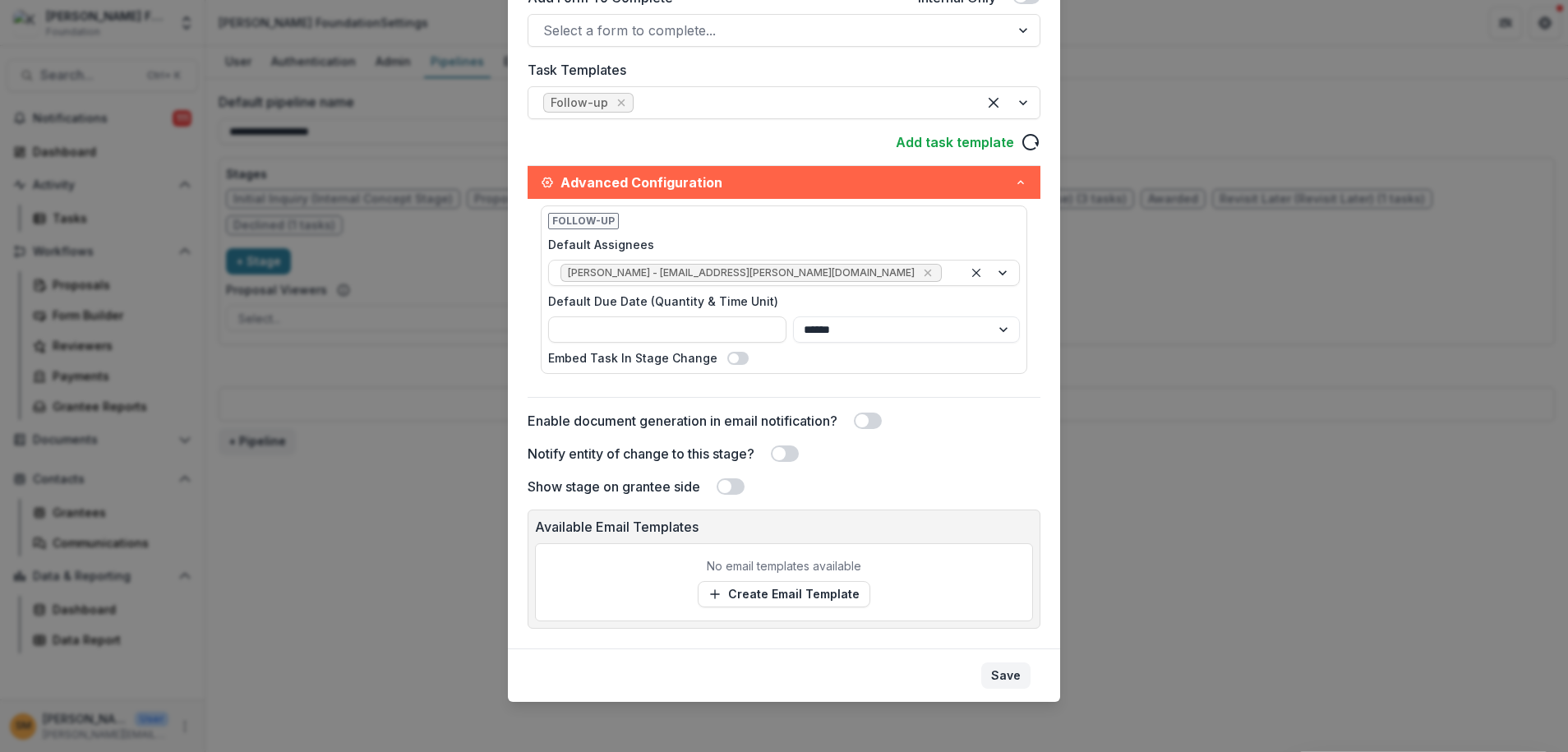
click at [1000, 679] on button "Save" at bounding box center [1005, 675] width 49 height 26
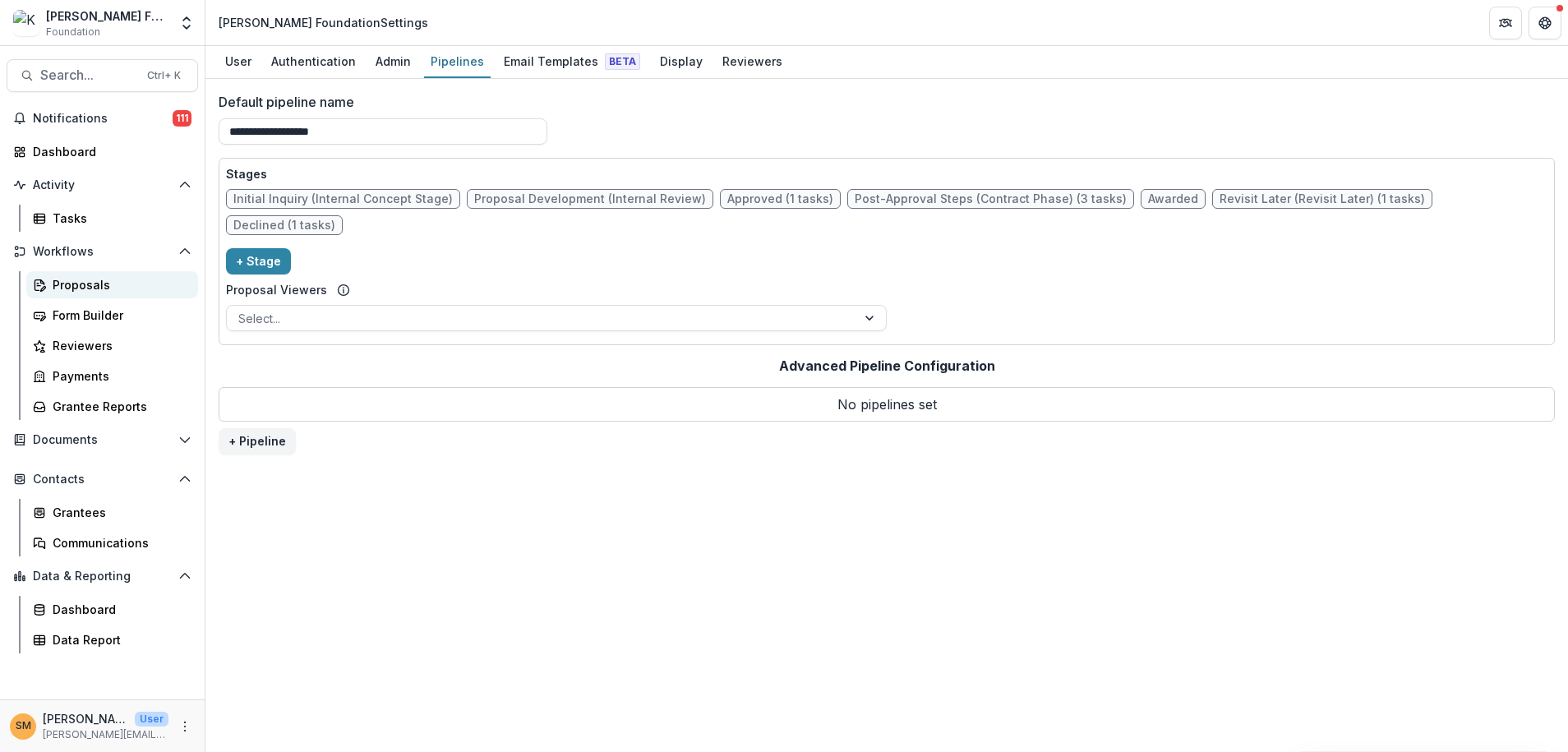
click at [64, 286] on div "Proposals" at bounding box center [119, 285] width 133 height 17
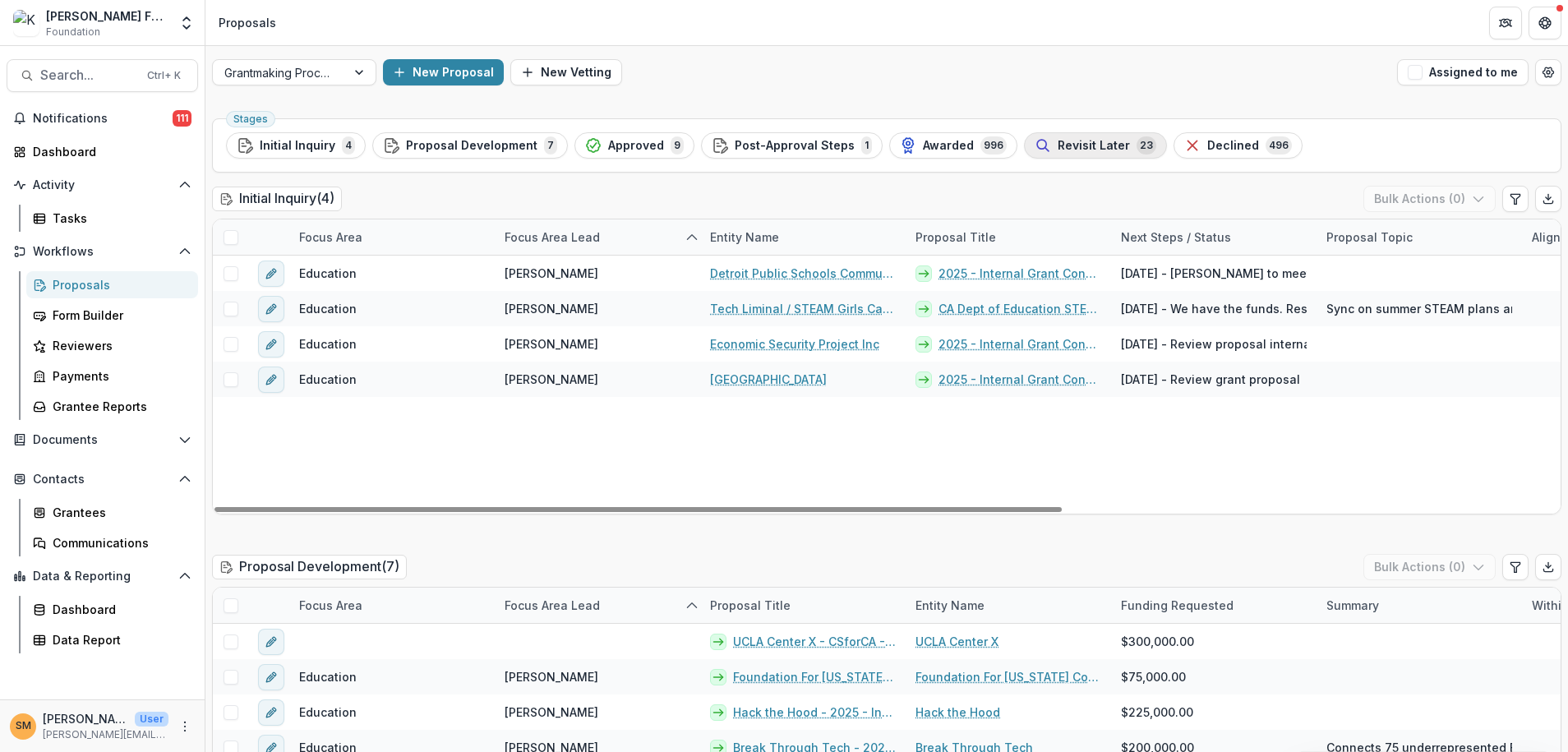
click at [1063, 145] on span "Revisit Later" at bounding box center [1093, 145] width 72 height 14
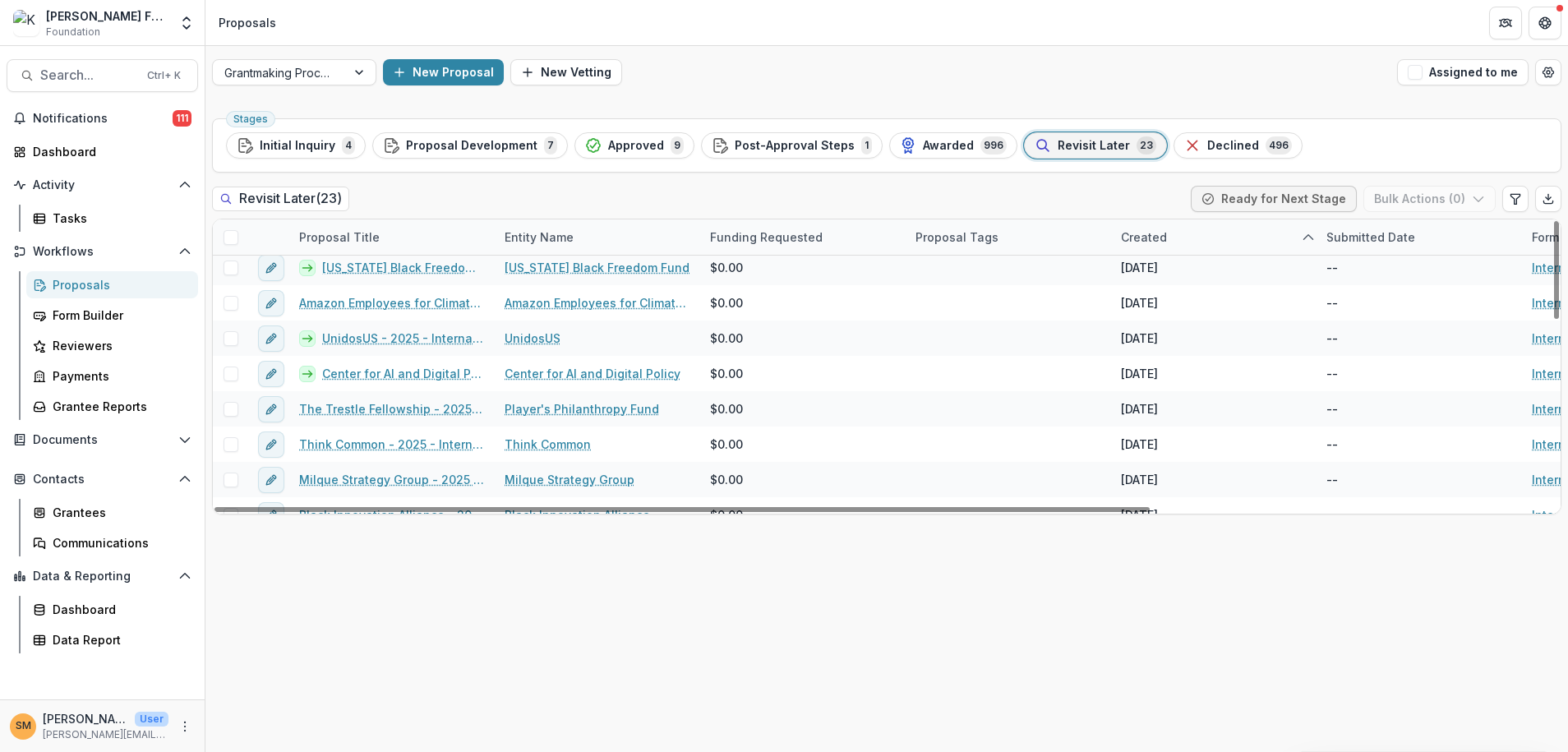
scroll to position [225, 0]
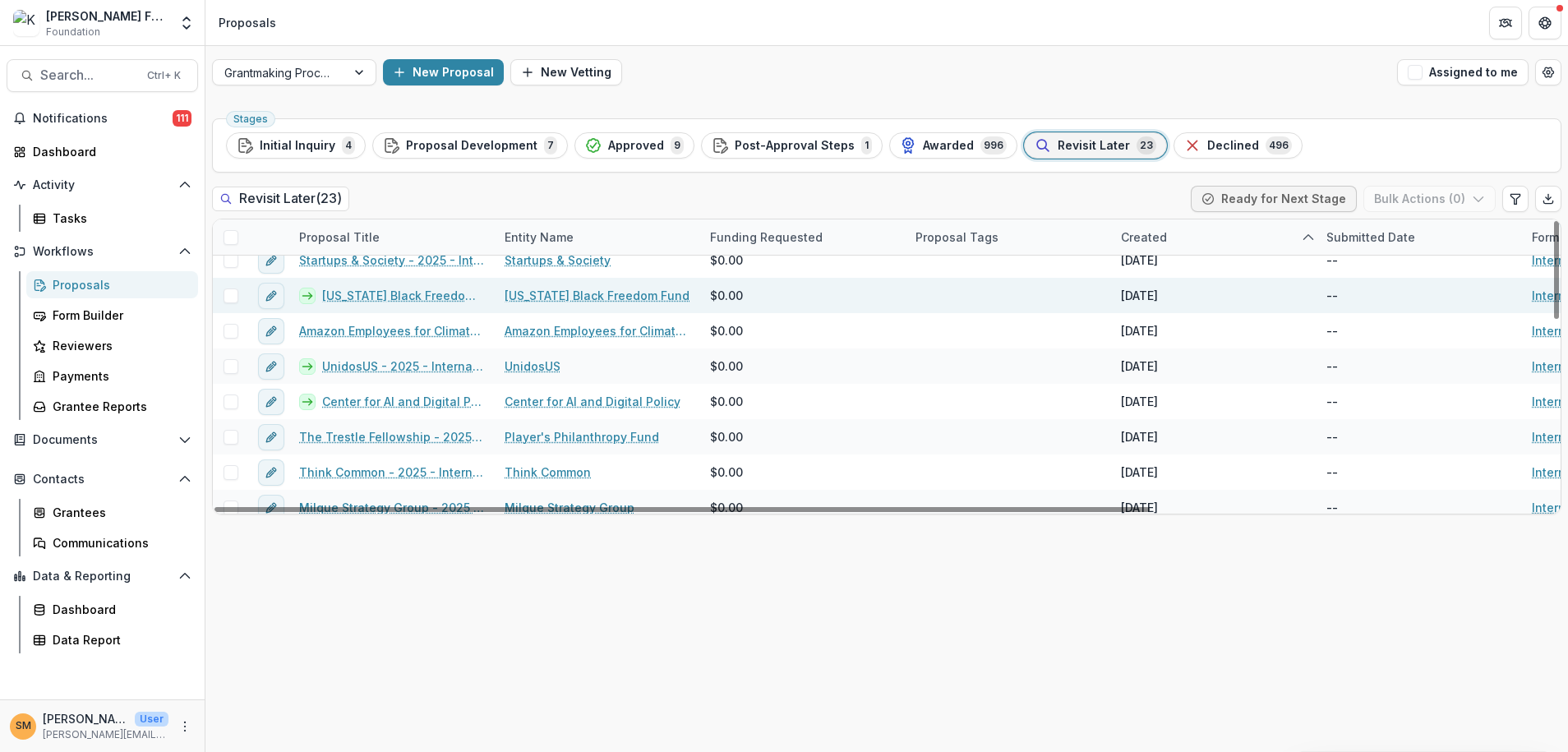
click at [353, 291] on link "[US_STATE] Black Freedom Fund - 2025 - Internal Grant Concept Form" at bounding box center [403, 295] width 163 height 17
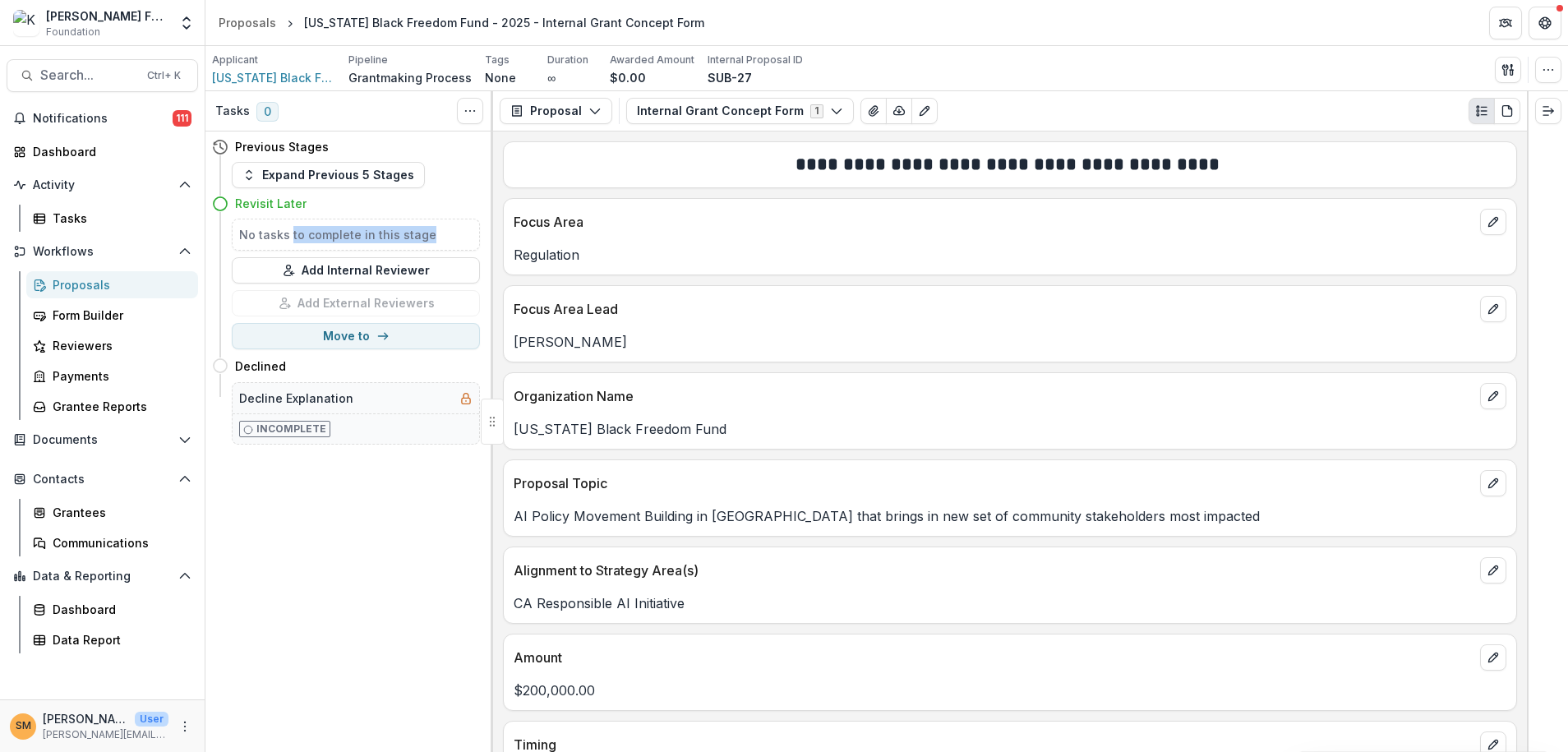
drag, startPoint x: 291, startPoint y: 235, endPoint x: 431, endPoint y: 224, distance: 140.4
click at [431, 224] on div "No tasks to complete in this stage" at bounding box center [356, 234] width 248 height 32
click at [432, 226] on h5 "No tasks to complete in this stage" at bounding box center [356, 235] width 234 height 17
click at [465, 110] on icon "Toggle View Cancelled Tasks" at bounding box center [470, 111] width 13 height 13
click at [499, 150] on button "Show Cancelled Tasks" at bounding box center [548, 148] width 176 height 27
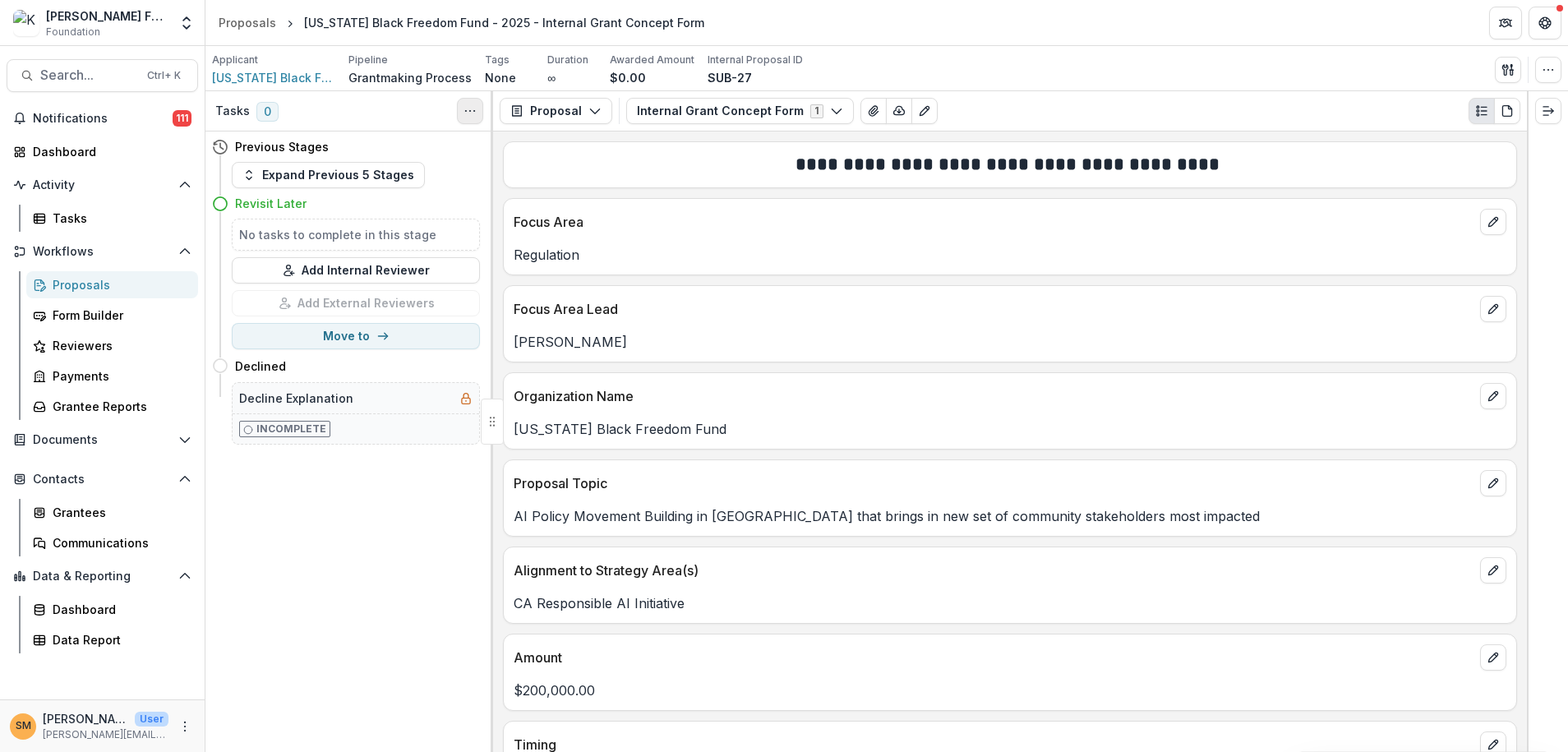
click at [467, 113] on icon "Toggle View Cancelled Tasks" at bounding box center [470, 111] width 13 height 13
click at [500, 150] on button "Hide Cancelled Tasks" at bounding box center [548, 148] width 176 height 27
click at [260, 178] on button "Expand Previous 5 Stages" at bounding box center [328, 174] width 193 height 26
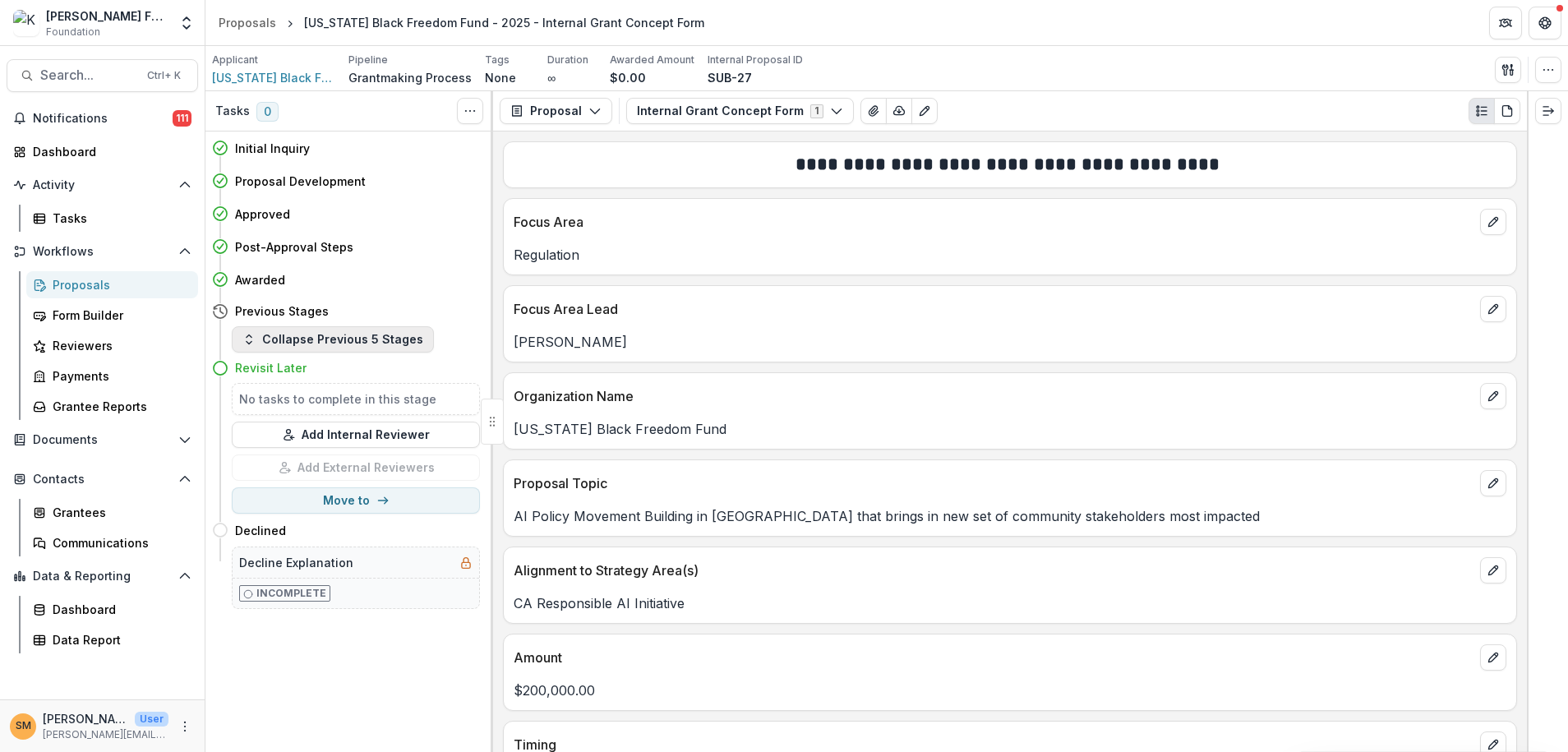
click at [252, 342] on icon "button" at bounding box center [249, 339] width 13 height 13
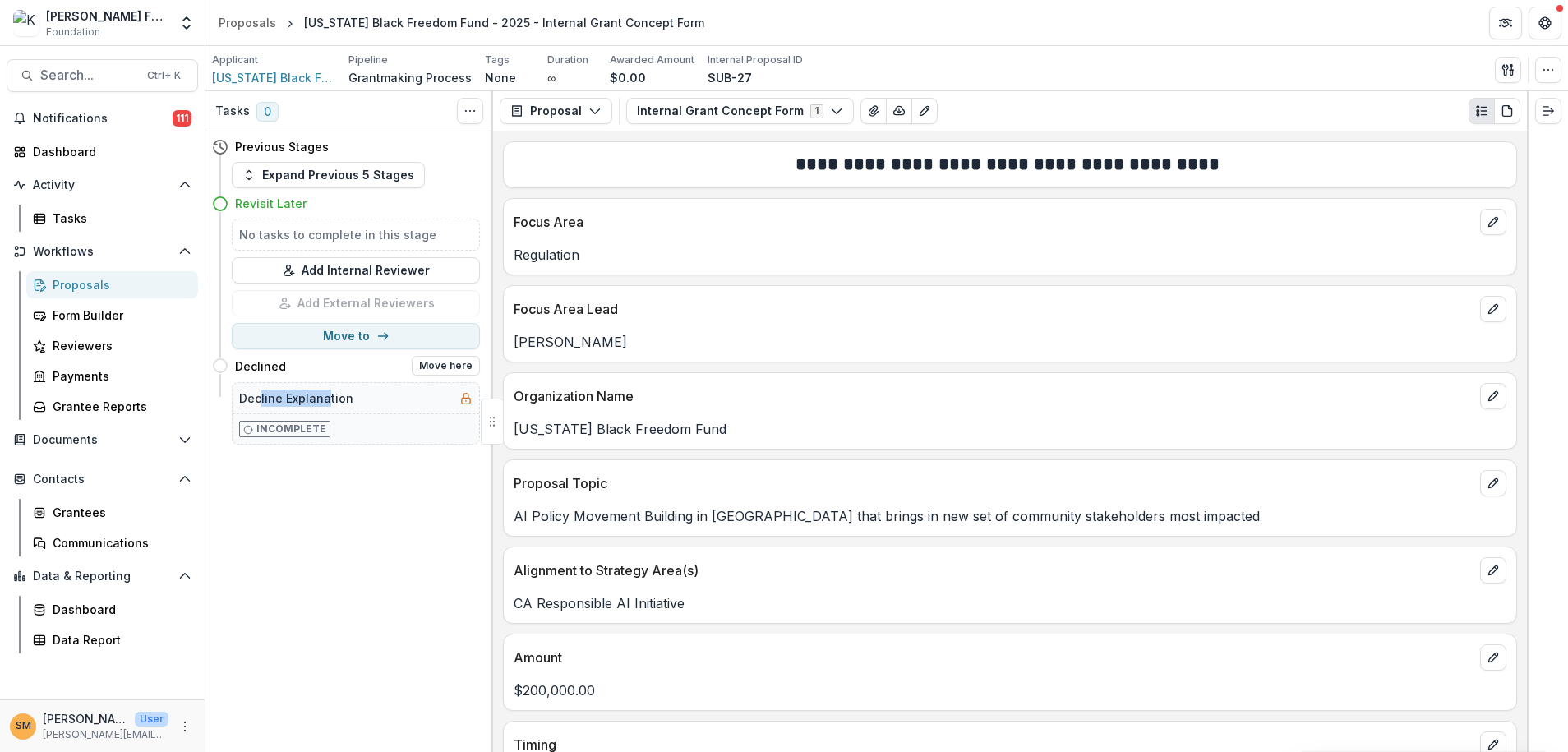
drag, startPoint x: 259, startPoint y: 401, endPoint x: 325, endPoint y: 403, distance: 66.0
click at [325, 403] on h5 "Decline Explanation" at bounding box center [296, 398] width 114 height 17
click at [316, 430] on p "Incomplete" at bounding box center [291, 428] width 70 height 14
click at [339, 331] on button "Move to" at bounding box center [356, 336] width 248 height 26
select select "**********"
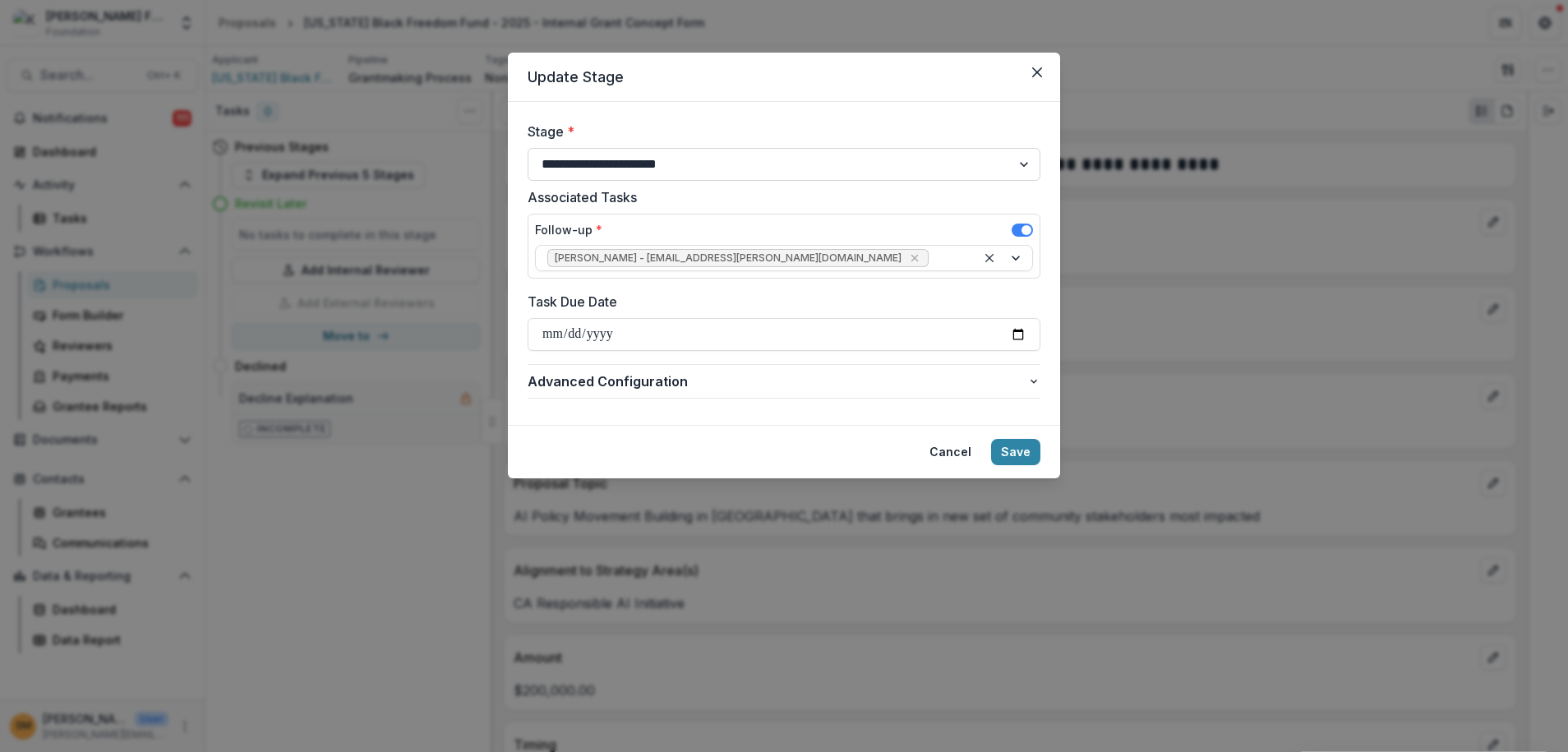
click at [578, 161] on select "**********" at bounding box center [783, 164] width 513 height 33
click at [613, 135] on label "Stage *" at bounding box center [778, 131] width 503 height 20
click at [613, 148] on select "**********" at bounding box center [783, 164] width 513 height 33
click at [544, 336] on input "Task Due Date" at bounding box center [783, 335] width 513 height 33
click at [1016, 336] on input "Task Due Date" at bounding box center [783, 335] width 513 height 33
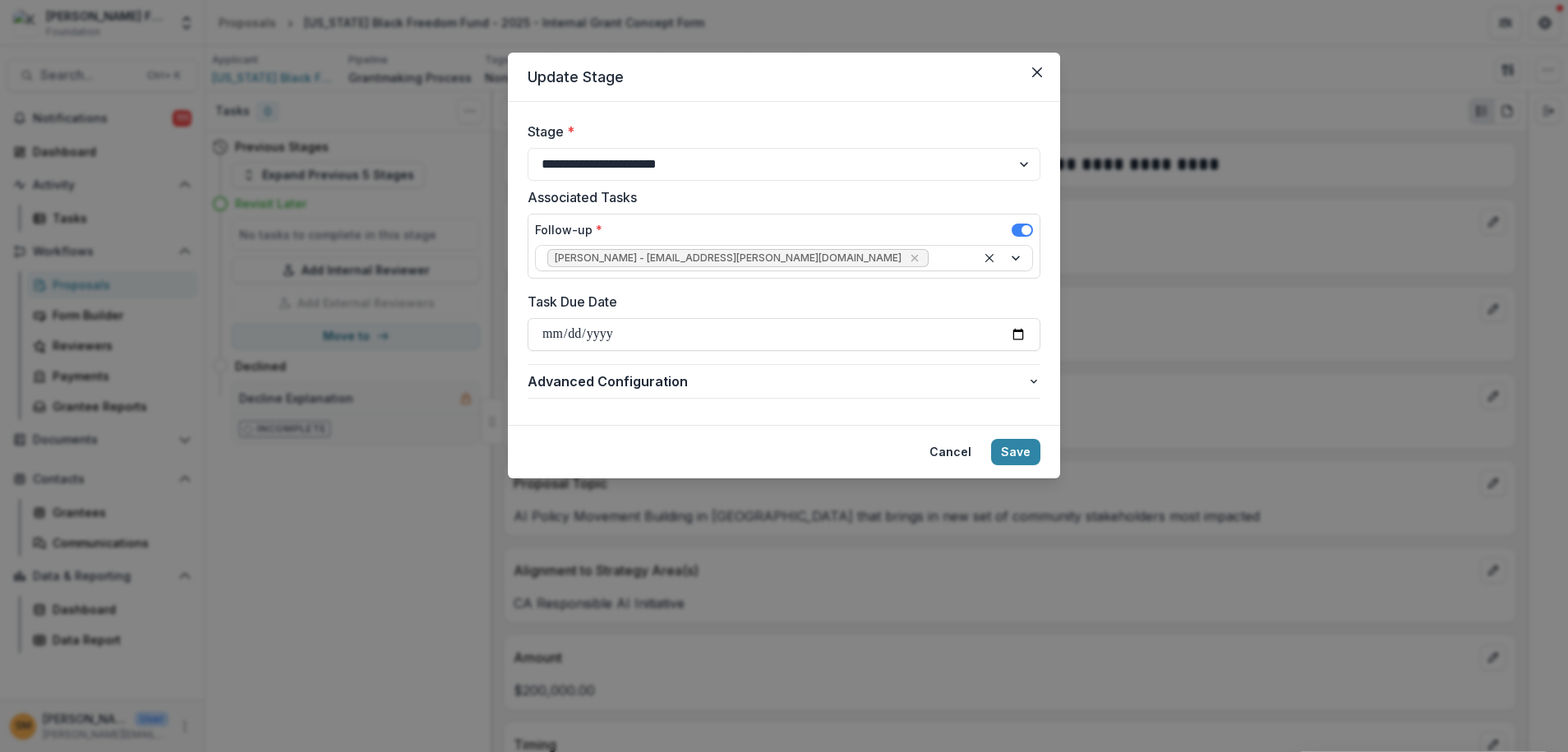
type input "**********"
click at [1011, 448] on button "Save" at bounding box center [1015, 451] width 49 height 26
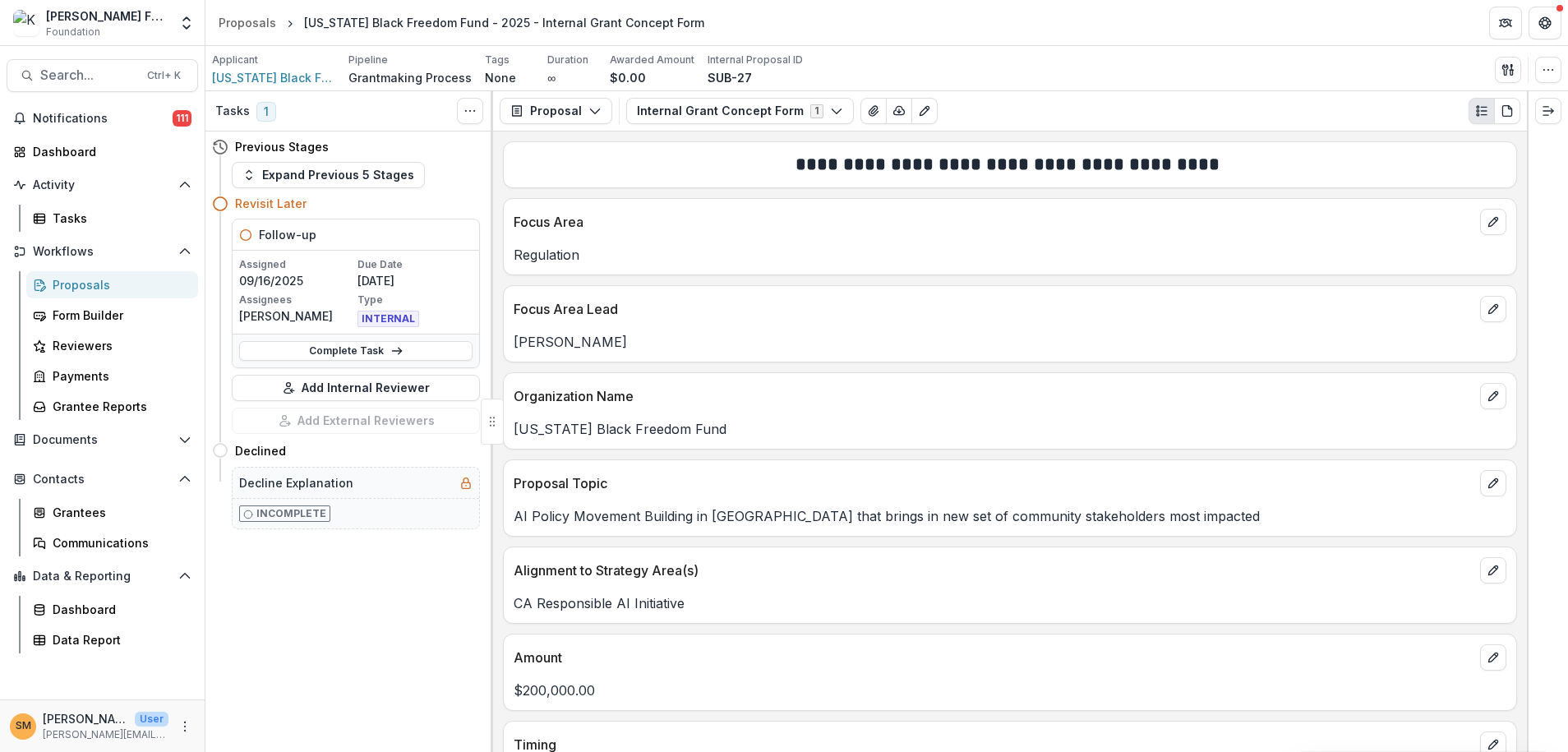
click at [76, 286] on div "Proposals" at bounding box center [119, 285] width 133 height 17
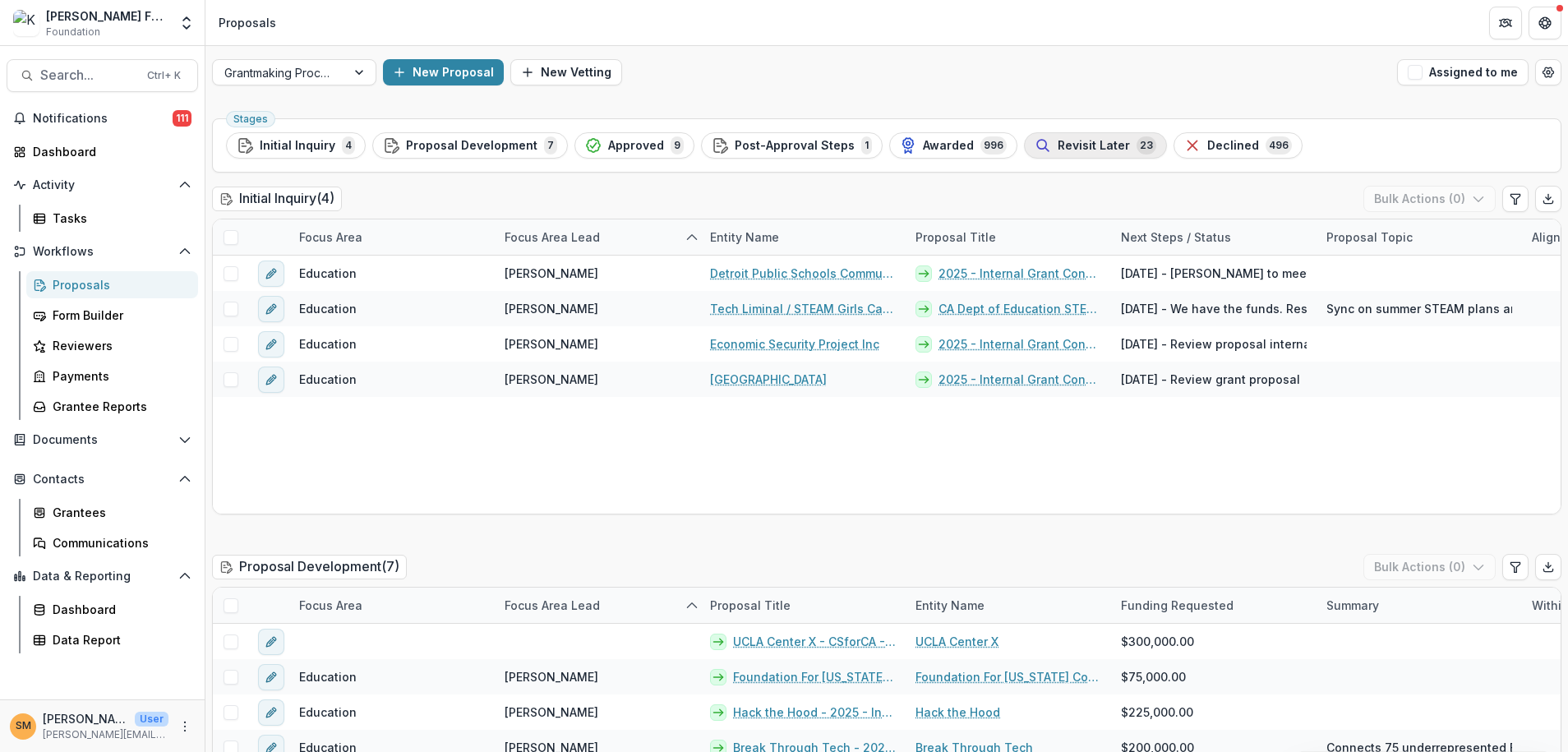
click at [1079, 147] on span "Revisit Later" at bounding box center [1093, 145] width 72 height 14
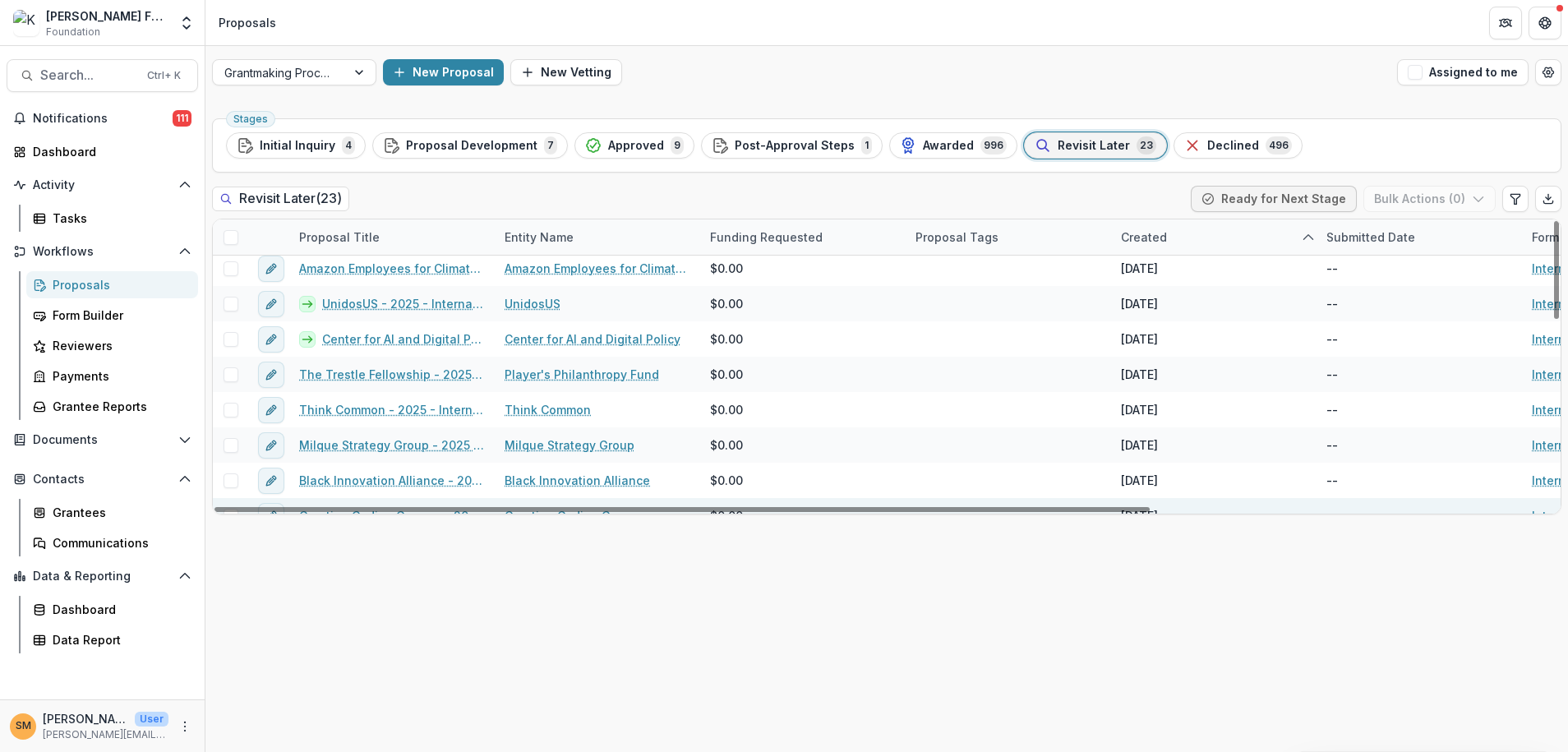
scroll to position [246, 0]
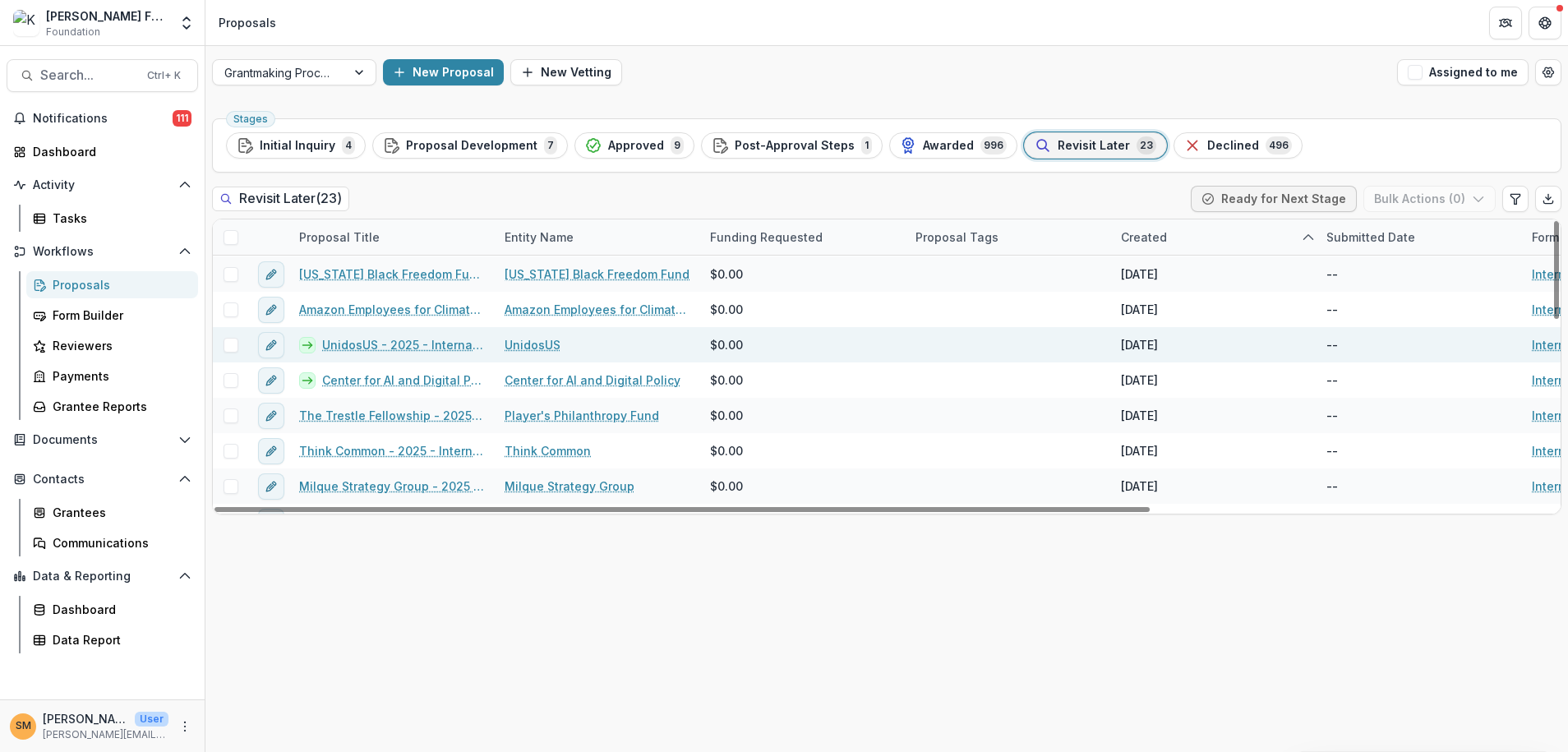
click at [358, 342] on link "UnidosUS - 2025 - Internal Grant Concept Form" at bounding box center [403, 344] width 163 height 17
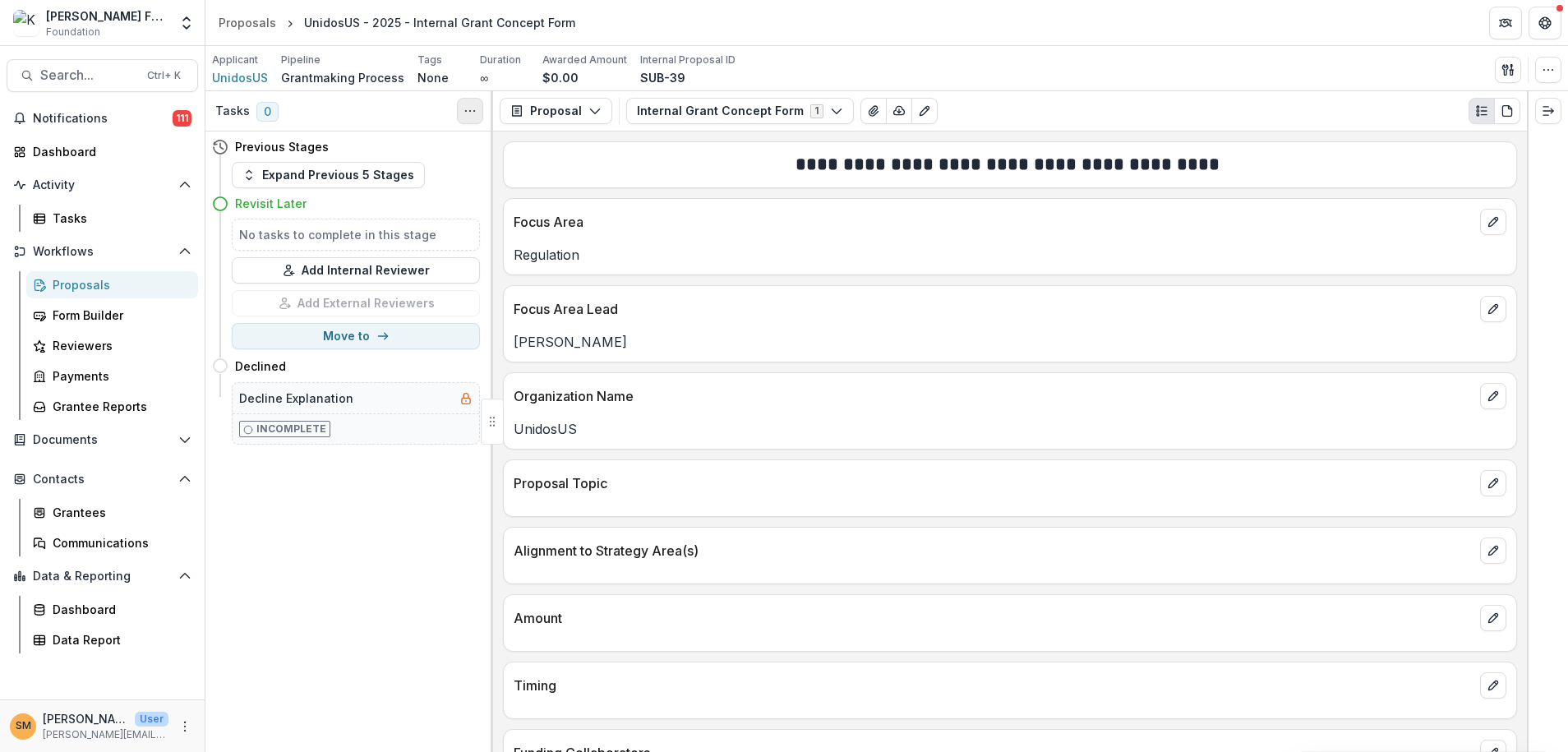
click at [466, 110] on icon "Toggle View Cancelled Tasks" at bounding box center [470, 111] width 13 height 13
click at [513, 151] on button "Show Cancelled Tasks" at bounding box center [548, 148] width 176 height 27
click at [325, 239] on h5 "No tasks to complete in this stage" at bounding box center [356, 235] width 234 height 17
click at [341, 335] on button "Move to" at bounding box center [356, 336] width 248 height 26
select select "**********"
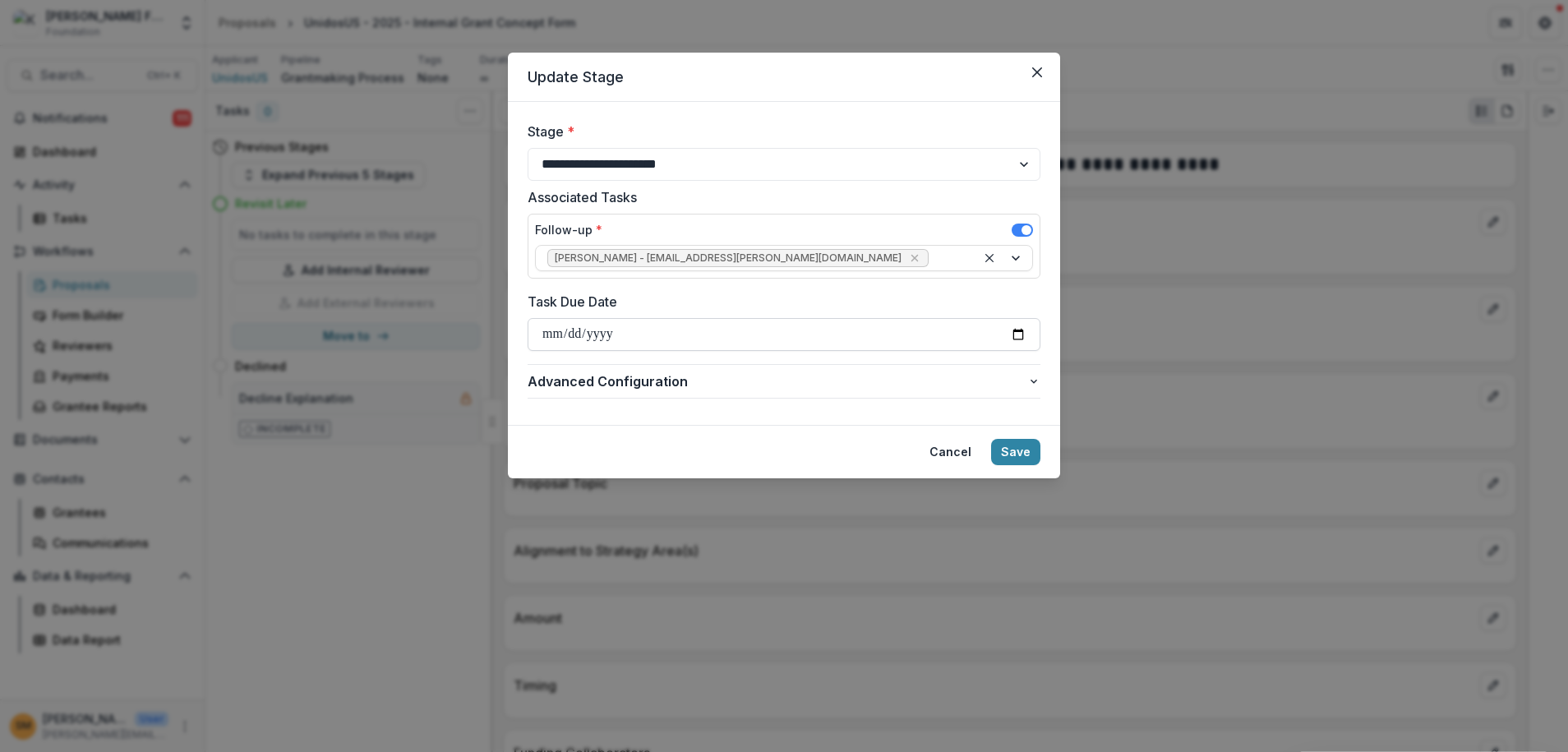
click at [1017, 331] on input "Task Due Date" at bounding box center [783, 335] width 513 height 33
type input "**********"
click at [1029, 450] on button "Save" at bounding box center [1015, 451] width 49 height 26
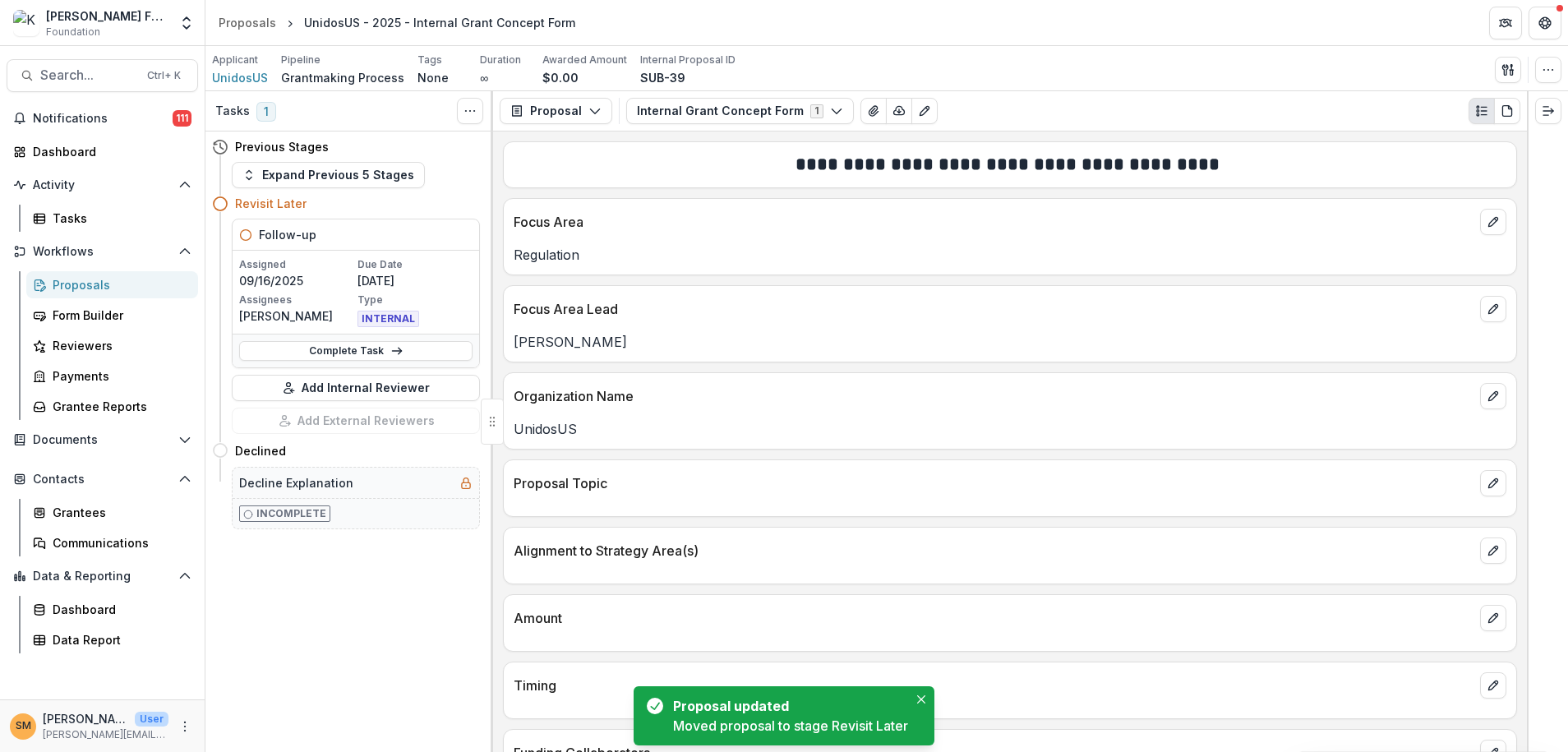
click at [72, 283] on div "Proposals" at bounding box center [119, 285] width 133 height 17
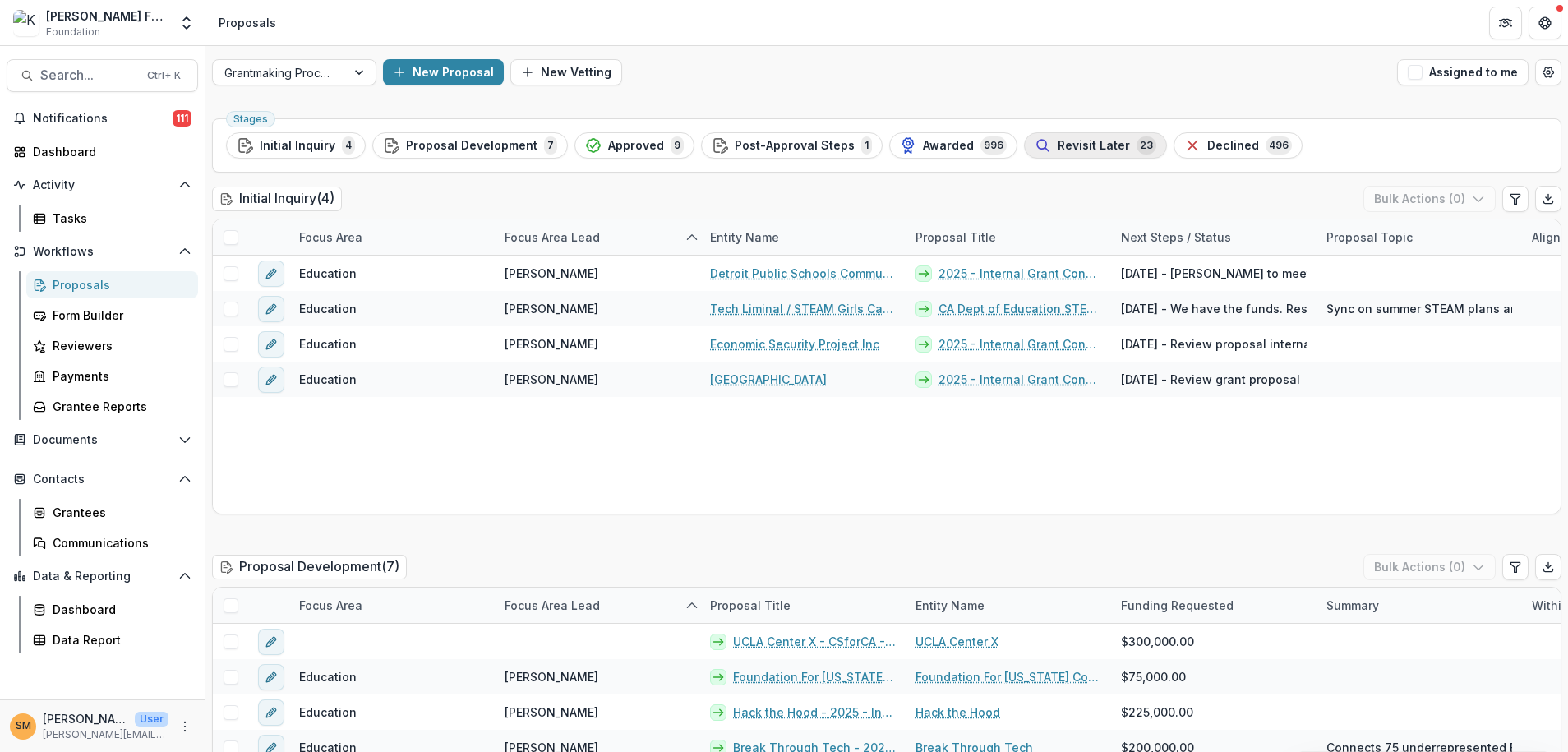
click at [1058, 144] on span "Revisit Later" at bounding box center [1093, 145] width 72 height 14
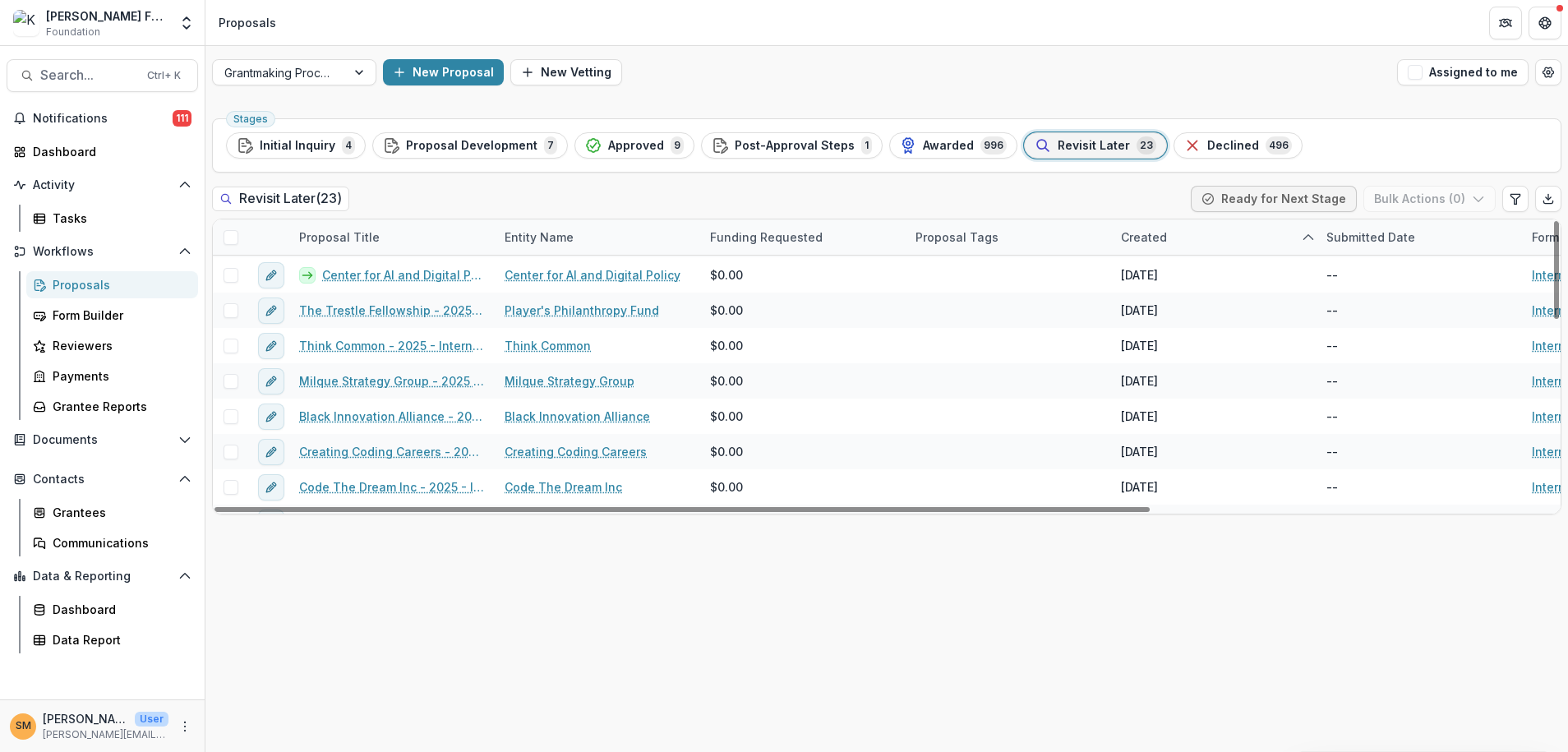
scroll to position [246, 0]
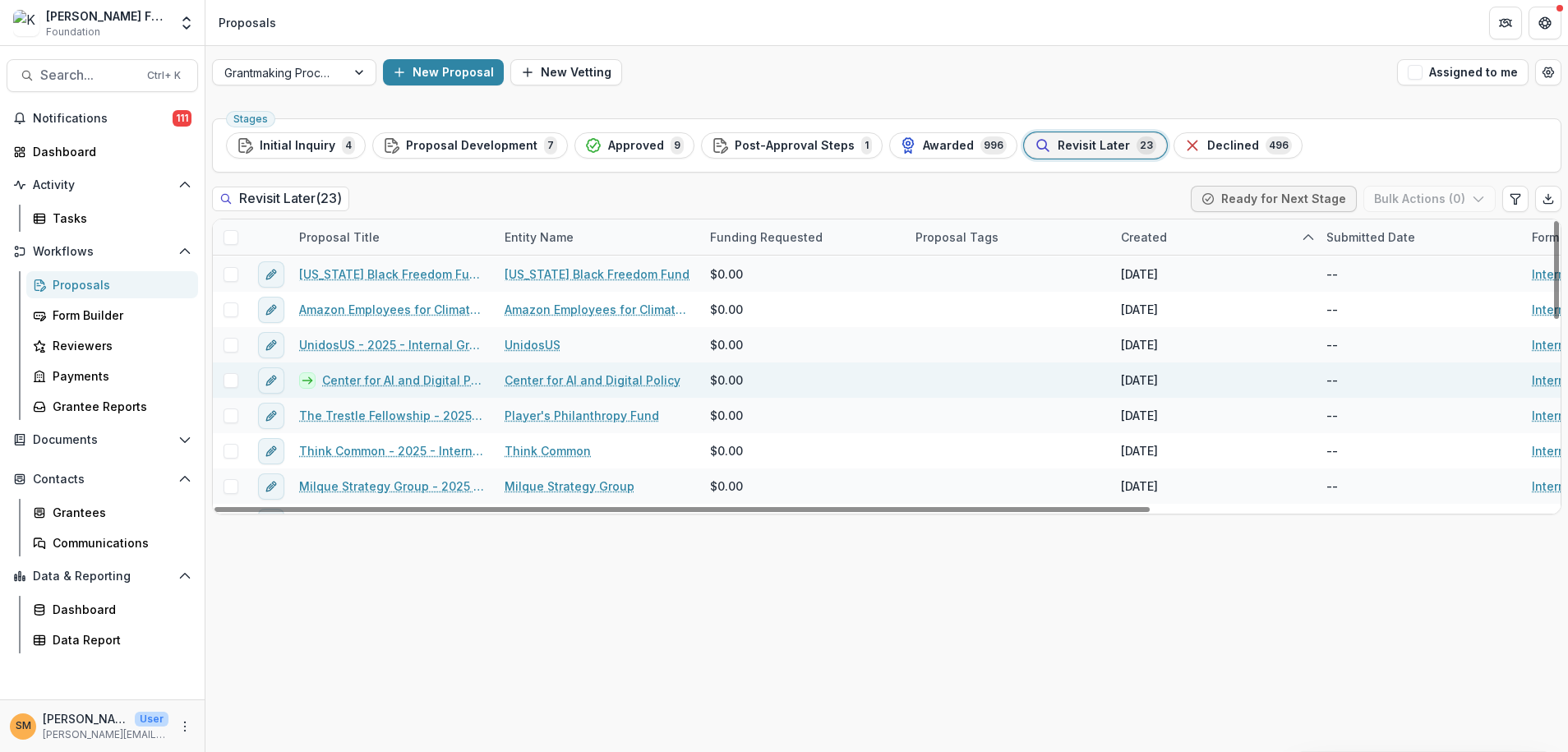
click at [372, 384] on link "Center for AI and Digital Policy - 2025 - Internal Grant Concept Form" at bounding box center [403, 380] width 163 height 17
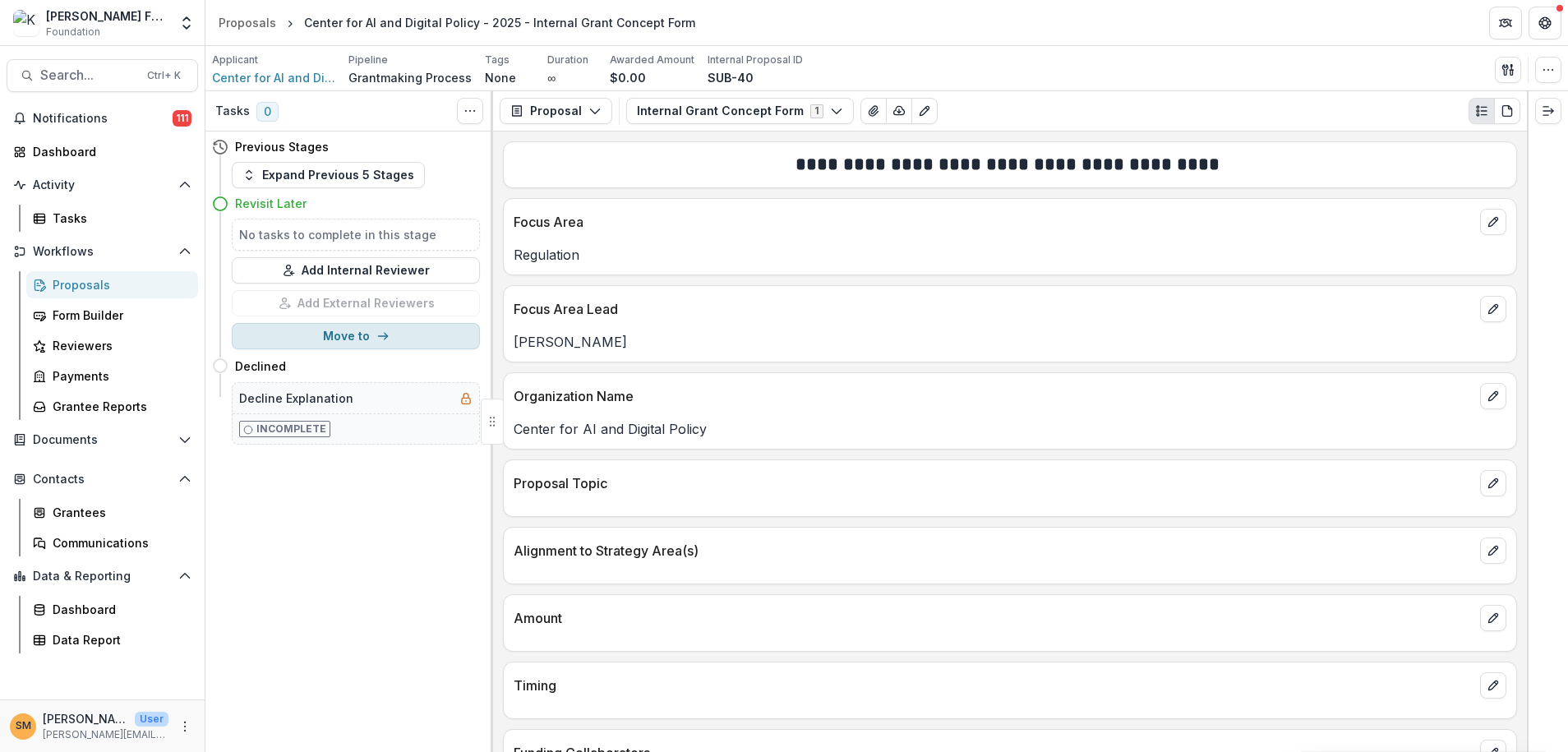
click at [339, 336] on button "Move to" at bounding box center [356, 336] width 248 height 26
select select "**********"
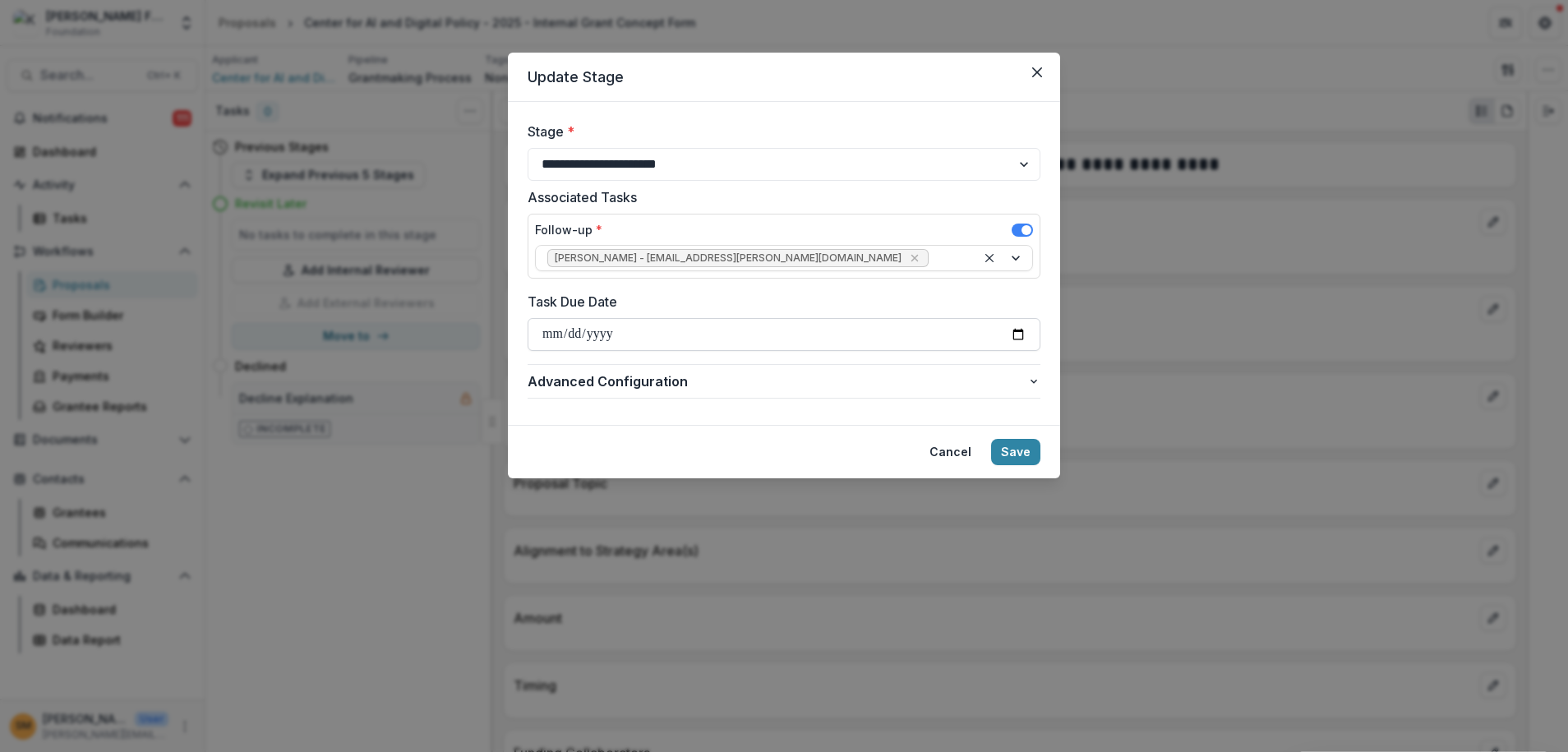
click at [548, 330] on input "Task Due Date" at bounding box center [783, 335] width 513 height 33
click at [1024, 331] on input "Task Due Date" at bounding box center [783, 335] width 513 height 33
type input "**********"
click at [1023, 454] on button "Save" at bounding box center [1015, 451] width 49 height 26
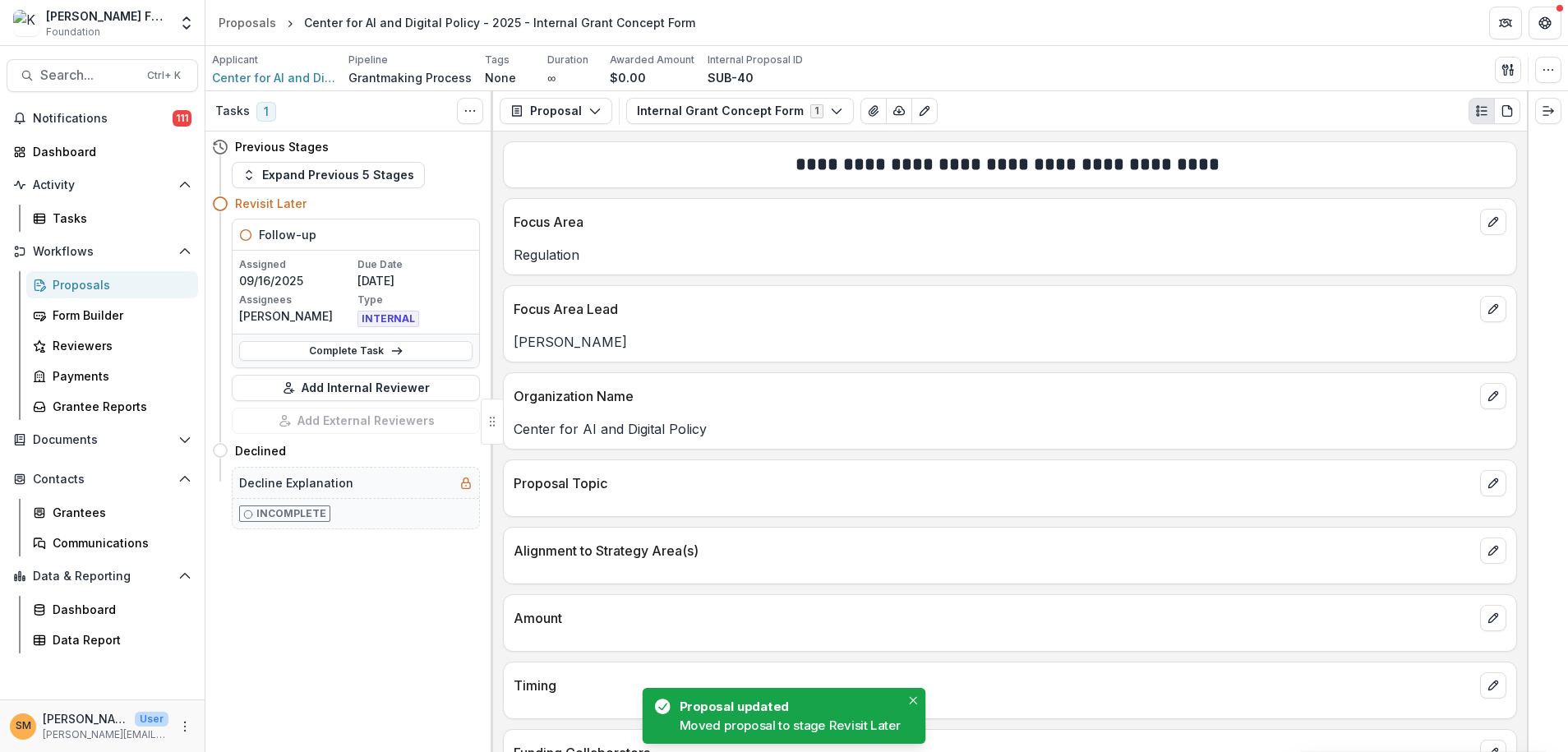
click at [70, 286] on div "Proposals" at bounding box center [119, 285] width 133 height 17
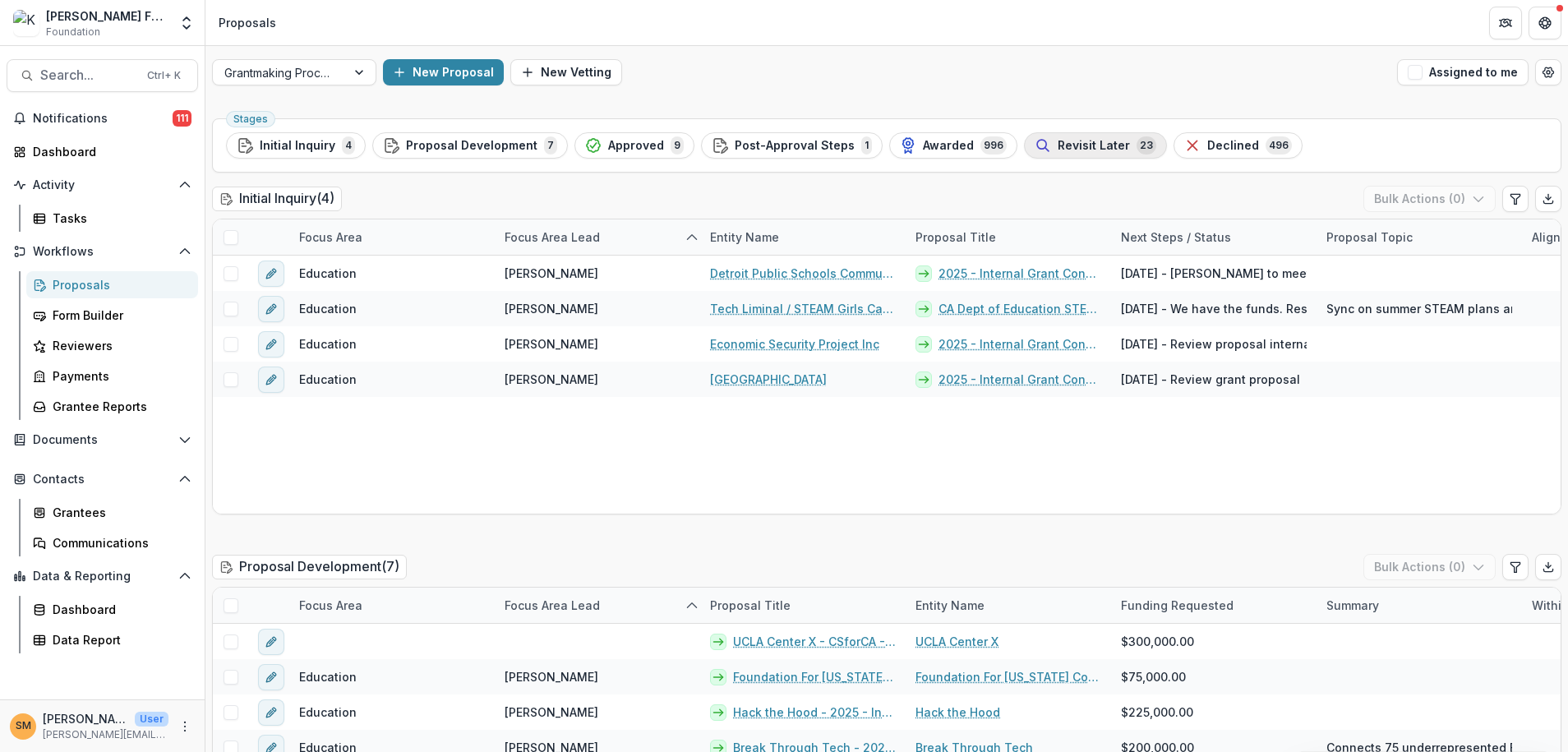
click at [1072, 147] on span "Revisit Later" at bounding box center [1093, 145] width 72 height 14
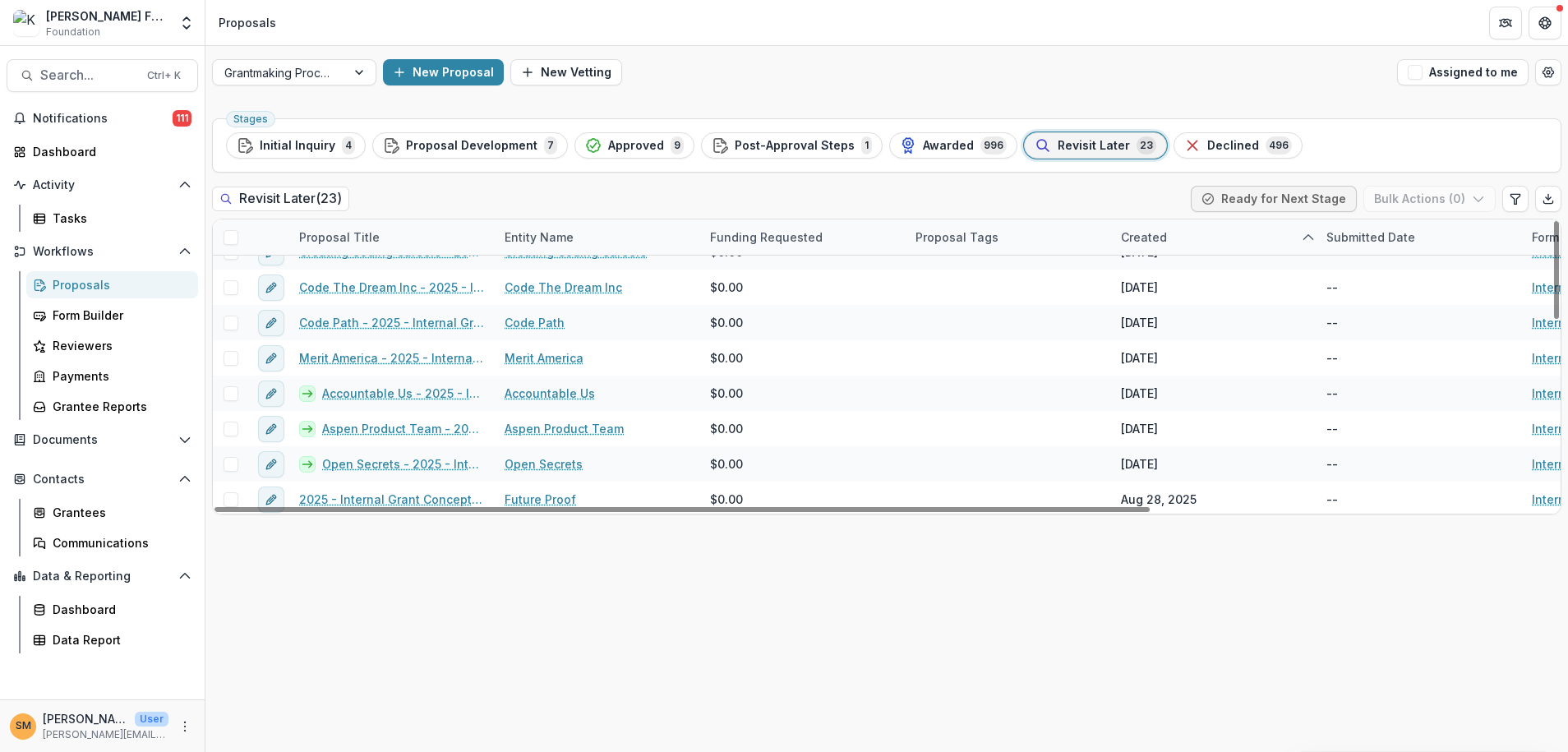
scroll to position [554, 0]
